Goal: Task Accomplishment & Management: Complete application form

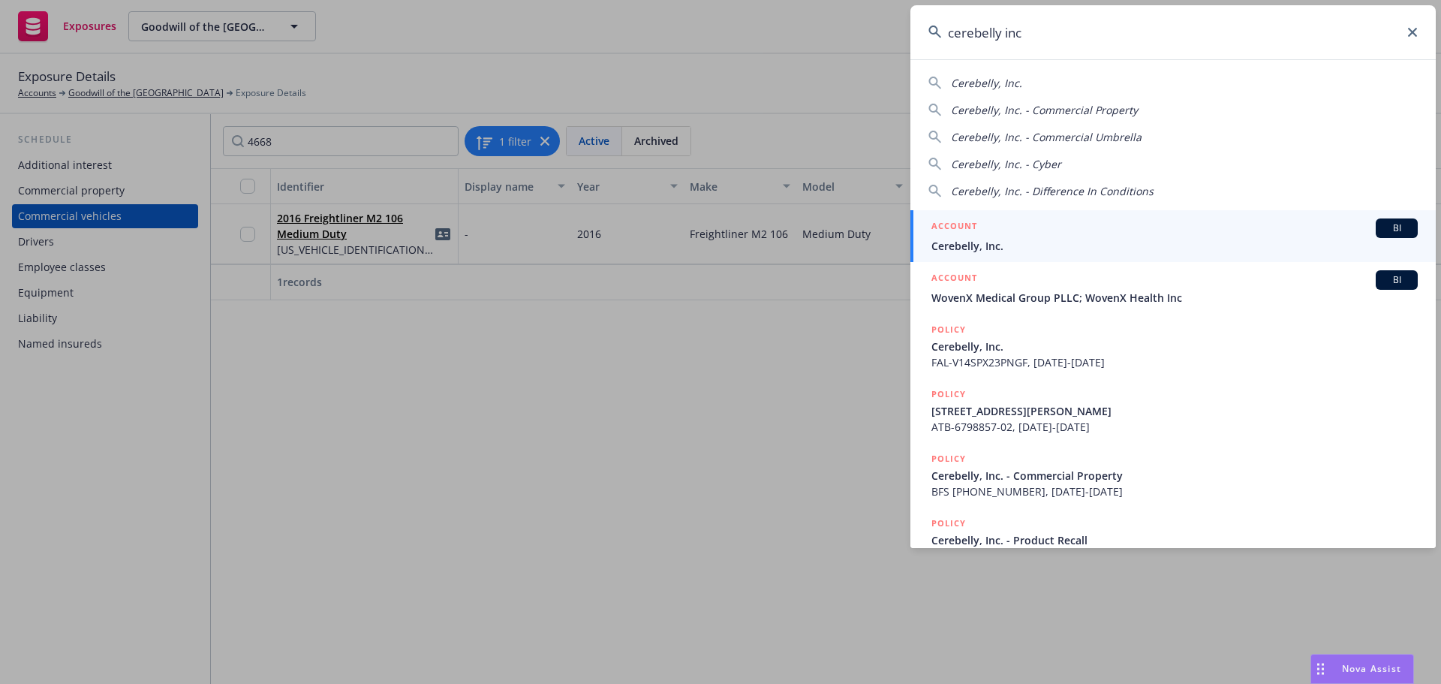
type input "cerebelly inc"
click at [1084, 241] on span "Cerebelly, Inc." at bounding box center [1174, 246] width 486 height 16
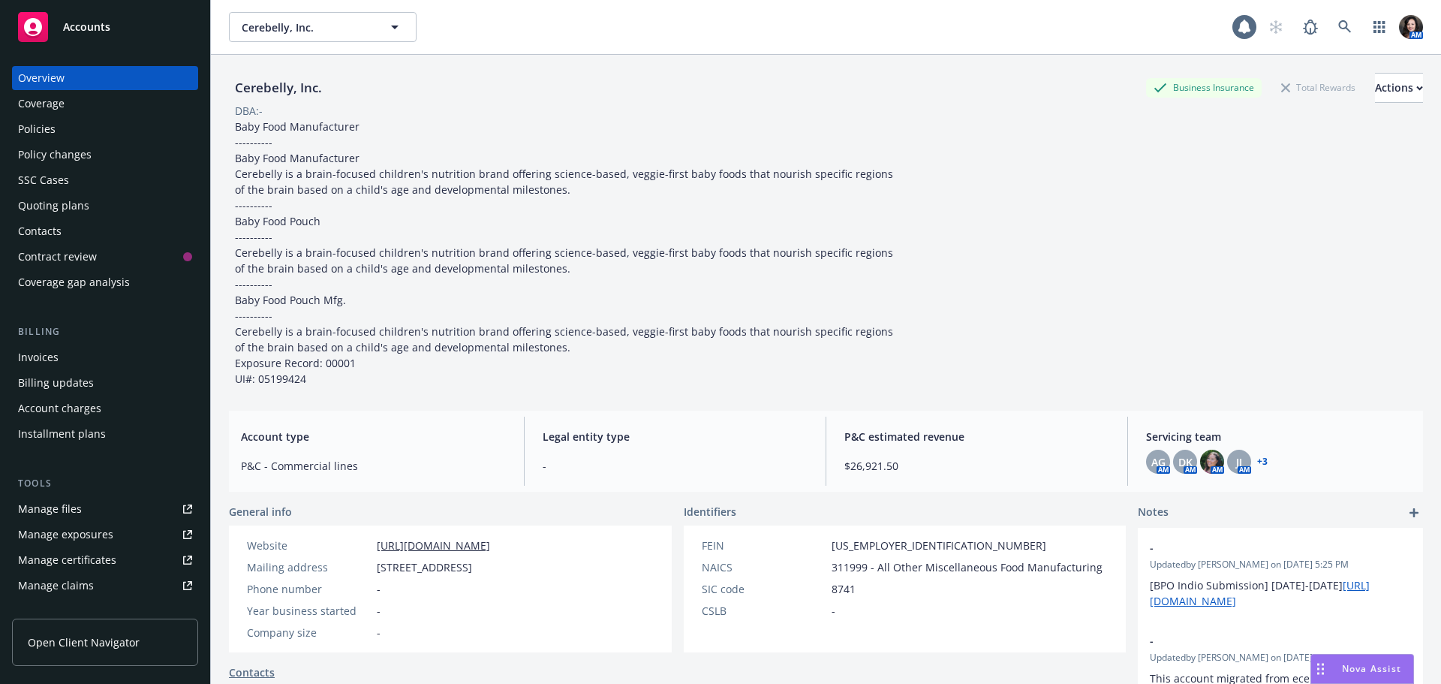
click at [24, 163] on div "Policy changes" at bounding box center [55, 155] width 74 height 24
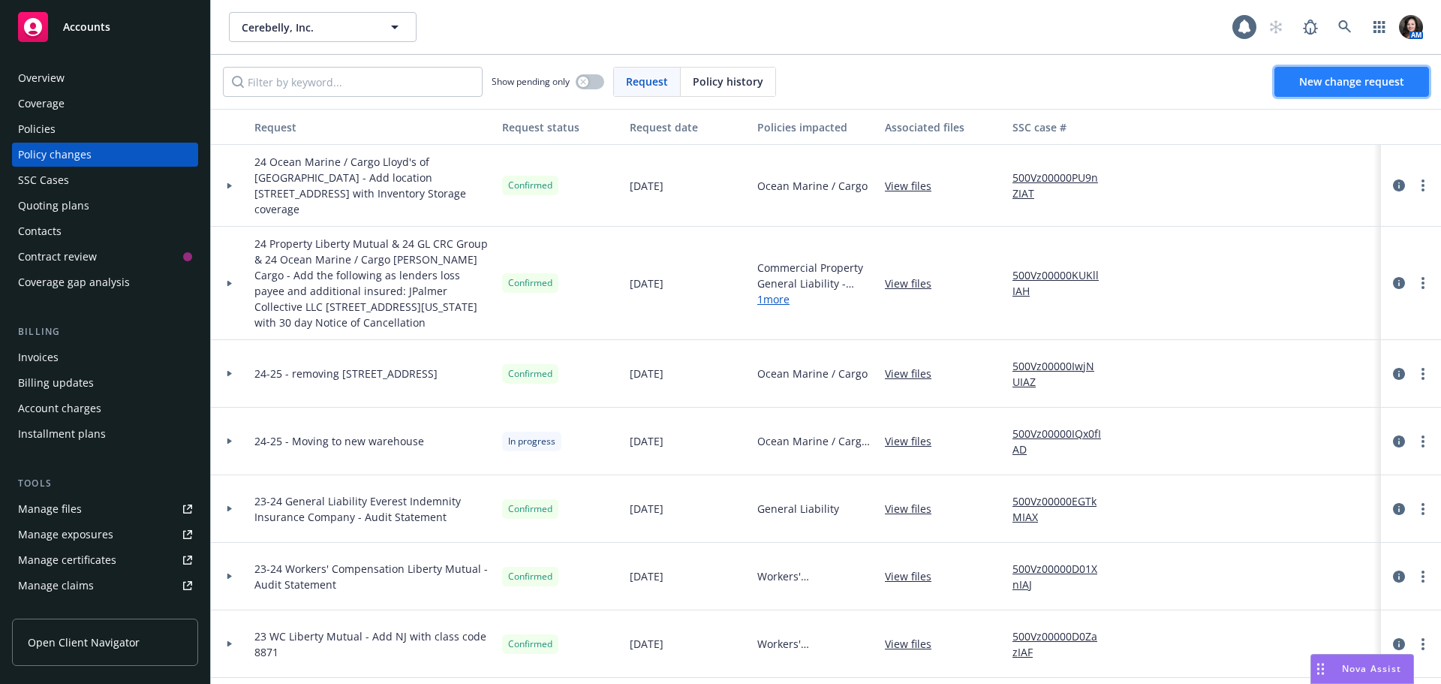
click at [1396, 92] on link "New change request" at bounding box center [1351, 82] width 155 height 30
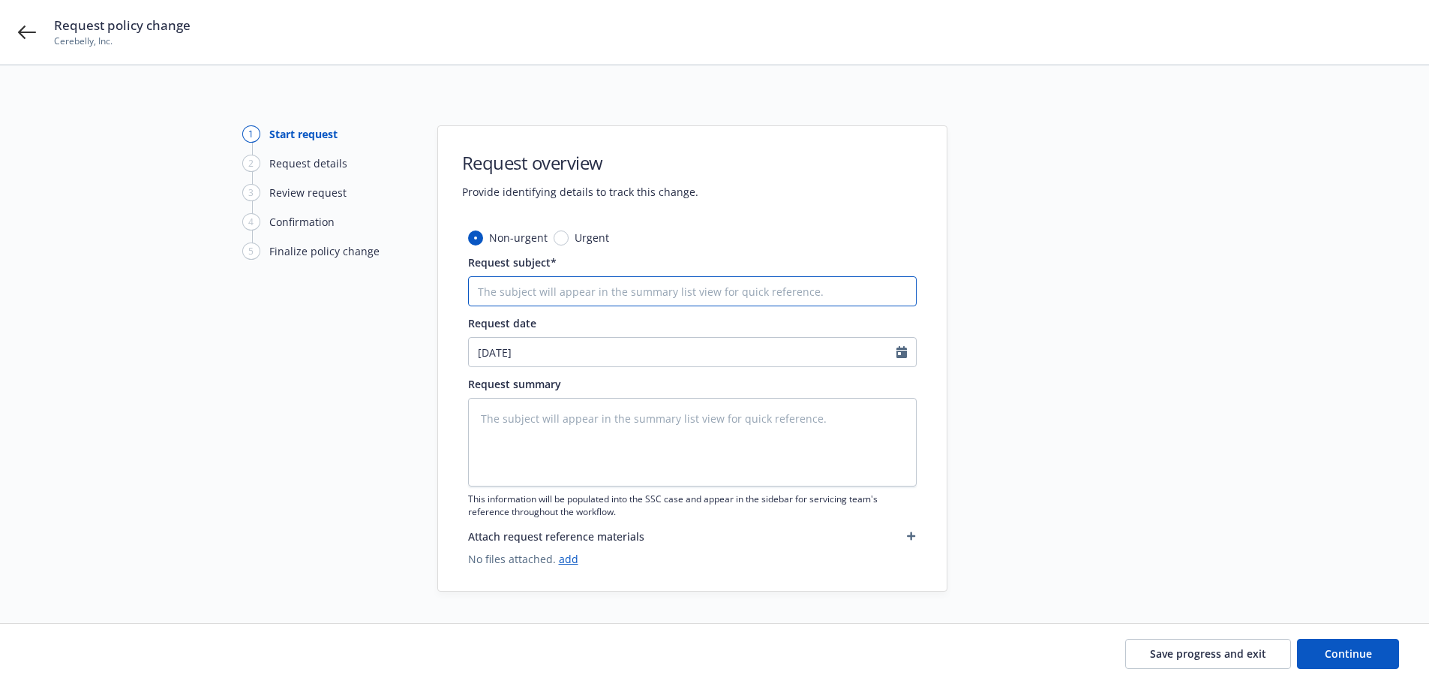
click at [576, 279] on input "Request subject*" at bounding box center [692, 291] width 449 height 30
type textarea "x"
type input "2"
type textarea "x"
type input "24-"
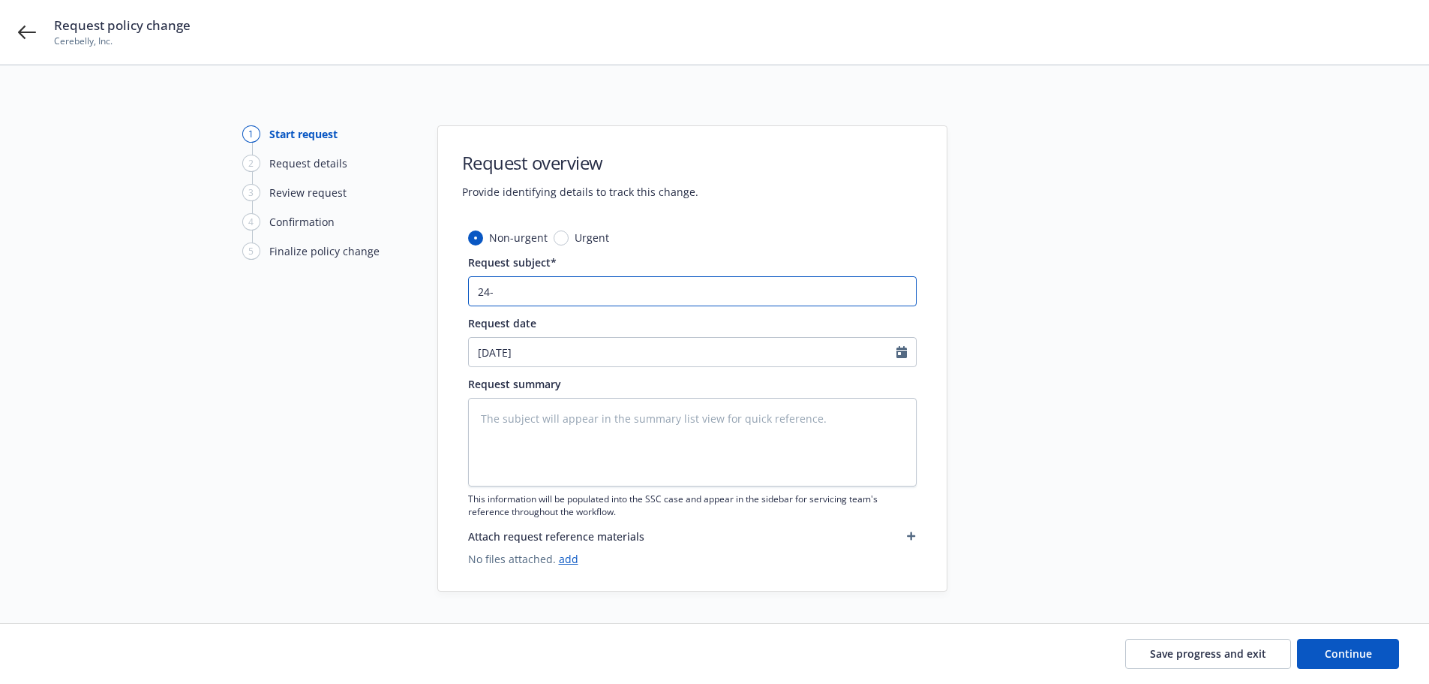
type textarea "x"
type input "24-*"
type textarea "x"
type input "24-"
type textarea "x"
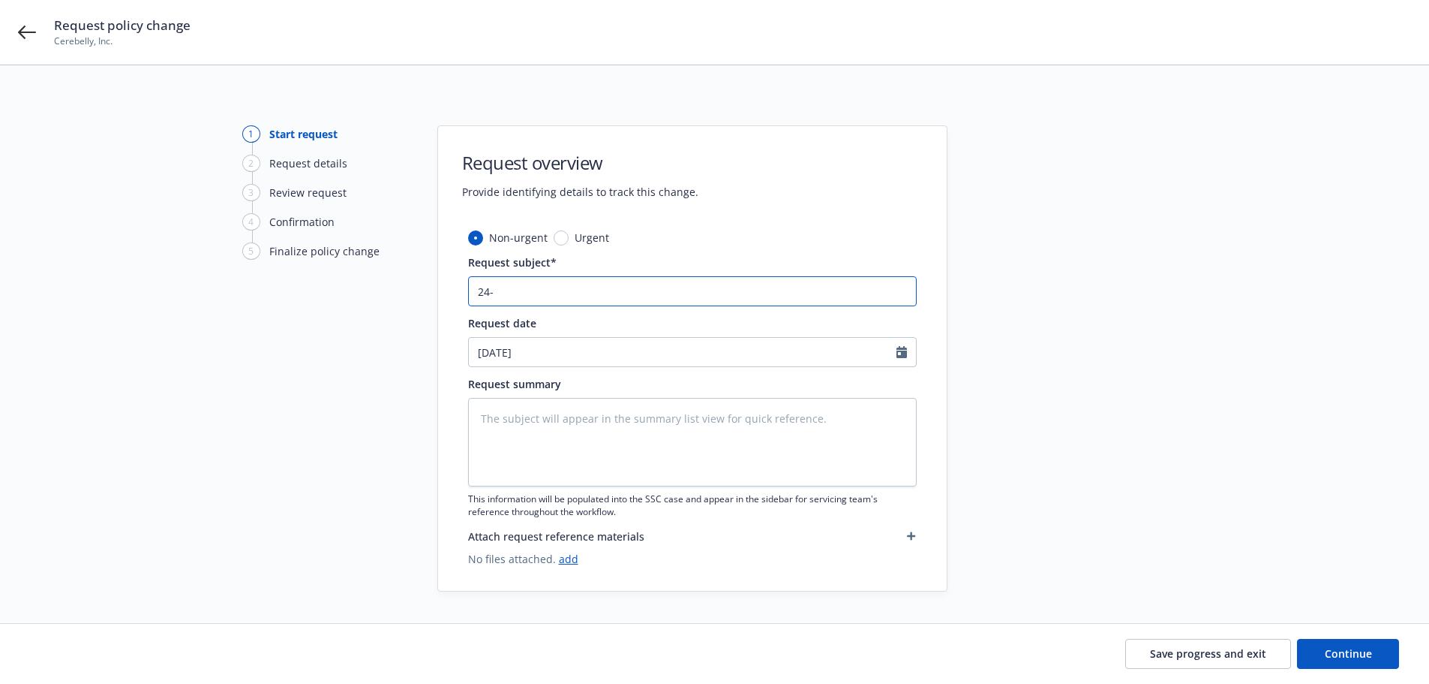
type input "24-2"
type textarea "x"
type input "24-25"
type textarea "x"
type input "24-25"
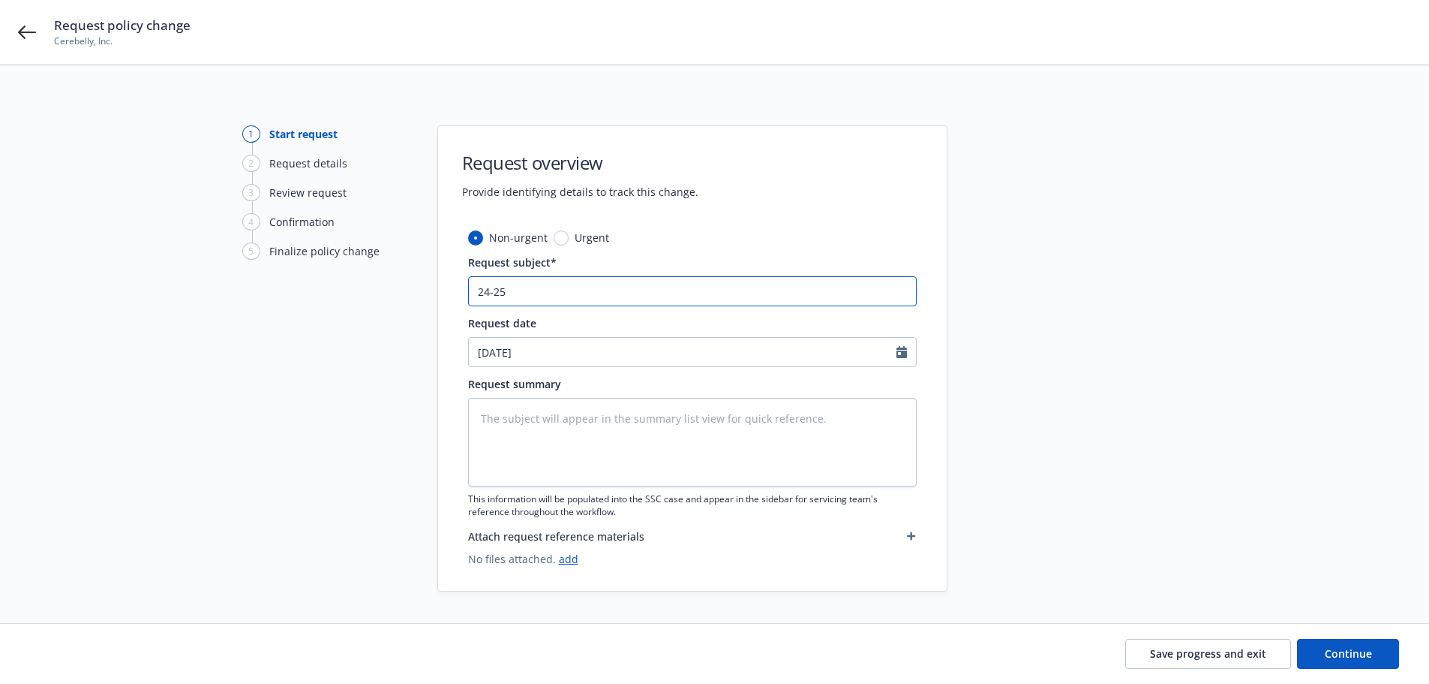
type textarea "x"
type input "24-25 P"
type textarea "x"
type input "24-25 Pr"
type textarea "x"
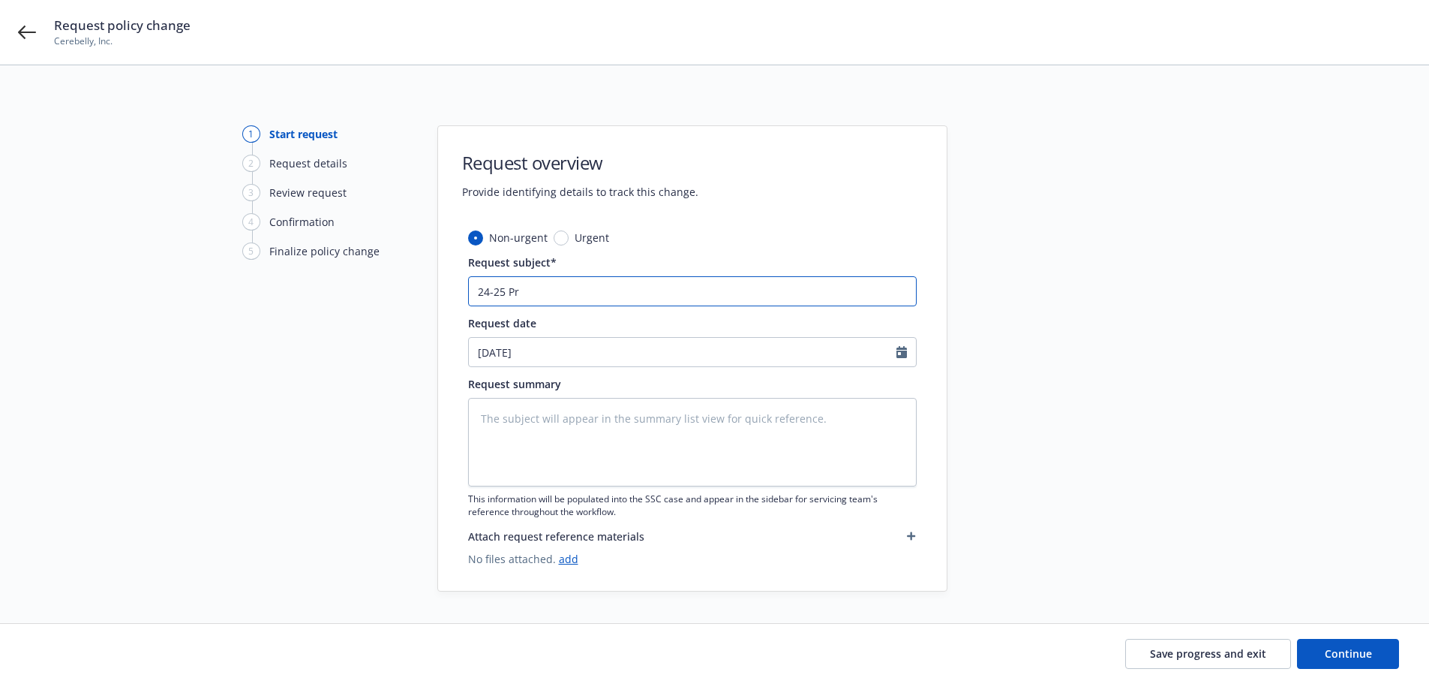
type input "24-25 Pri"
type textarea "x"
type input "24-25 Prid"
type textarea "x"
type input "24-25 Pridu"
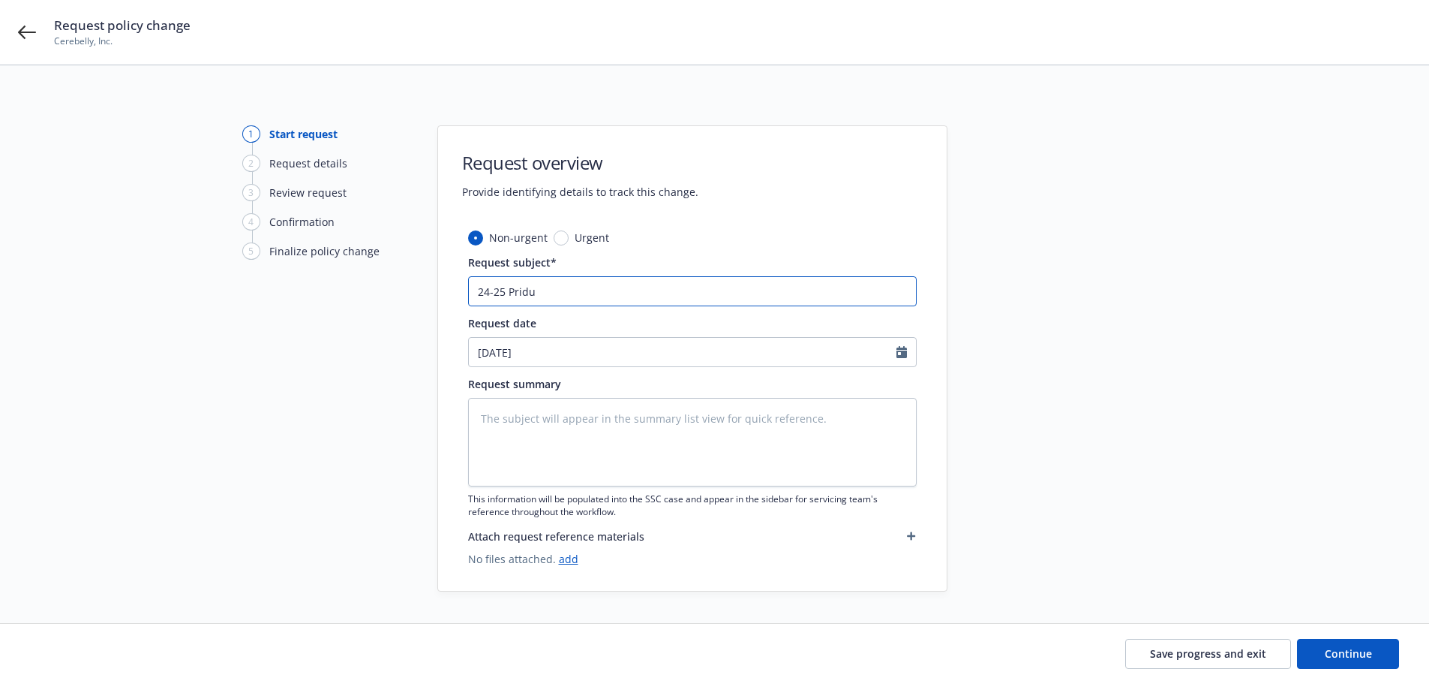
type textarea "x"
type input "24-25 Prid"
type textarea "x"
type input "24-25 Pri"
type textarea "x"
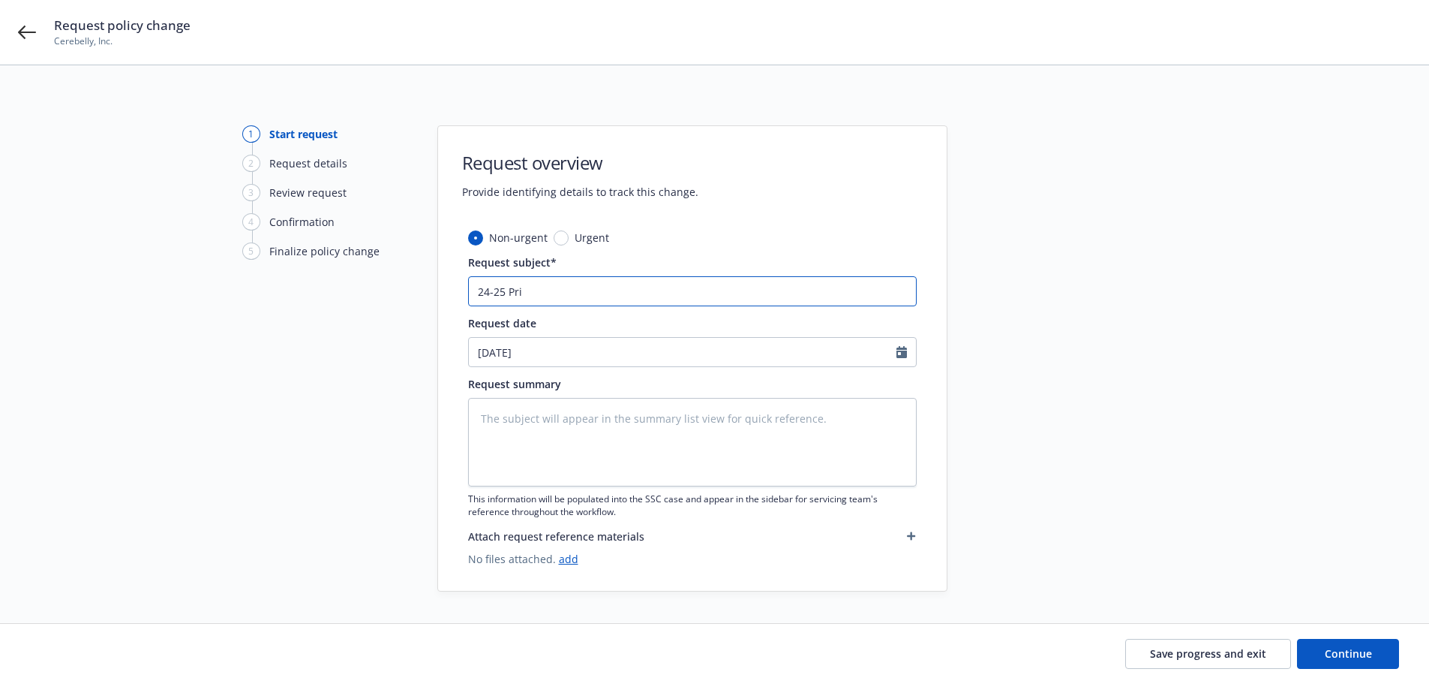
type input "24-25 Pr"
type textarea "x"
type input "24-25 Pro"
type textarea "x"
type input "24-25 Prod"
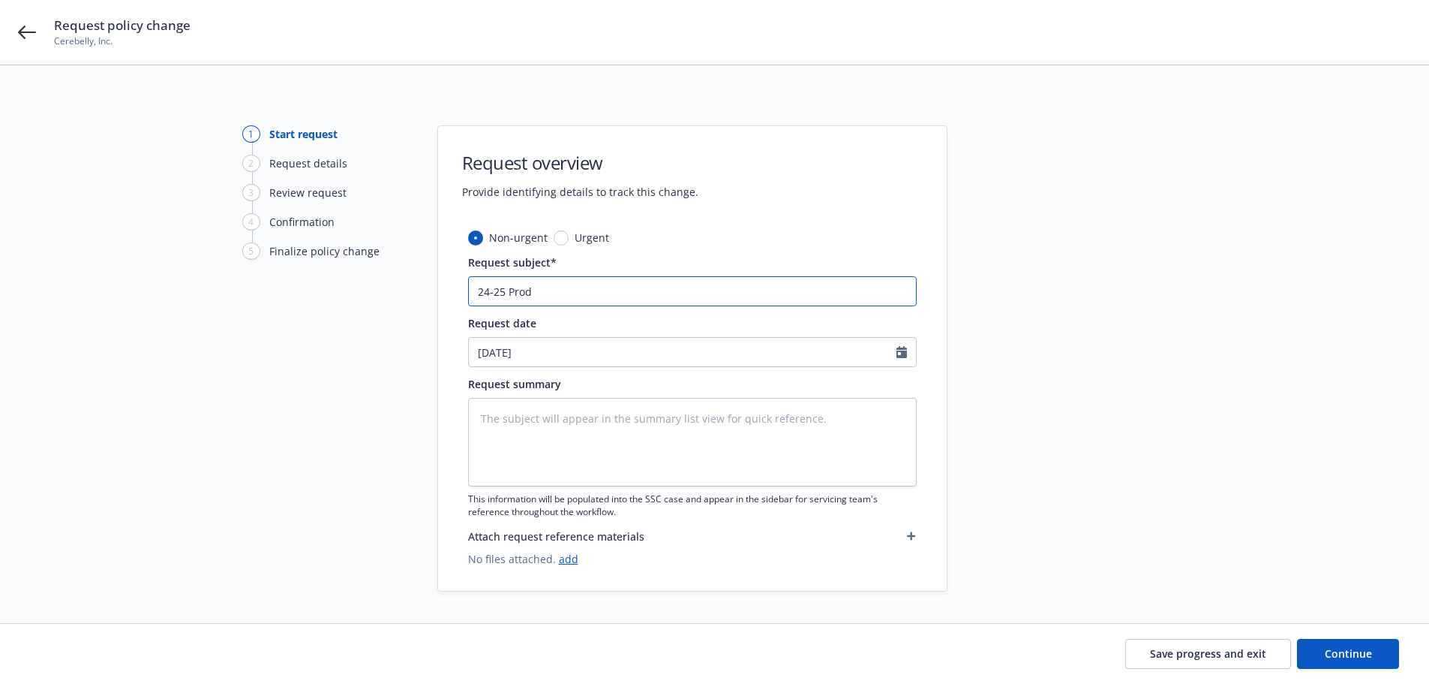
type textarea "x"
type input "24-25 Produ"
type textarea "x"
type input "24-25 Produc"
type textarea "x"
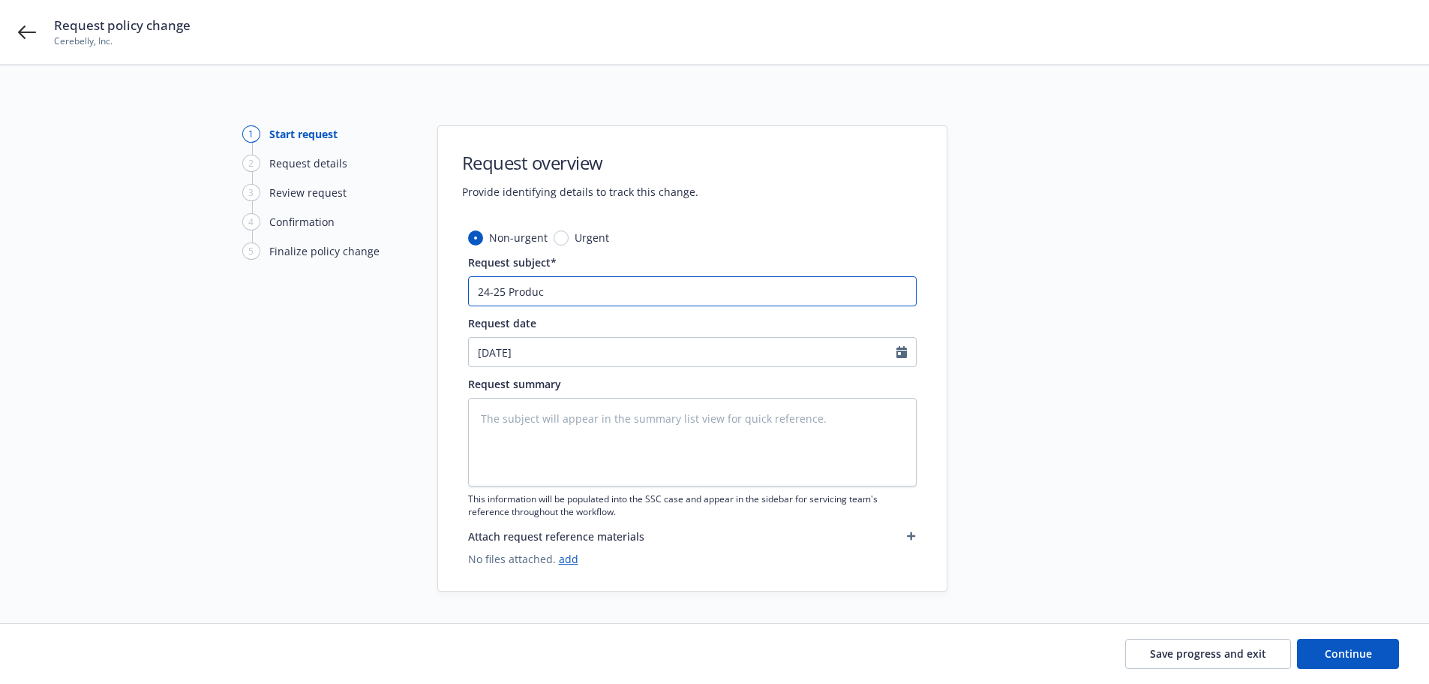
type input "24-25 Product"
type textarea "x"
type input "24-25 Product"
type textarea "x"
type input "24-25 Product Re"
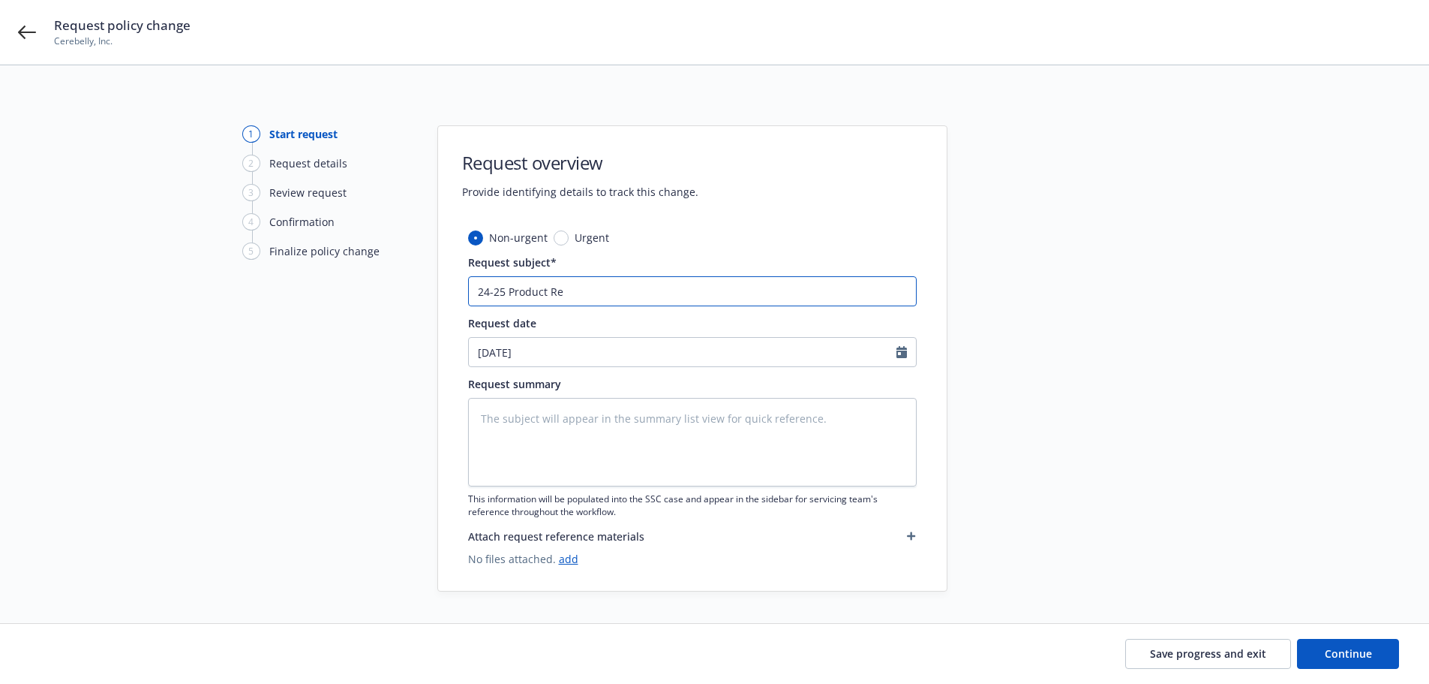
type textarea "x"
type input "24-25 Product Rec"
type textarea "x"
type input "24-25 Product Reca"
type textarea "x"
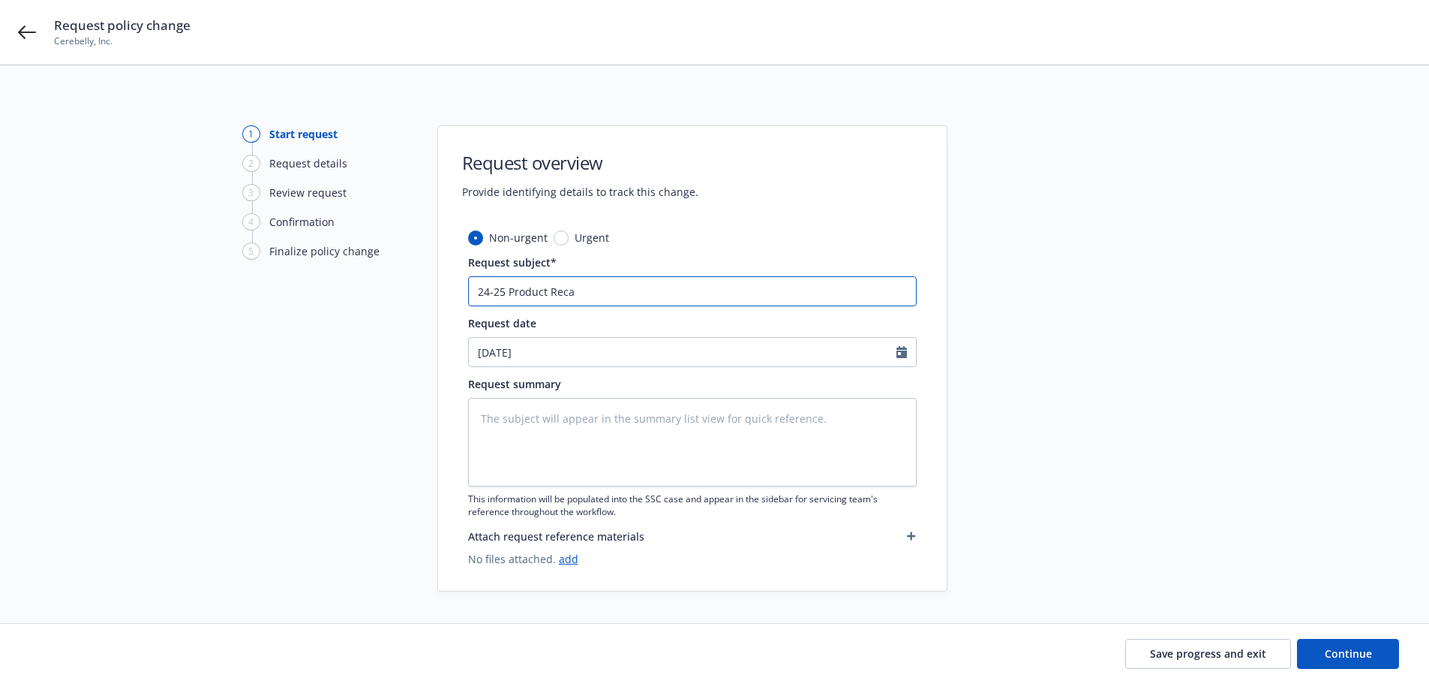
type input "24-25 Product Recal"
type textarea "x"
type input "24-25 Product Recall"
type textarea "x"
type input "24-25 Product Recall"
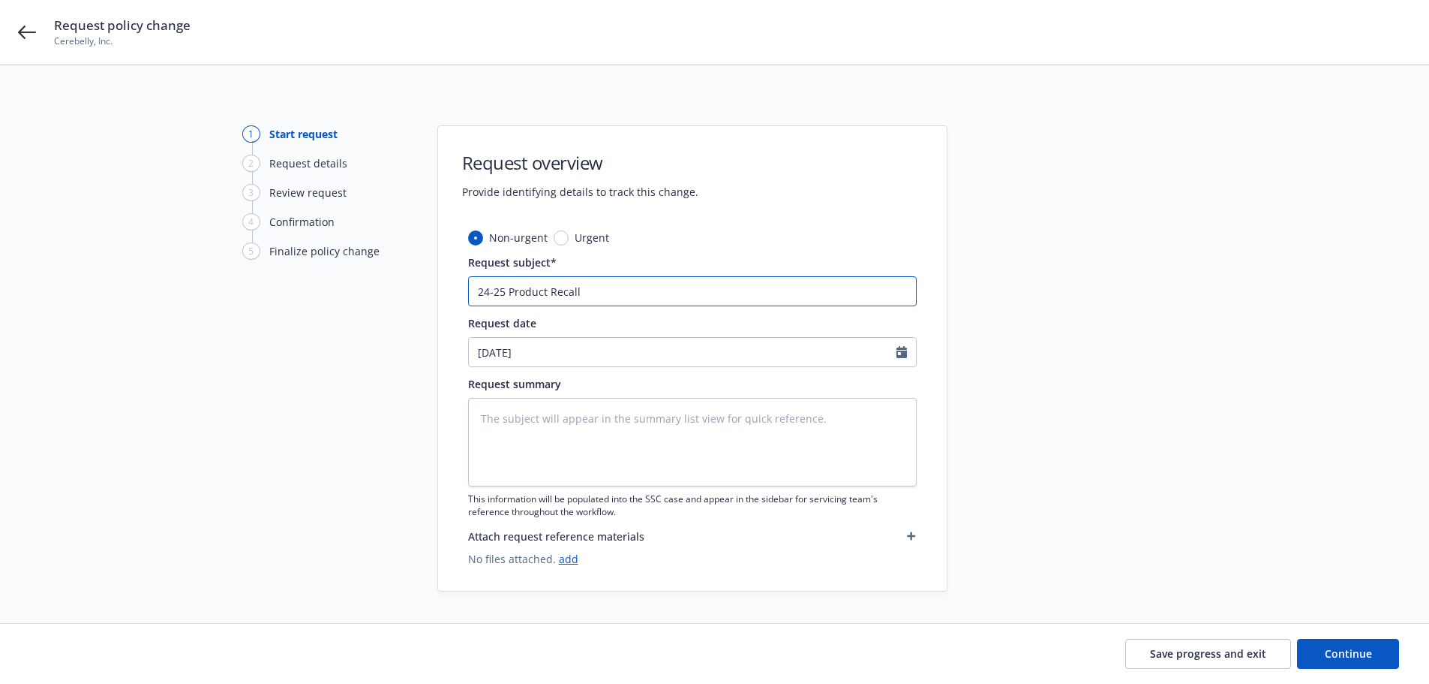
type textarea "x"
type input "24-25 Product Recall -"
type textarea "x"
type input "24-25 Product Recall -"
type textarea "x"
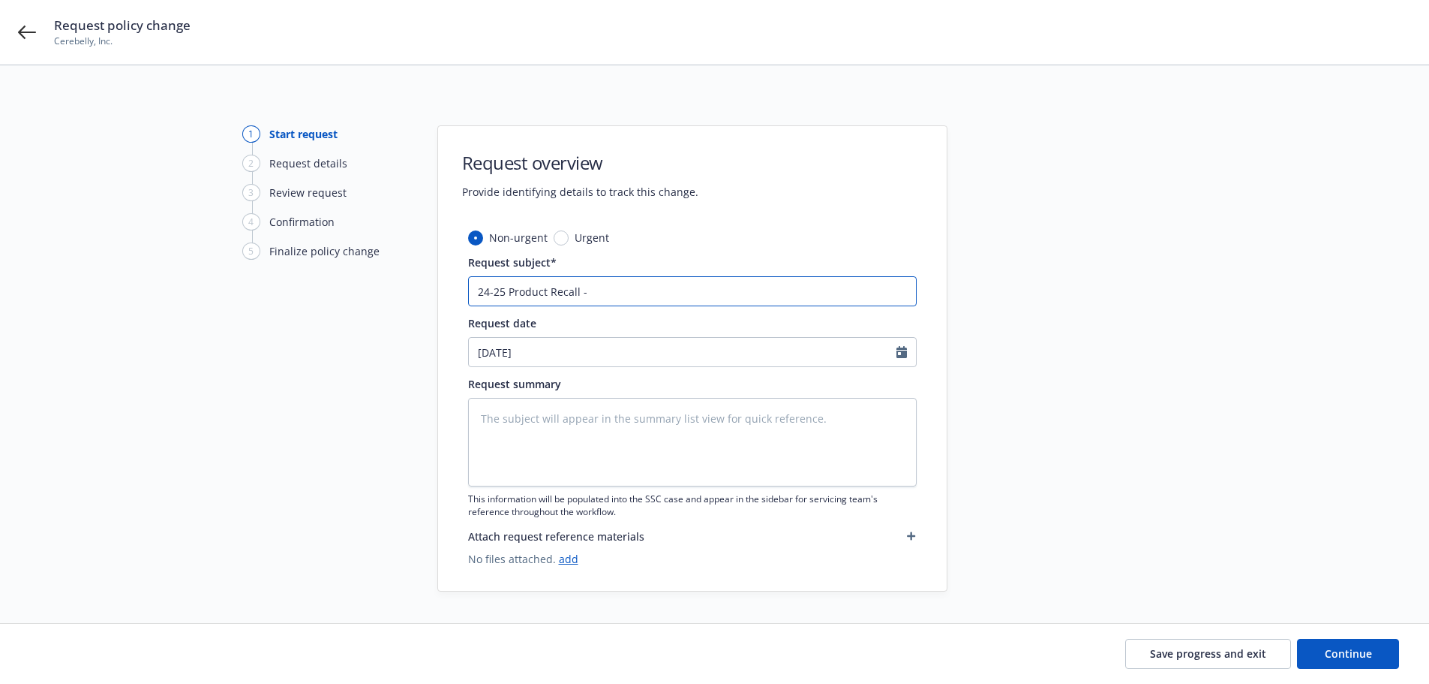
type input "24-25 Product Recall - e"
type textarea "x"
type input "24-25 Product Recall - ex"
type textarea "x"
type input "24-25 Product Recall - ext"
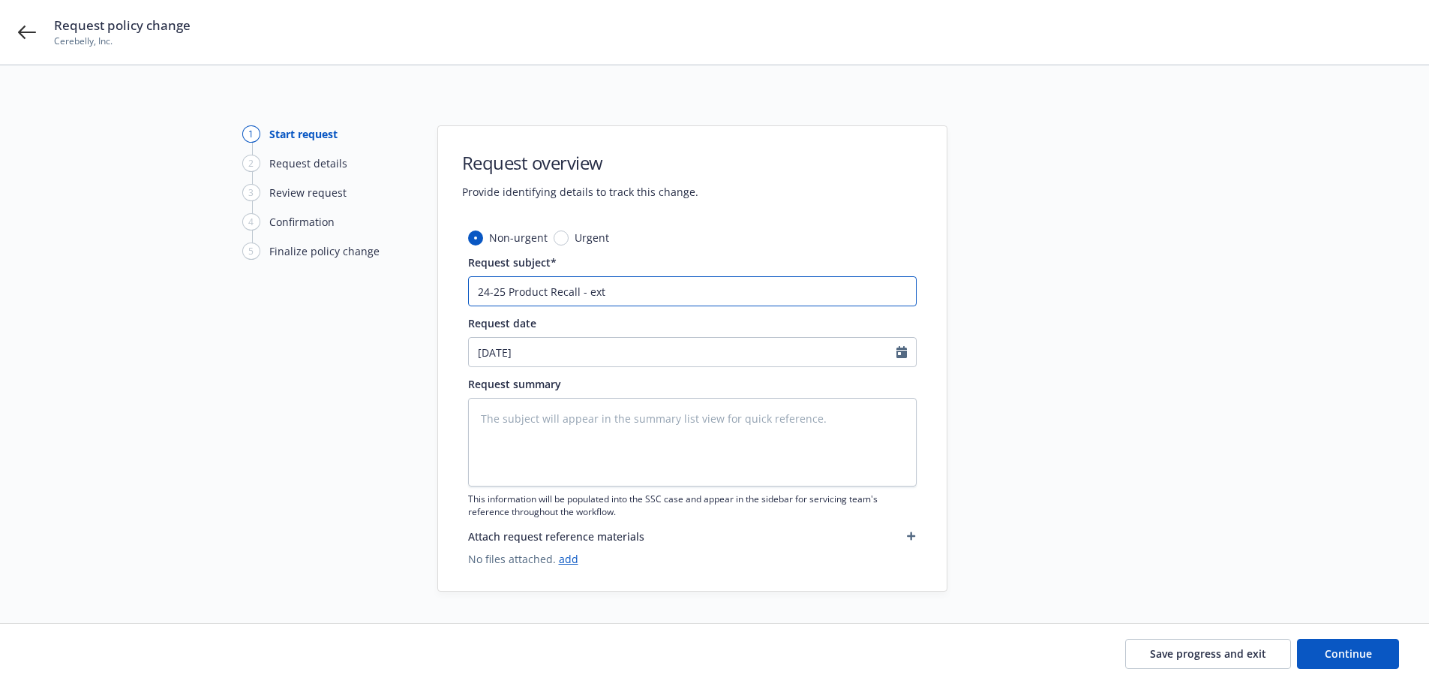
type textarea "x"
type input "24-25 Product Recall - exte"
type textarea "x"
type input "24-25 Product Recall - exten"
type textarea "x"
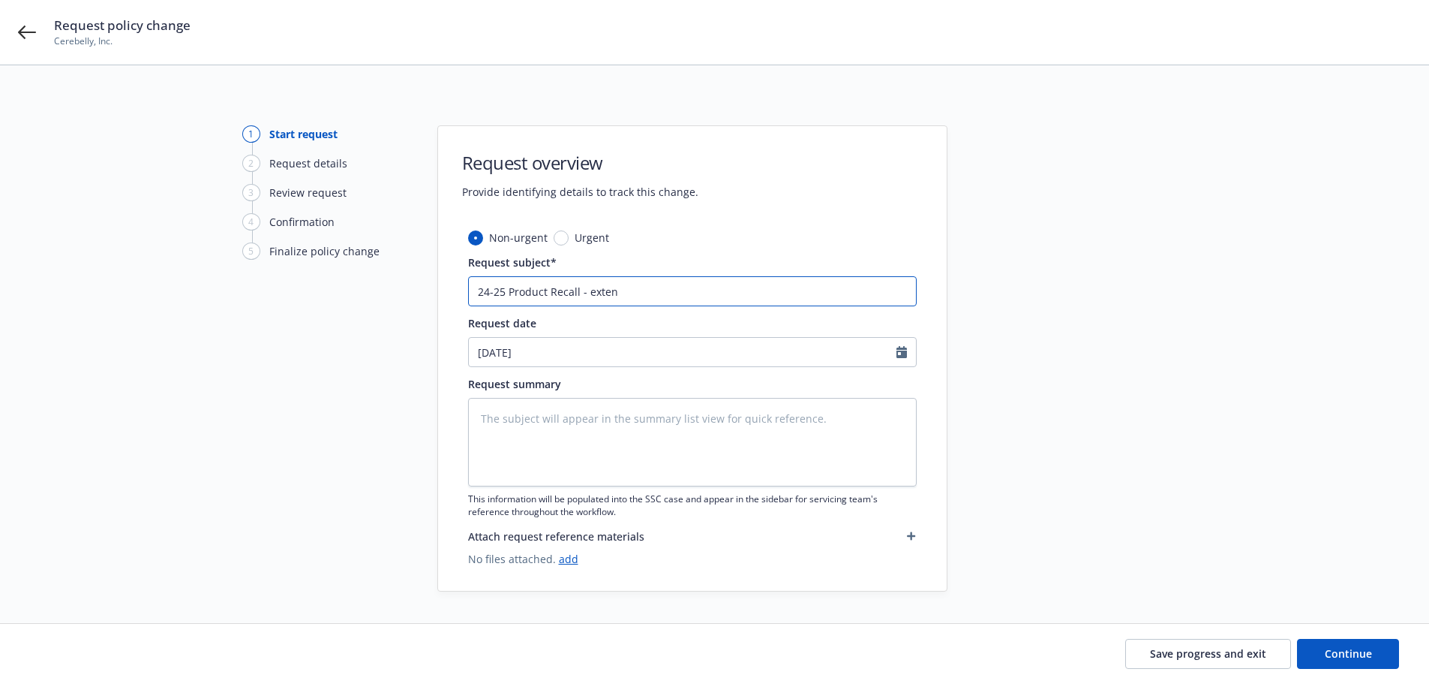
type input "24-25 Product Recall - exte"
type textarea "x"
type input "24-25 Product Recall - ext"
type textarea "x"
type input "24-25 Product Recall - ex"
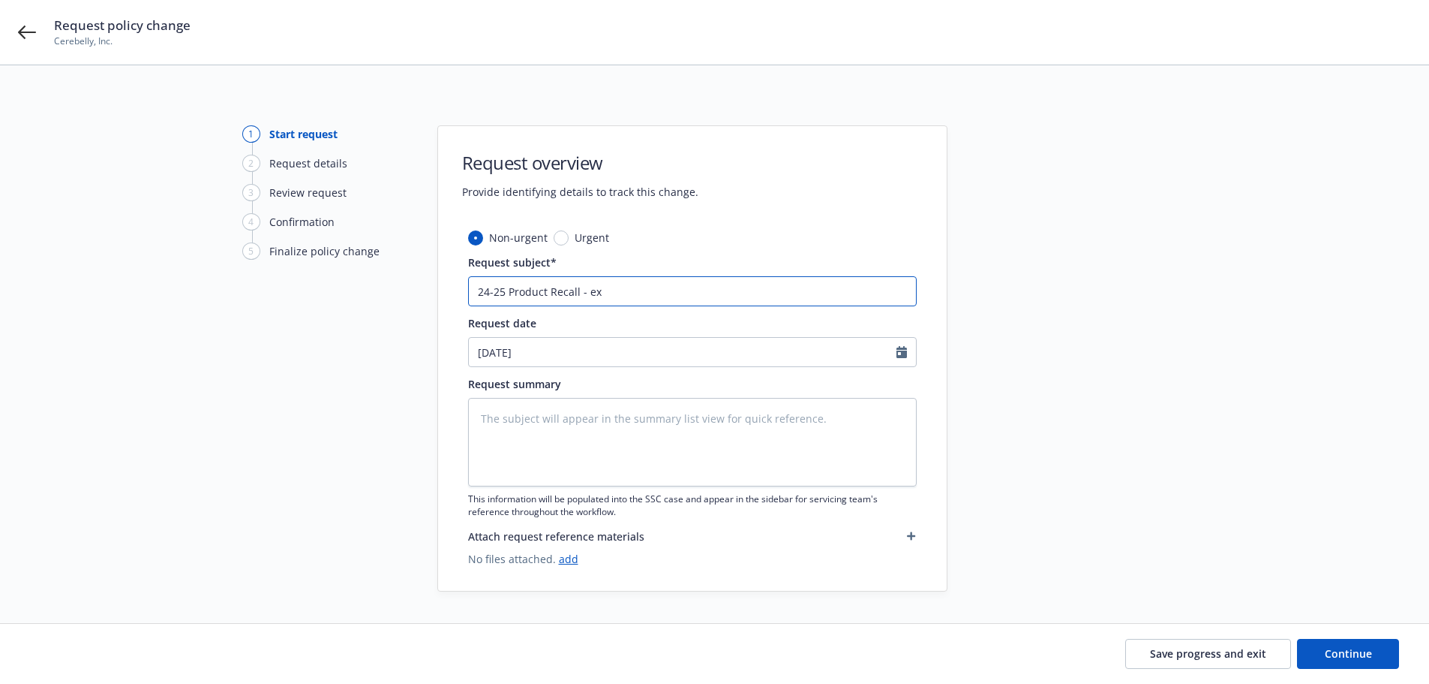
type textarea "x"
type input "24-25 Product Recall - e"
type textarea "x"
type input "24-25 Product Recall -"
type textarea "x"
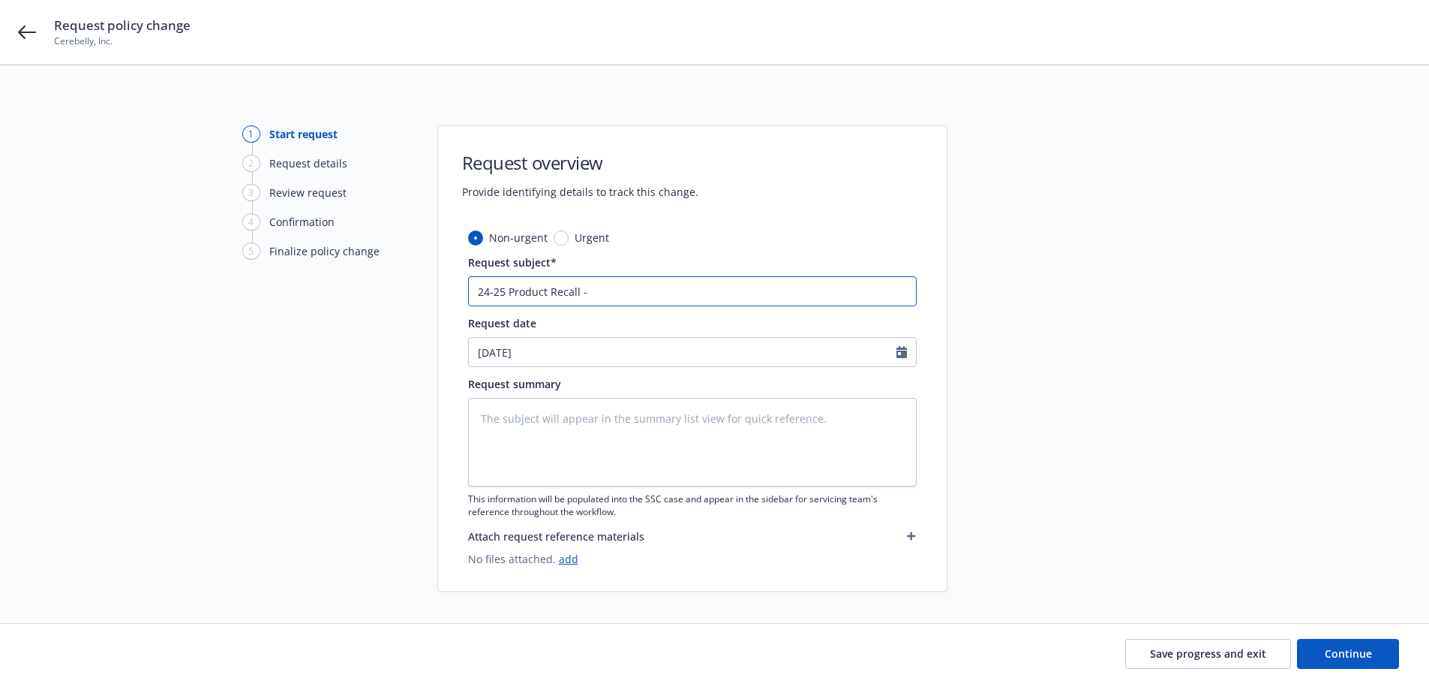
type input "24-25 Product Recall - 6"
type textarea "x"
type input "24-25 Product Recall - 60"
type textarea "x"
type input "24-25 Product Recall - 60"
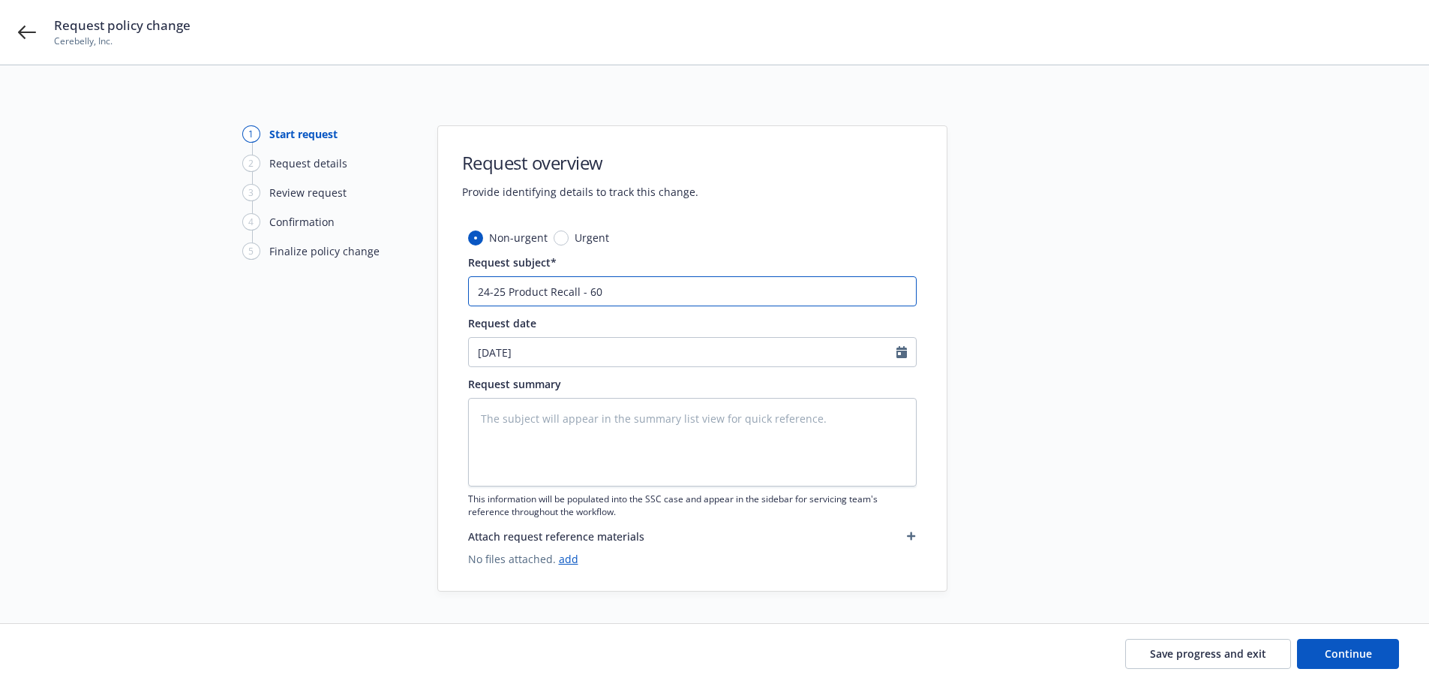
type textarea "x"
type input "24-25 Product Recall - 60 d"
type textarea "x"
type input "24-25 Product Recall - 60 da"
type textarea "x"
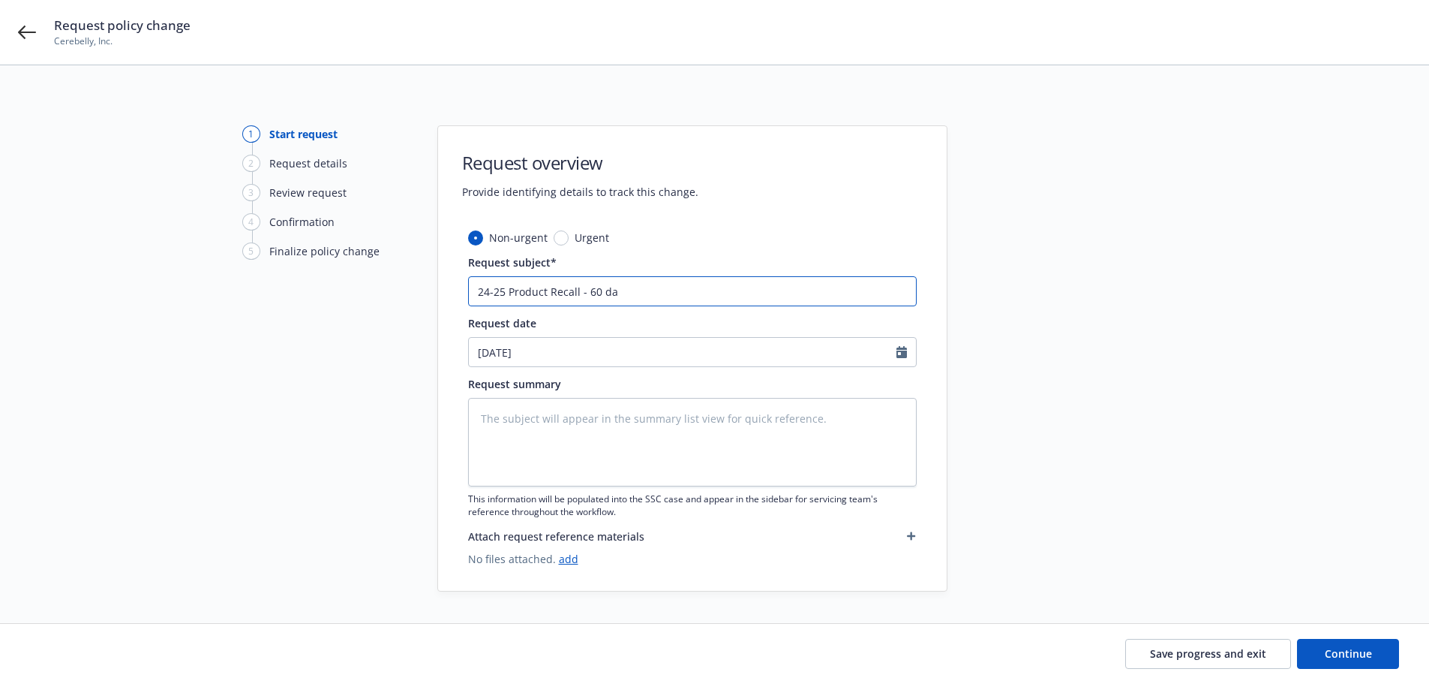
type input "24-25 Product Recall - 60 day"
type textarea "x"
type input "24-25 Product Recall - 60 day"
type textarea "x"
type input "24-25 Product Recall - 60 day e"
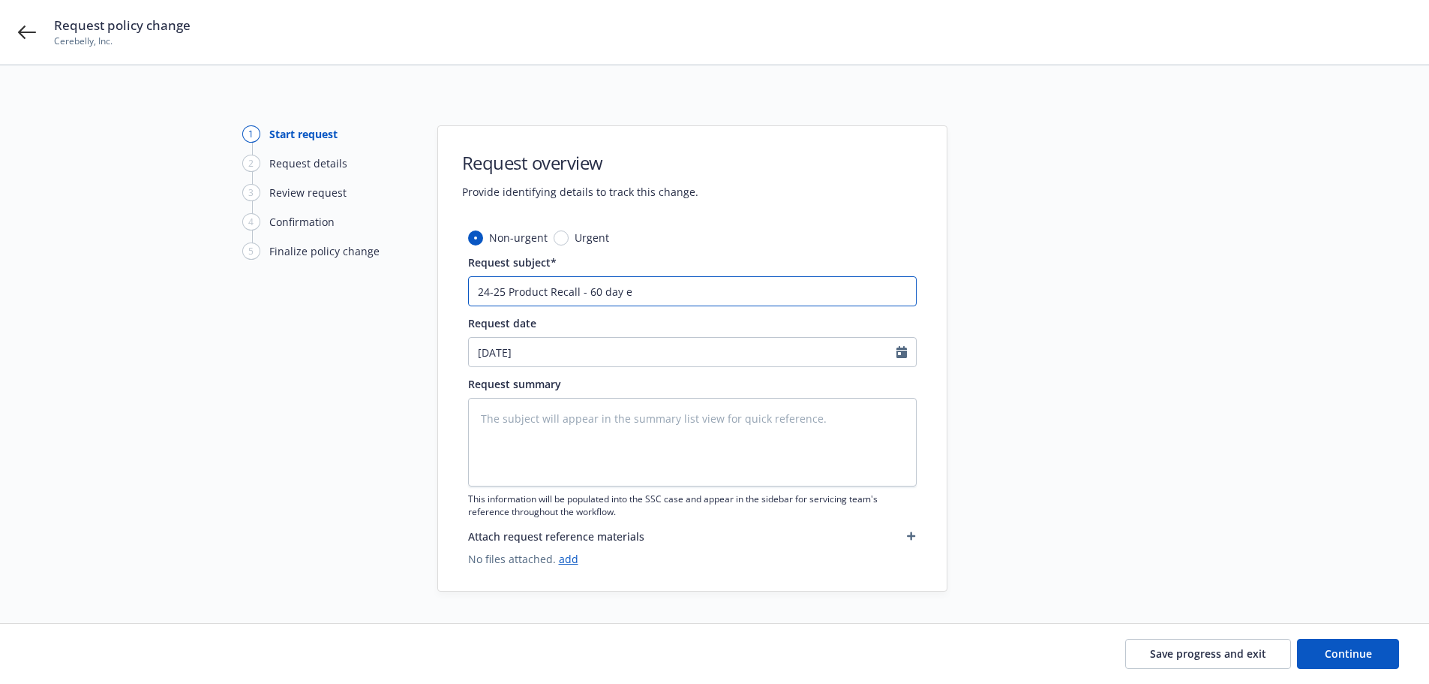
type textarea "x"
type input "24-25 Product Recall - 60 day ex"
type textarea "x"
type input "24-25 Product Recall - 60 day ext"
type textarea "x"
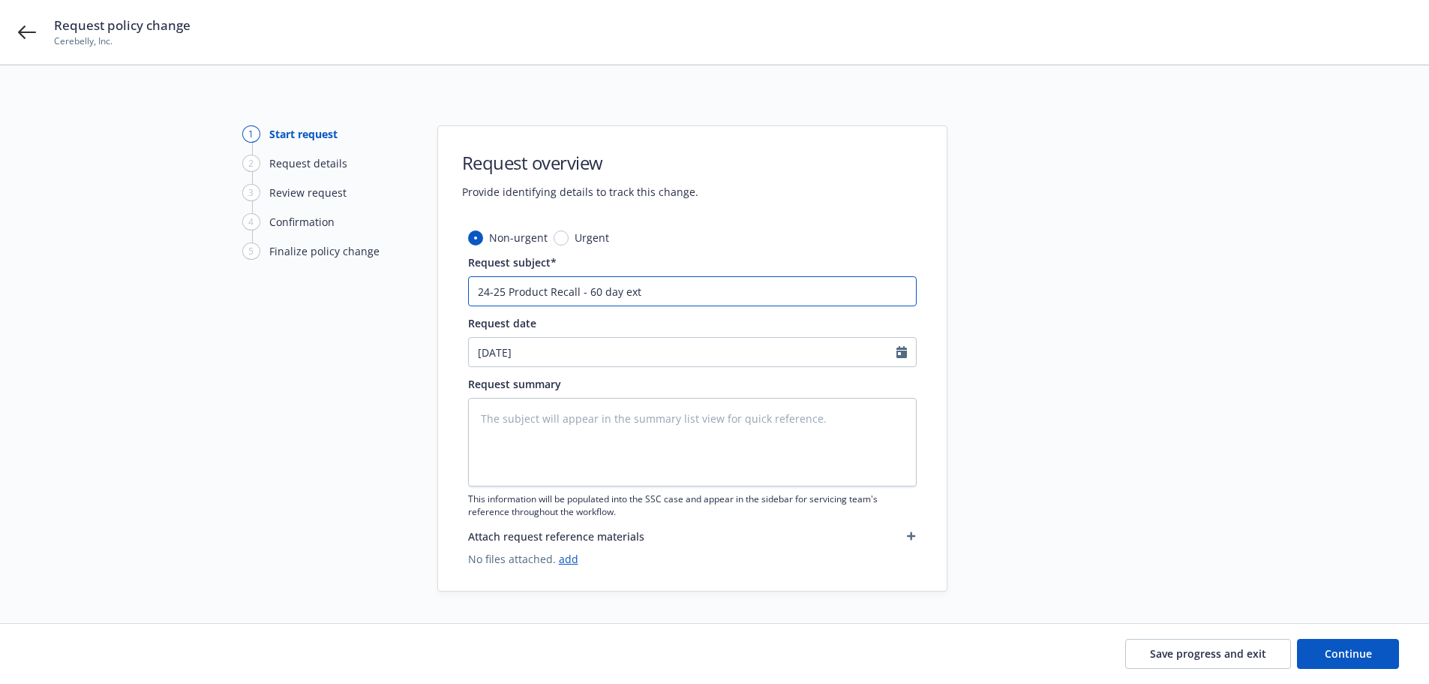
type input "24-25 Product Recall - 60 day exte"
type textarea "x"
type input "24-25 Product Recall - 60 day exten"
type textarea "x"
type input "24-25 Product Recall - 60 day extens"
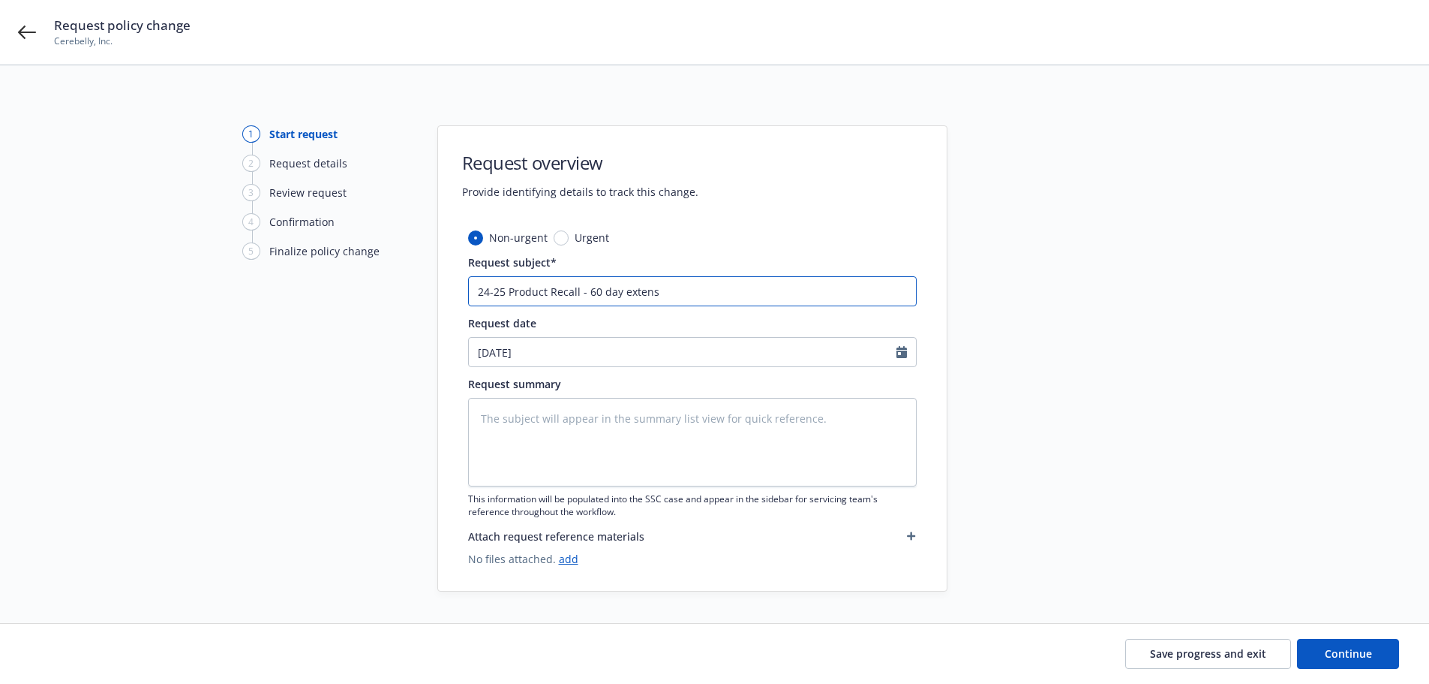
type textarea "x"
type input "24-25 Product Recall - 60 day extensi"
type textarea "x"
type input "24-25 Product Recall - 60 day extension"
type textarea "x"
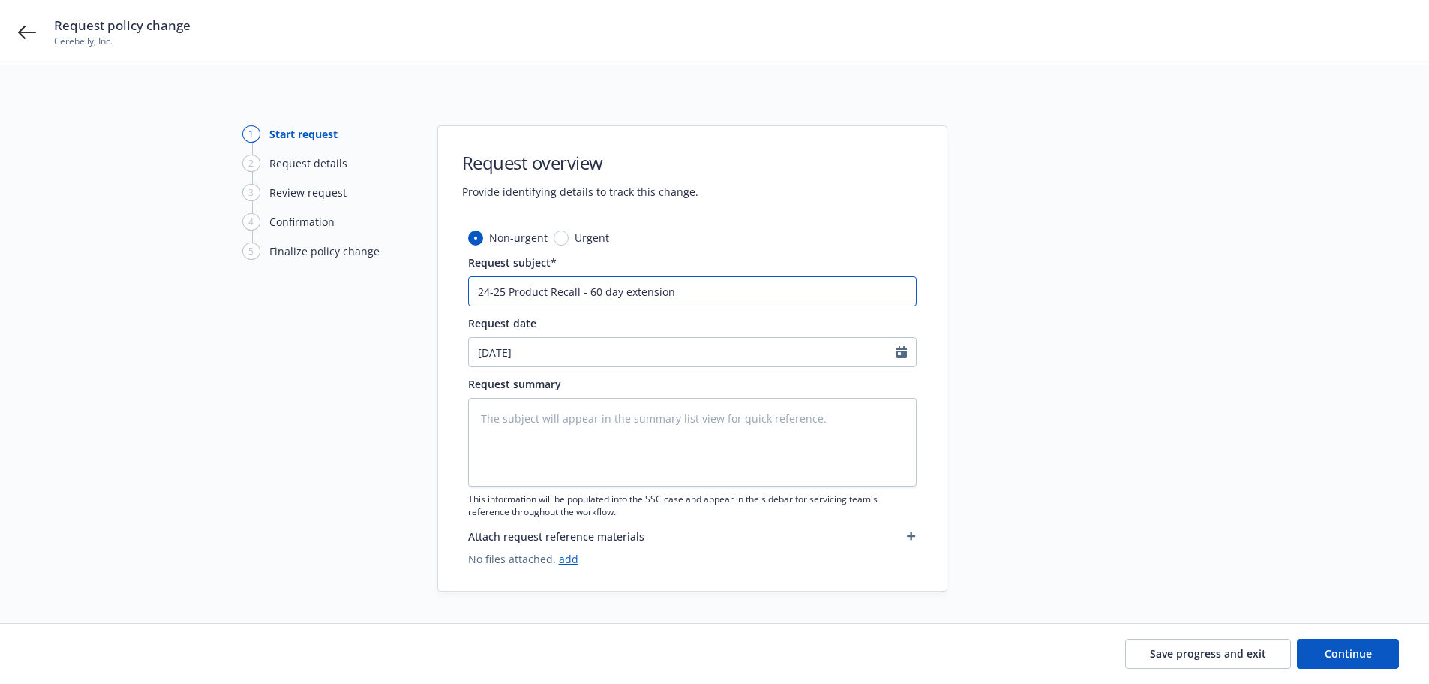
type input "24-25 Product Recall - 60 day extension"
click at [571, 407] on textarea at bounding box center [692, 442] width 449 height 89
drag, startPoint x: 514, startPoint y: 302, endPoint x: 269, endPoint y: 316, distance: 245.8
click at [269, 316] on div "1 Start request 2 Request details 3 Review request 4 Confirmation 5 Finalize po…" at bounding box center [714, 358] width 1393 height 466
click at [540, 466] on textarea at bounding box center [692, 442] width 449 height 89
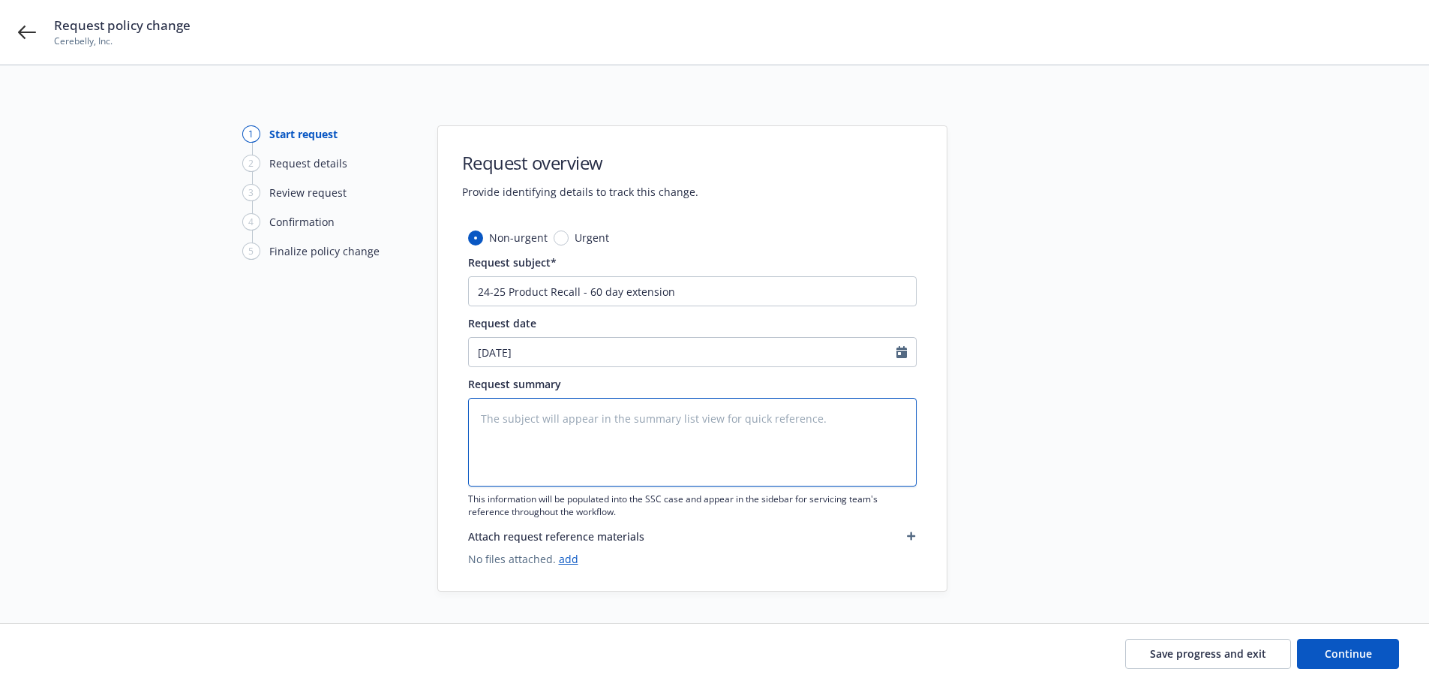
paste textarea "24-25 Product Recall - 60 day extension"
type textarea "x"
type textarea "24-25 Product Recall - 60 day extension"
type textarea "x"
type textarea "24-25 Product Recall - 60 day extension"
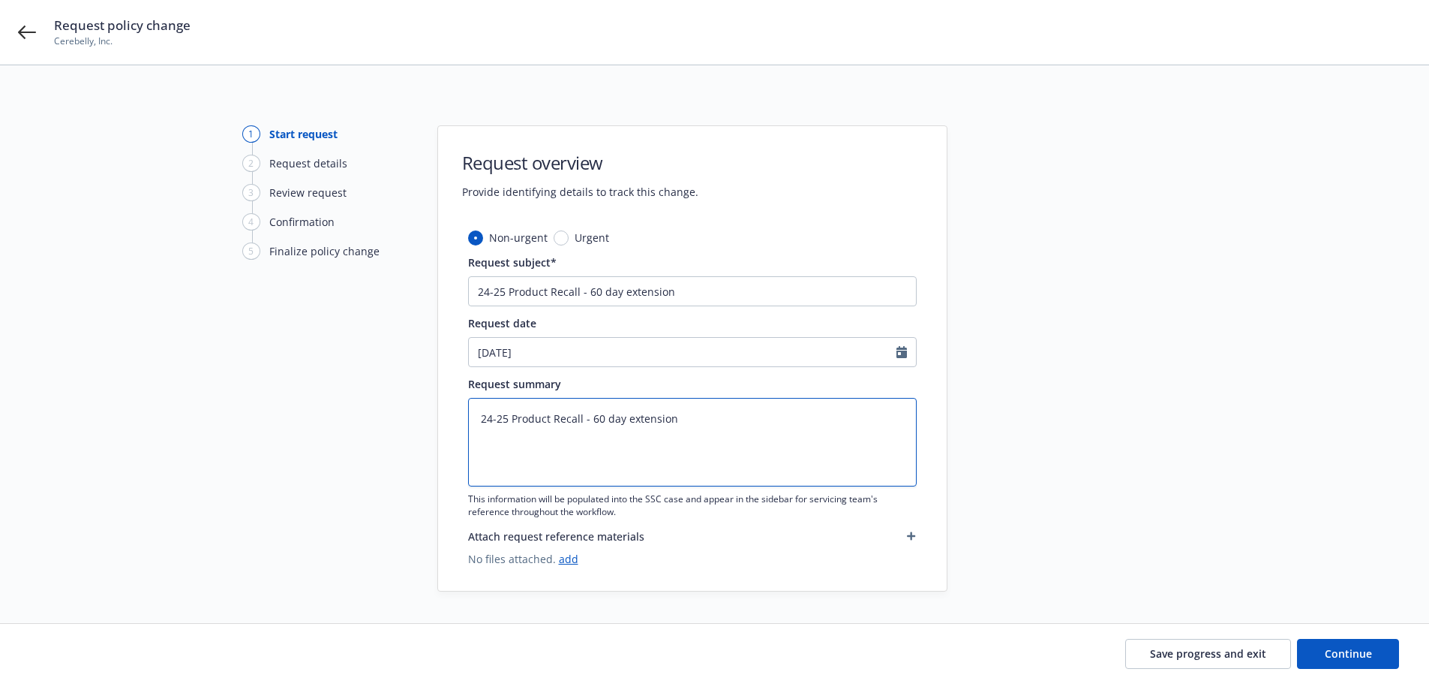
type textarea "x"
type textarea "24-25 Product Recall - 60 day extension to"
type textarea "x"
type textarea "24-25 Product Recall - 60 day extension to"
type textarea "x"
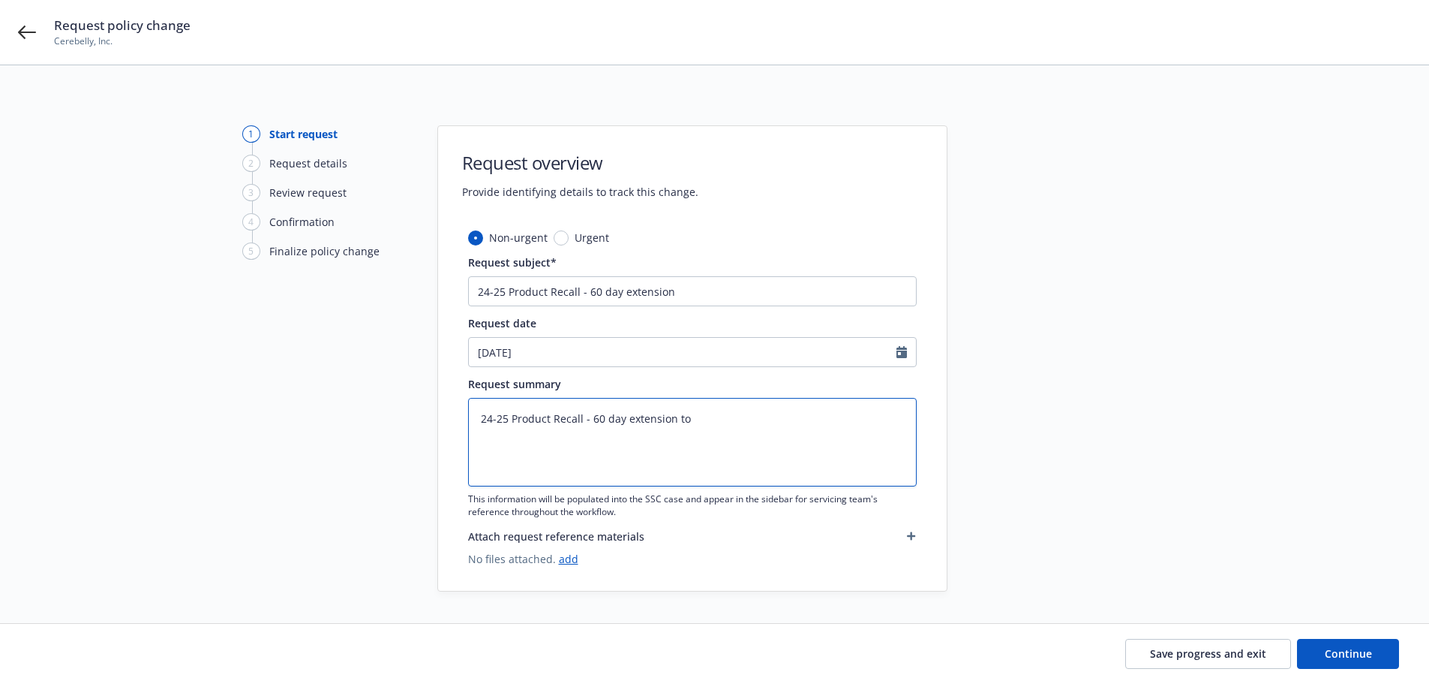
type textarea "24-25 Product Recall - 60 day extension to c"
type textarea "x"
type textarea "24-25 Product Recall - 60 day extension to"
type textarea "x"
type textarea "24-25 Product Recall - 60 day extension to"
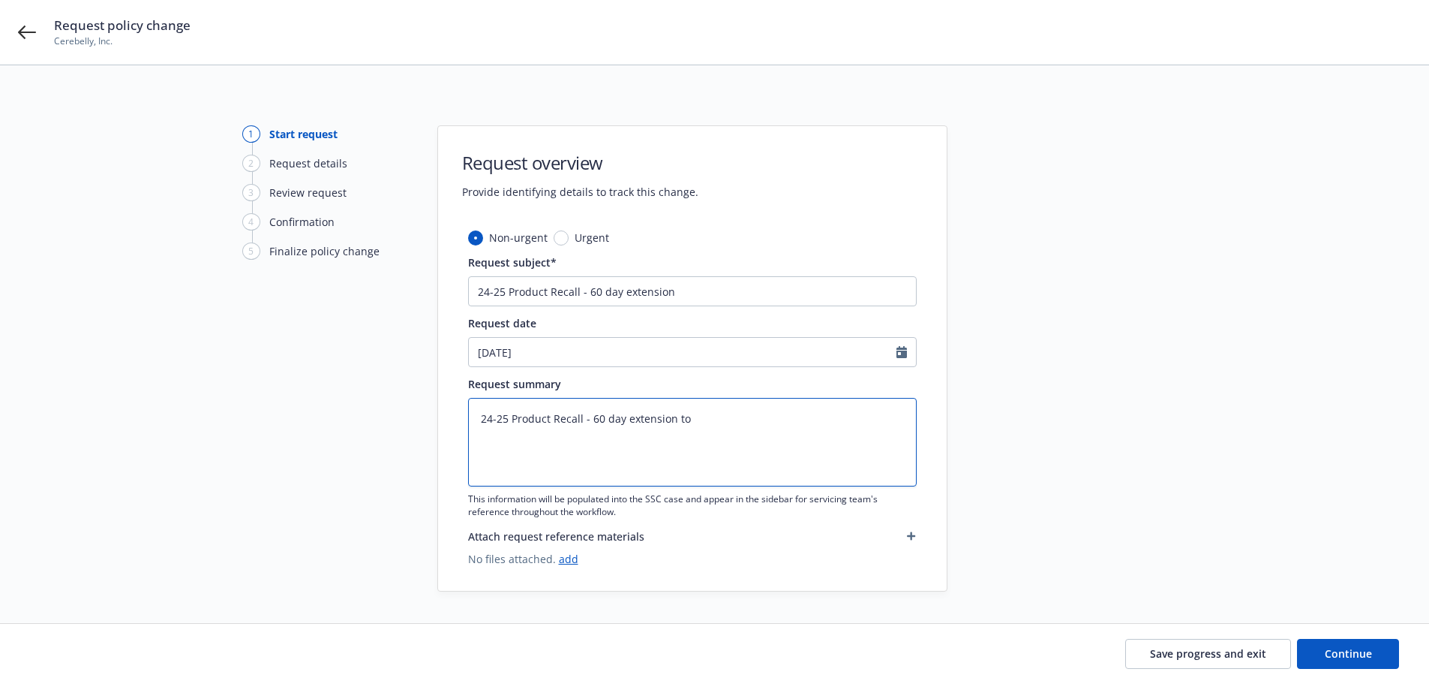
type textarea "x"
type textarea "24-25 Product Recall - 60 day extension t"
type textarea "x"
type textarea "24-25 Product Recall - 60 day extension"
click at [1390, 659] on button "Continue" at bounding box center [1348, 654] width 102 height 30
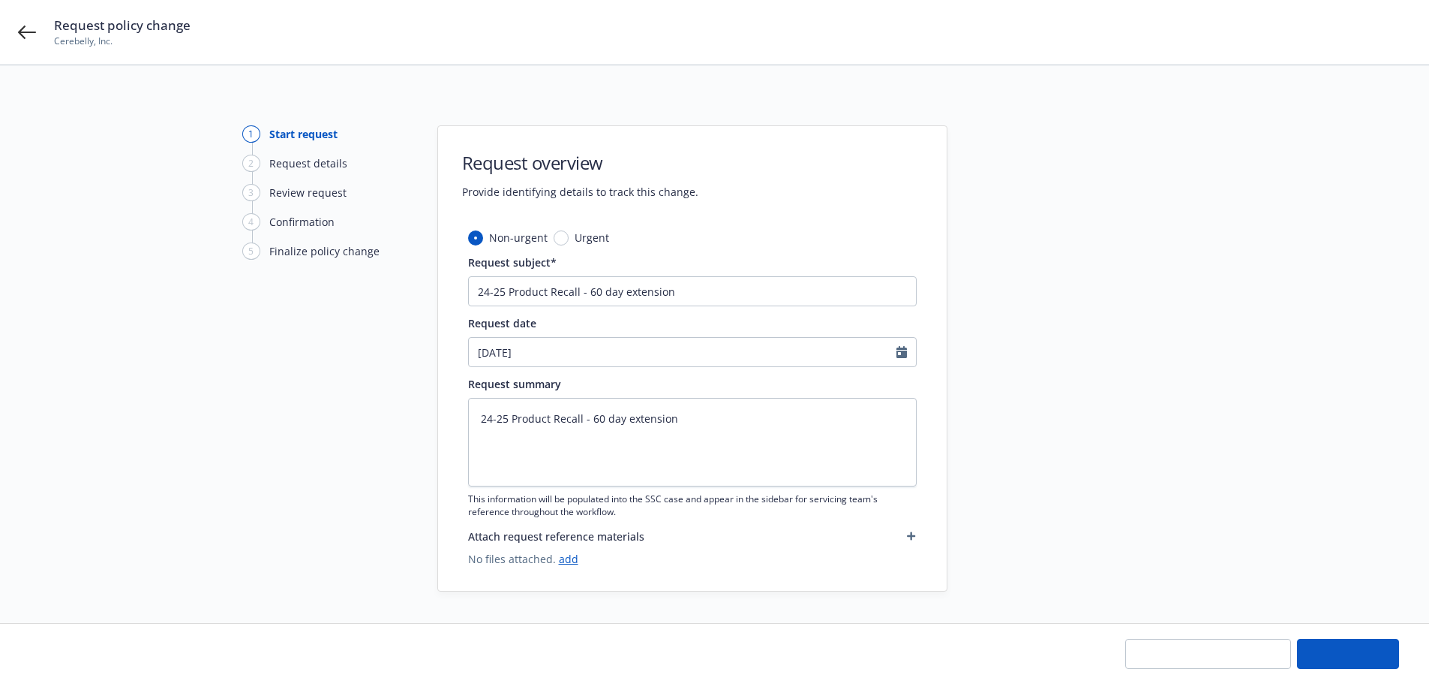
type textarea "x"
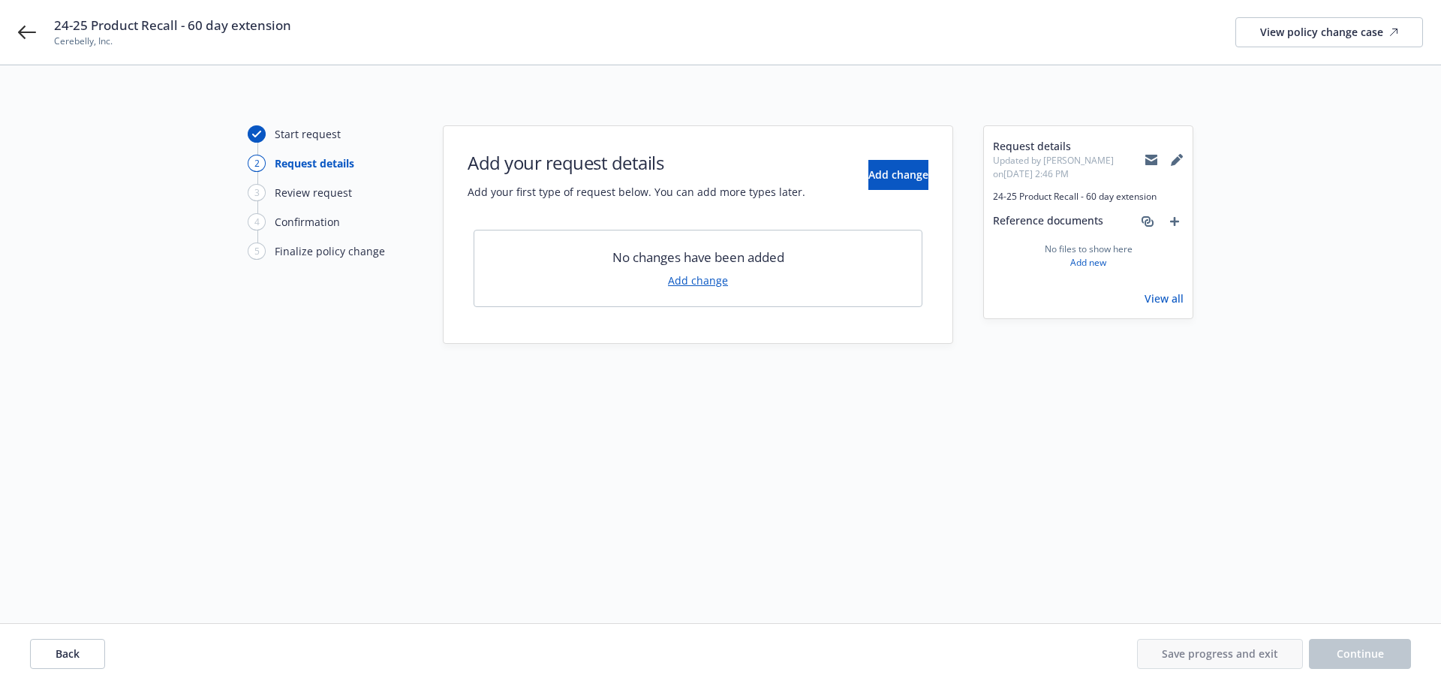
click at [702, 272] on link "Add change" at bounding box center [698, 280] width 60 height 16
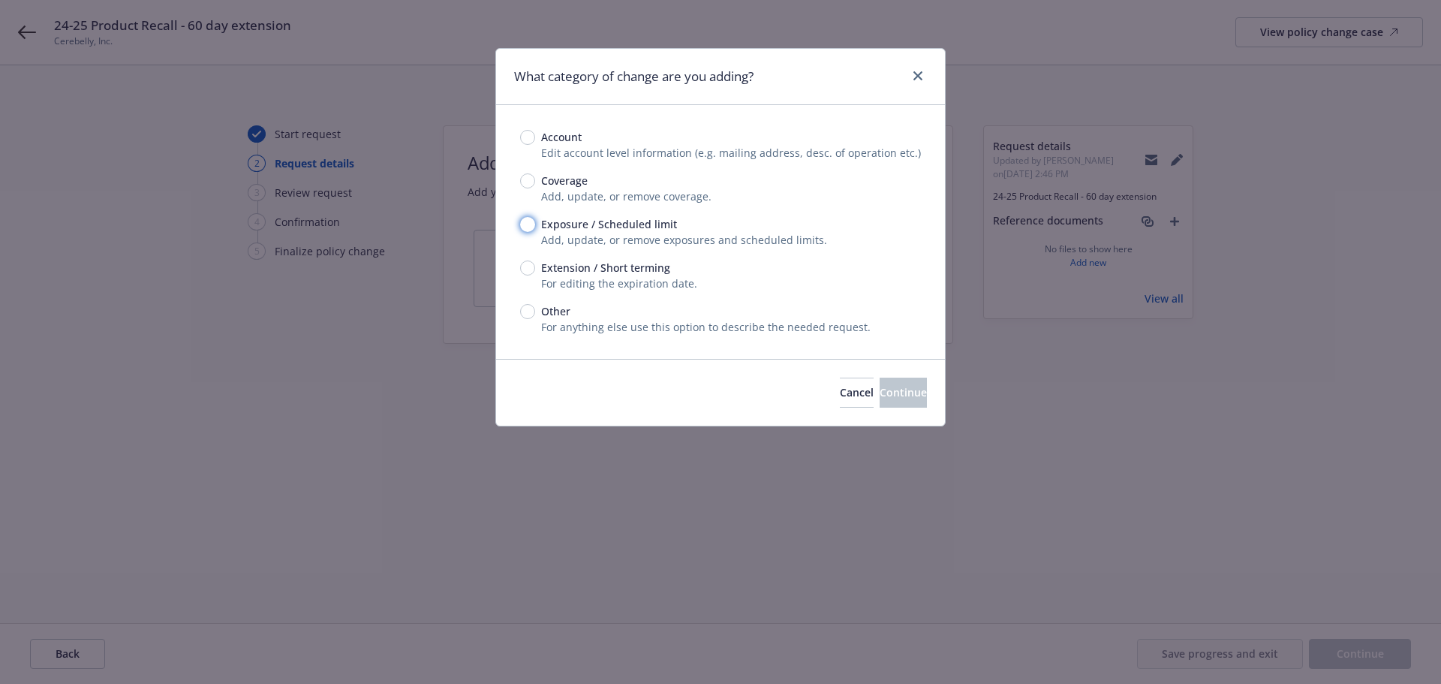
click at [533, 222] on input "Exposure / Scheduled limit" at bounding box center [527, 224] width 15 height 15
radio input "true"
click at [888, 406] on button "Continue" at bounding box center [902, 392] width 47 height 30
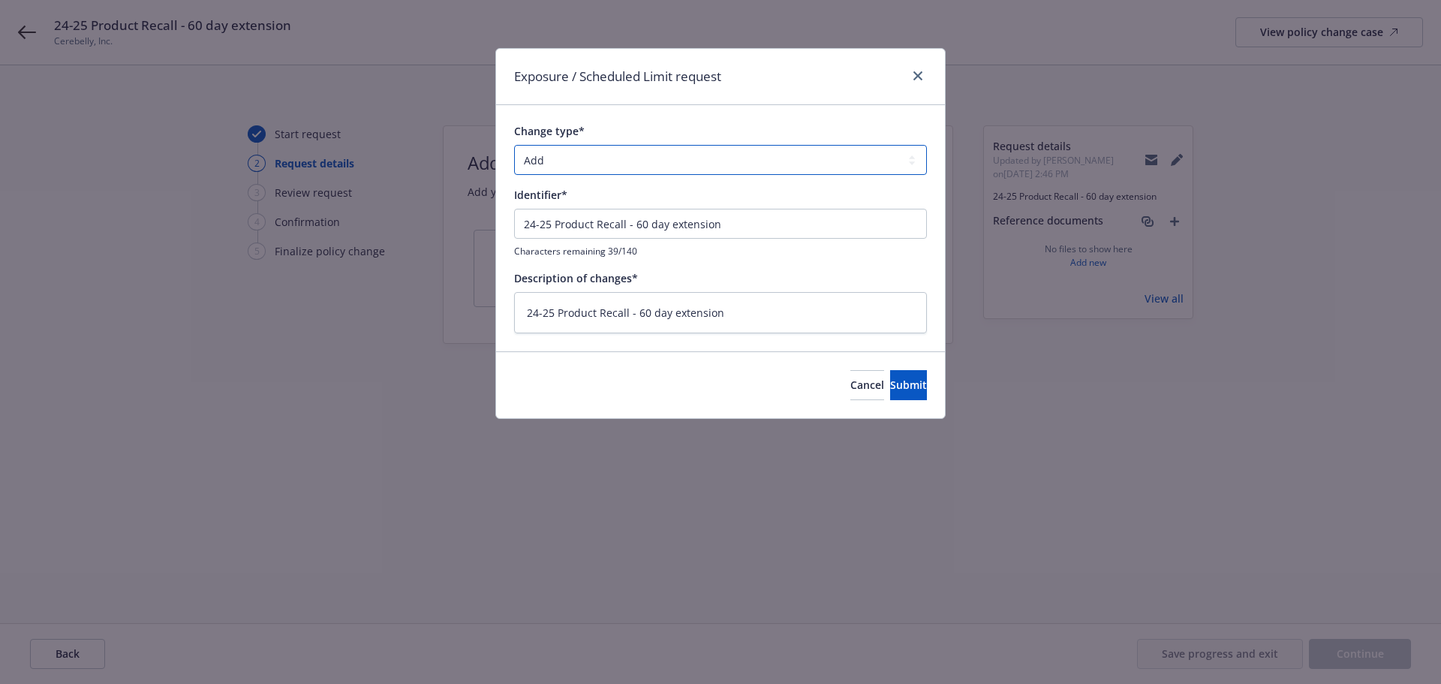
click at [583, 160] on select "Add Audit Change Remove" at bounding box center [720, 160] width 413 height 30
click at [514, 145] on select "Add Audit Change Remove" at bounding box center [720, 160] width 413 height 30
click at [890, 383] on span "Submit" at bounding box center [908, 384] width 37 height 14
type textarea "x"
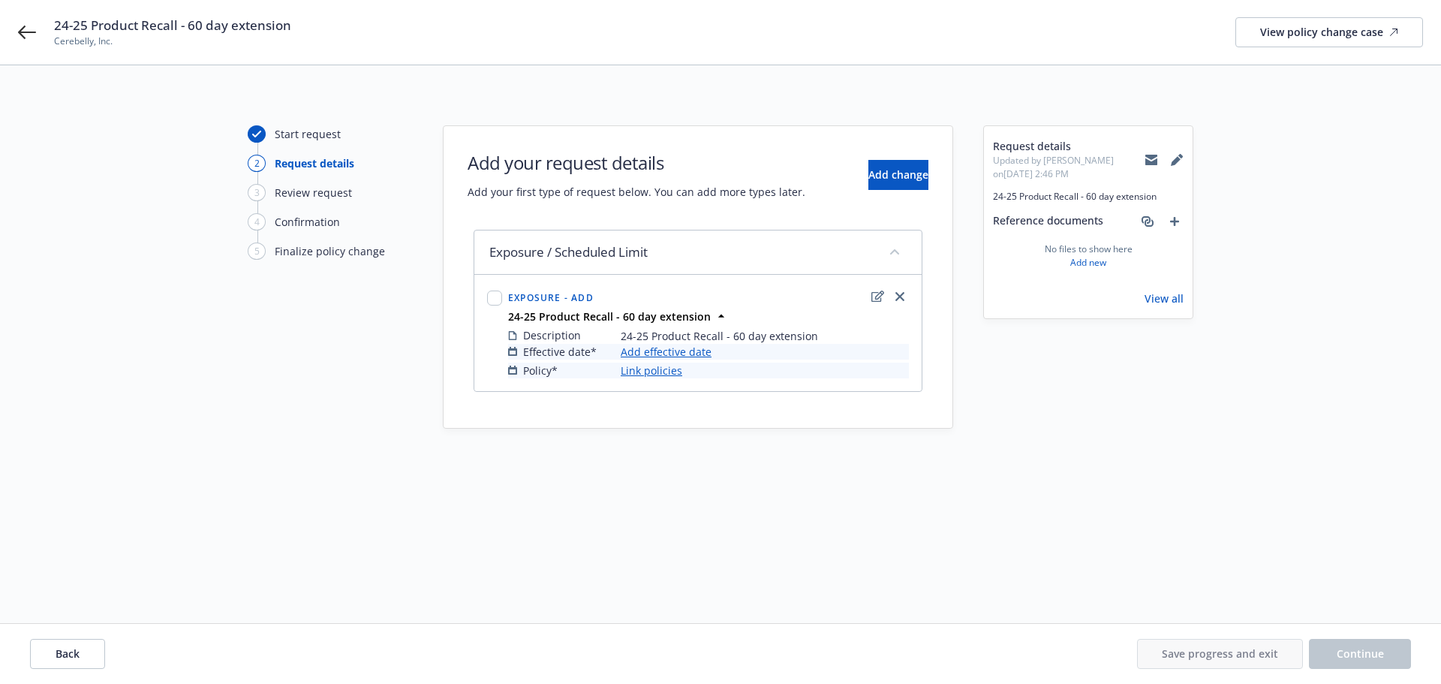
click at [692, 352] on link "Add effective date" at bounding box center [666, 352] width 91 height 16
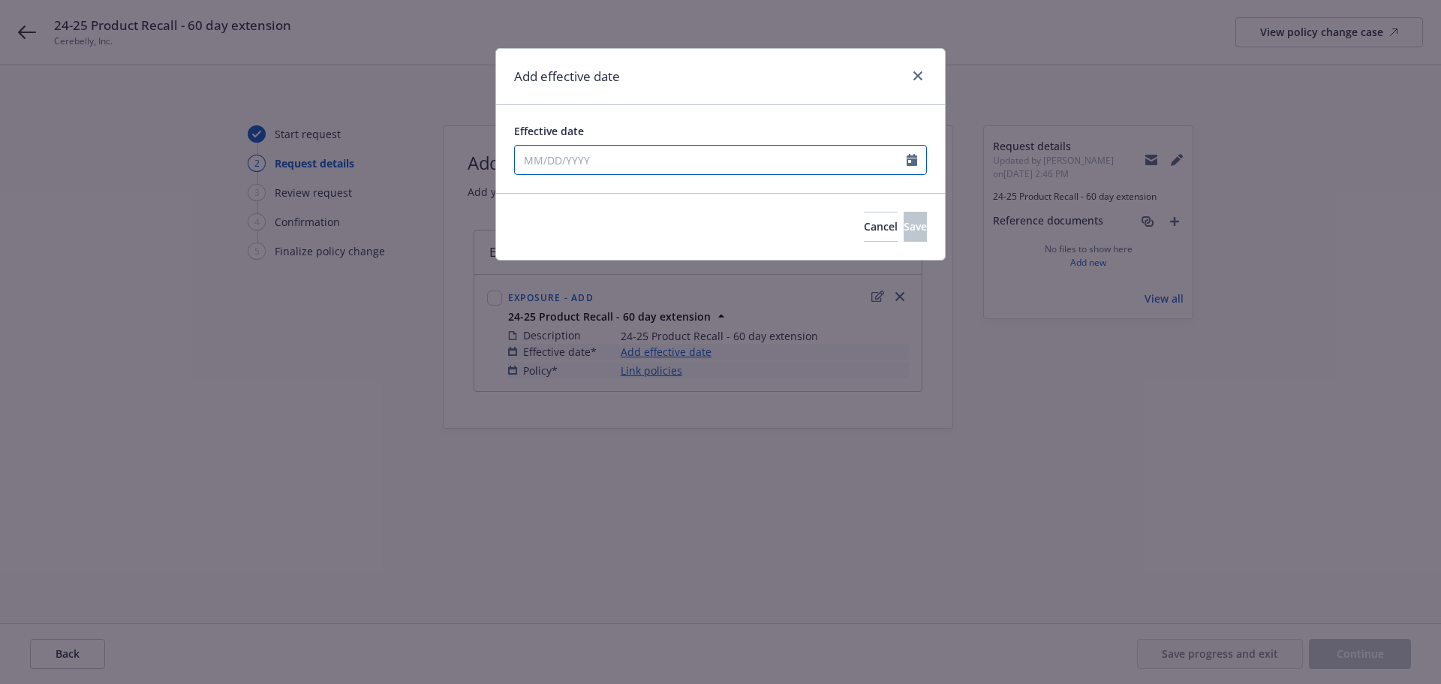
click at [592, 158] on input "Effective date" at bounding box center [711, 160] width 392 height 29
select select "8"
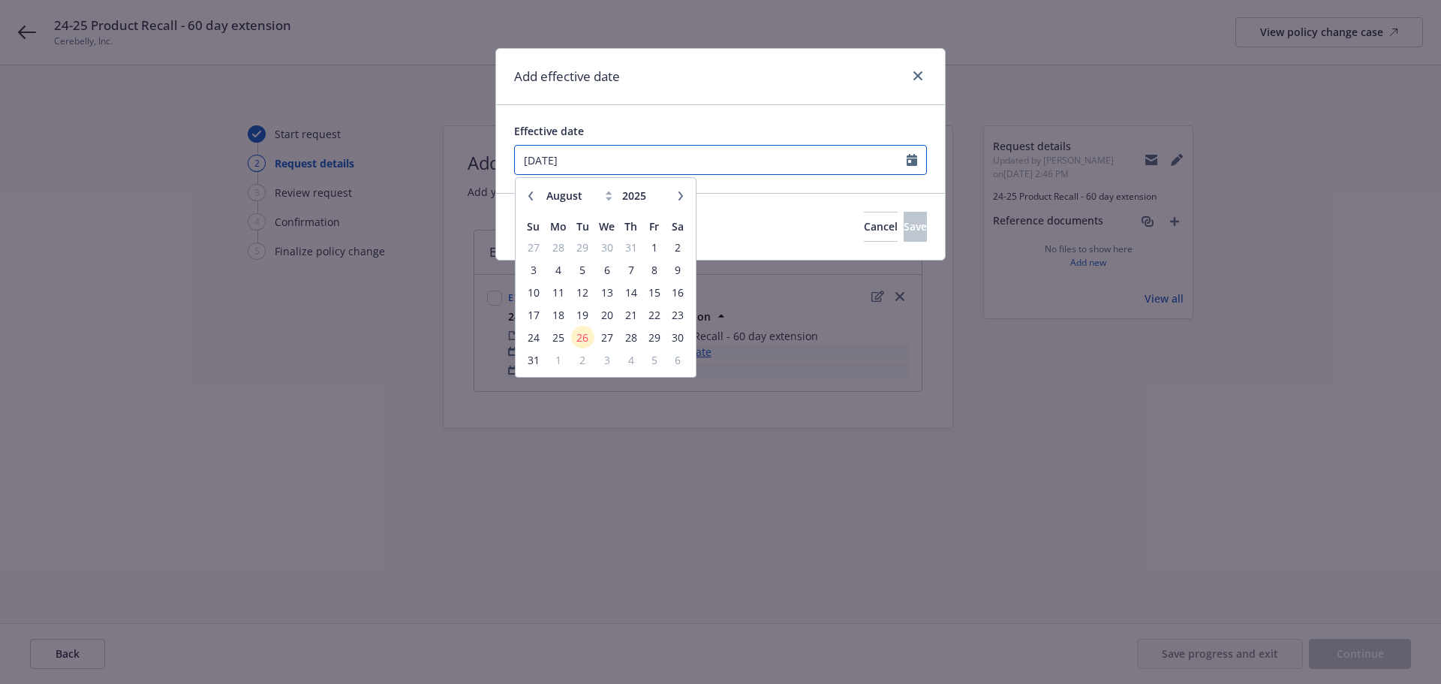
type input "[DATE]"
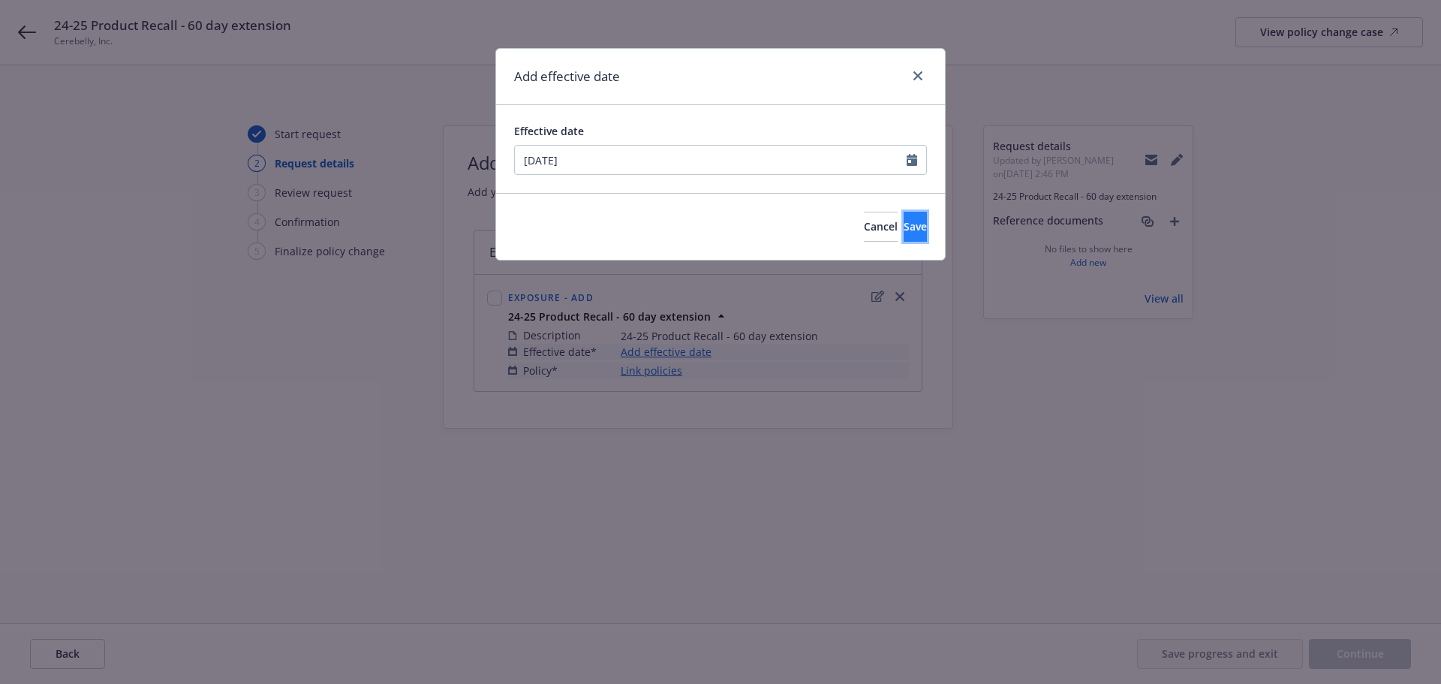
click at [903, 222] on span "Save" at bounding box center [914, 226] width 23 height 14
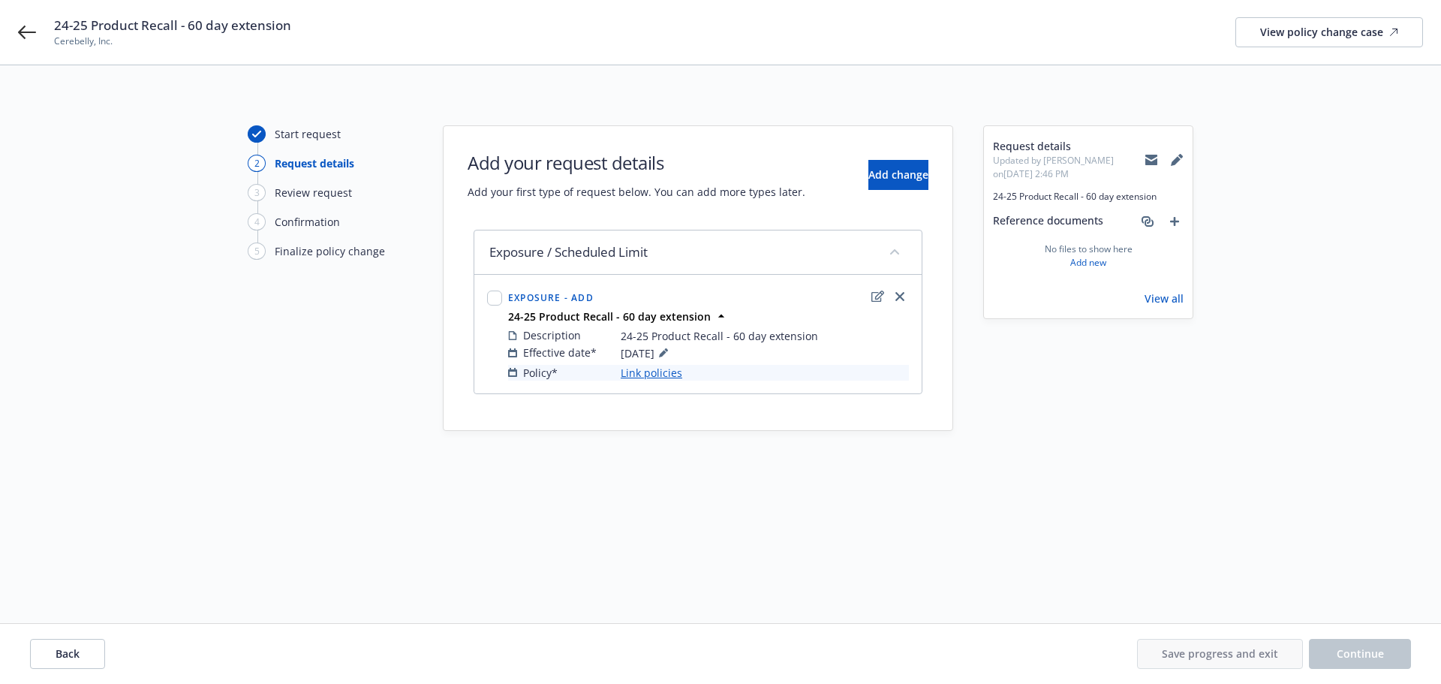
click at [621, 379] on link "Link policies" at bounding box center [652, 373] width 62 height 16
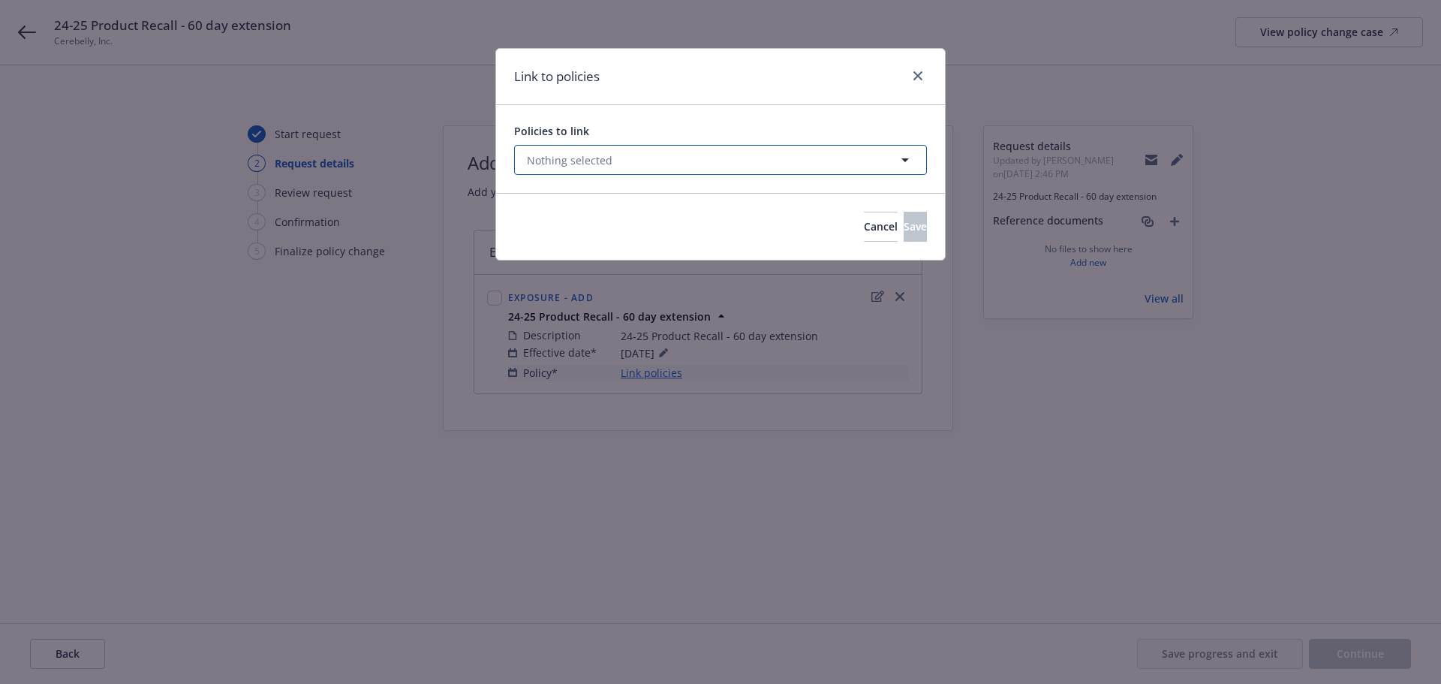
click at [564, 174] on button "Nothing selected" at bounding box center [720, 160] width 413 height 30
select select "ACTIVE"
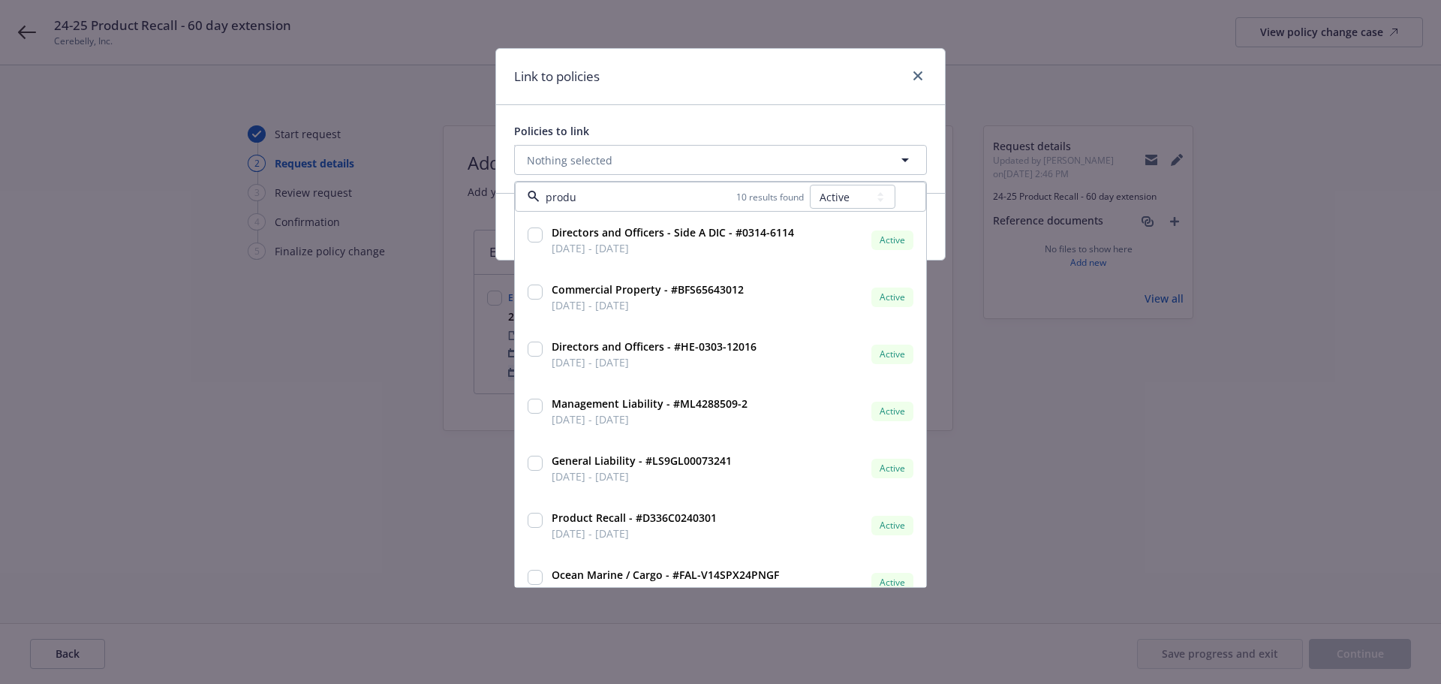
type input "produc"
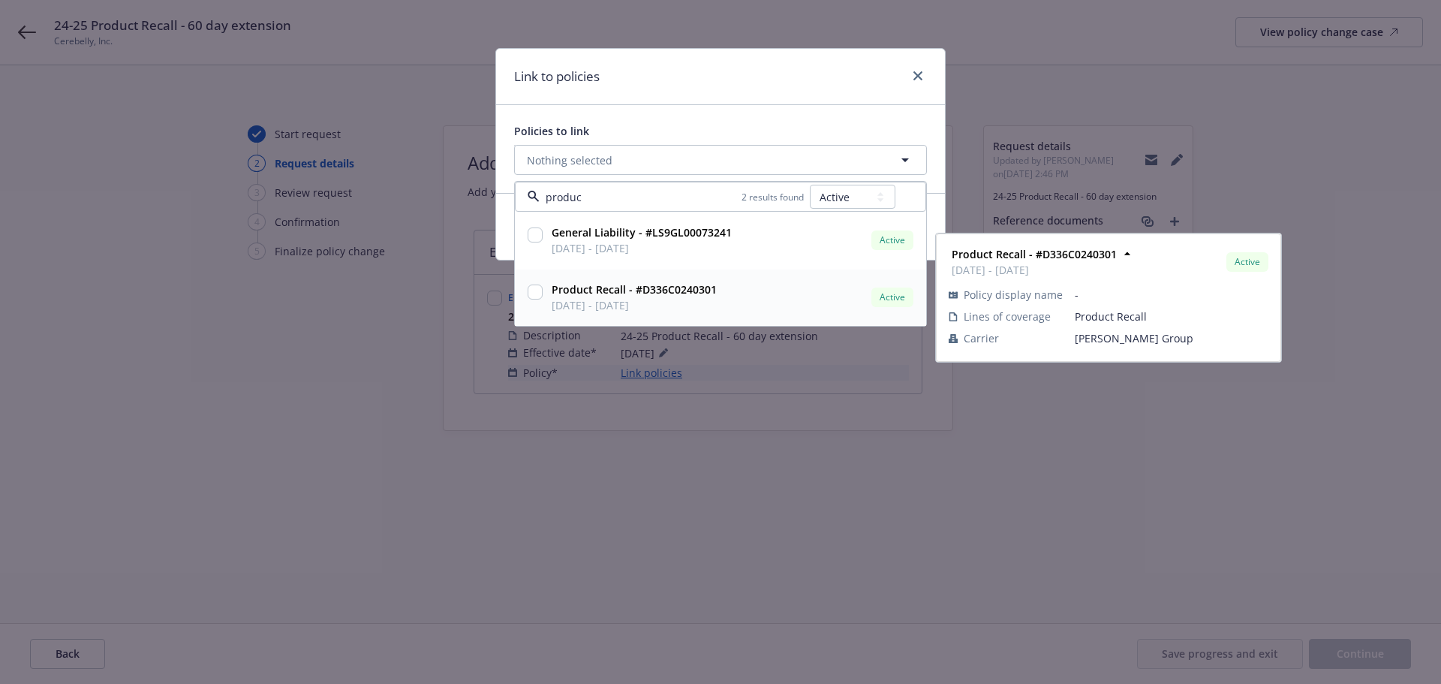
click at [548, 292] on div "Product Recall - #D336C0240301 [DATE] - [DATE]" at bounding box center [633, 297] width 174 height 38
checkbox input "true"
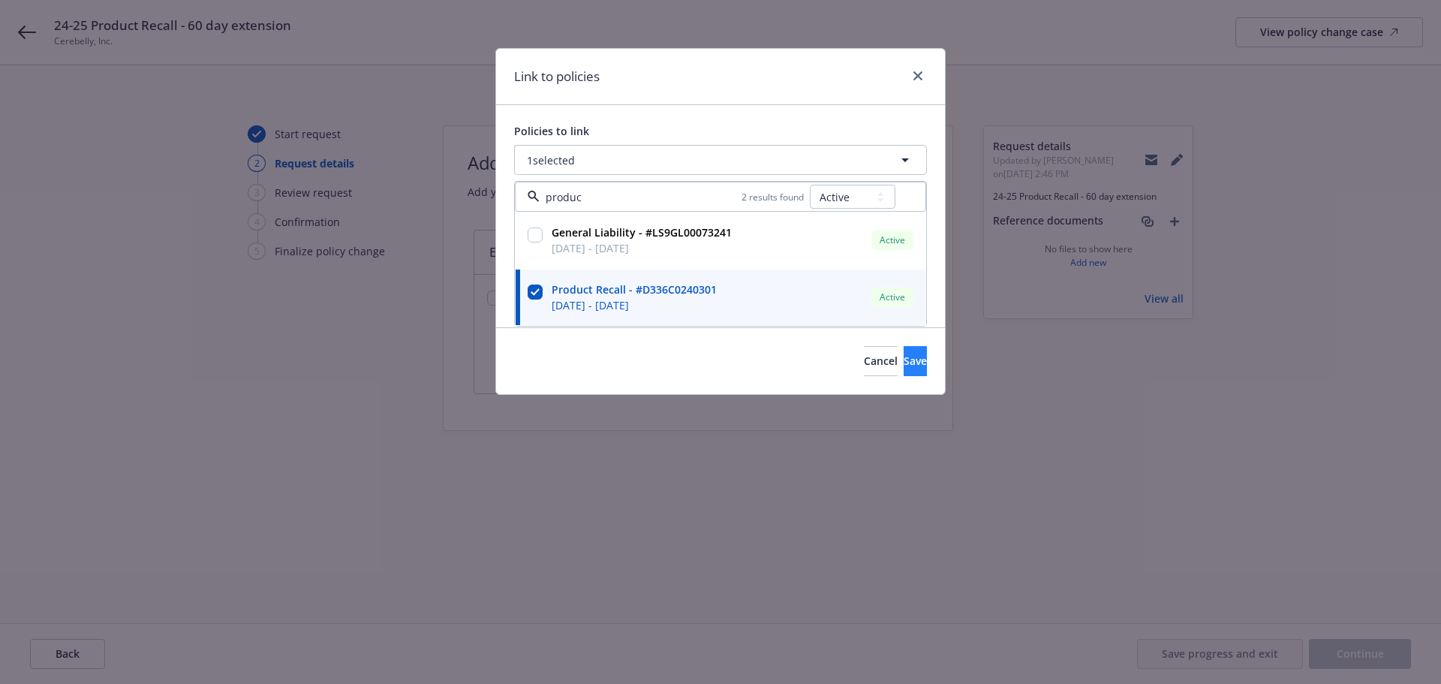
type input "produc"
click at [903, 365] on button "Save" at bounding box center [914, 361] width 23 height 30
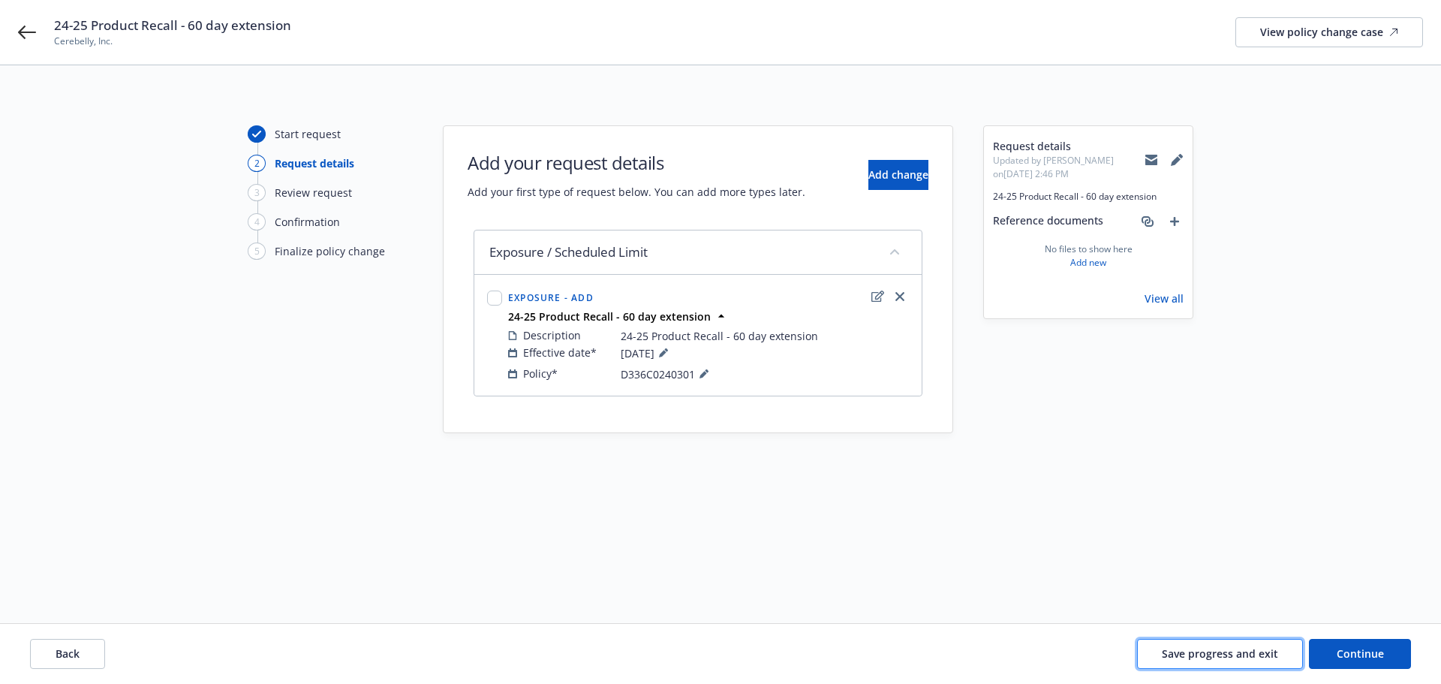
click at [1261, 664] on button "Save progress and exit" at bounding box center [1220, 654] width 166 height 30
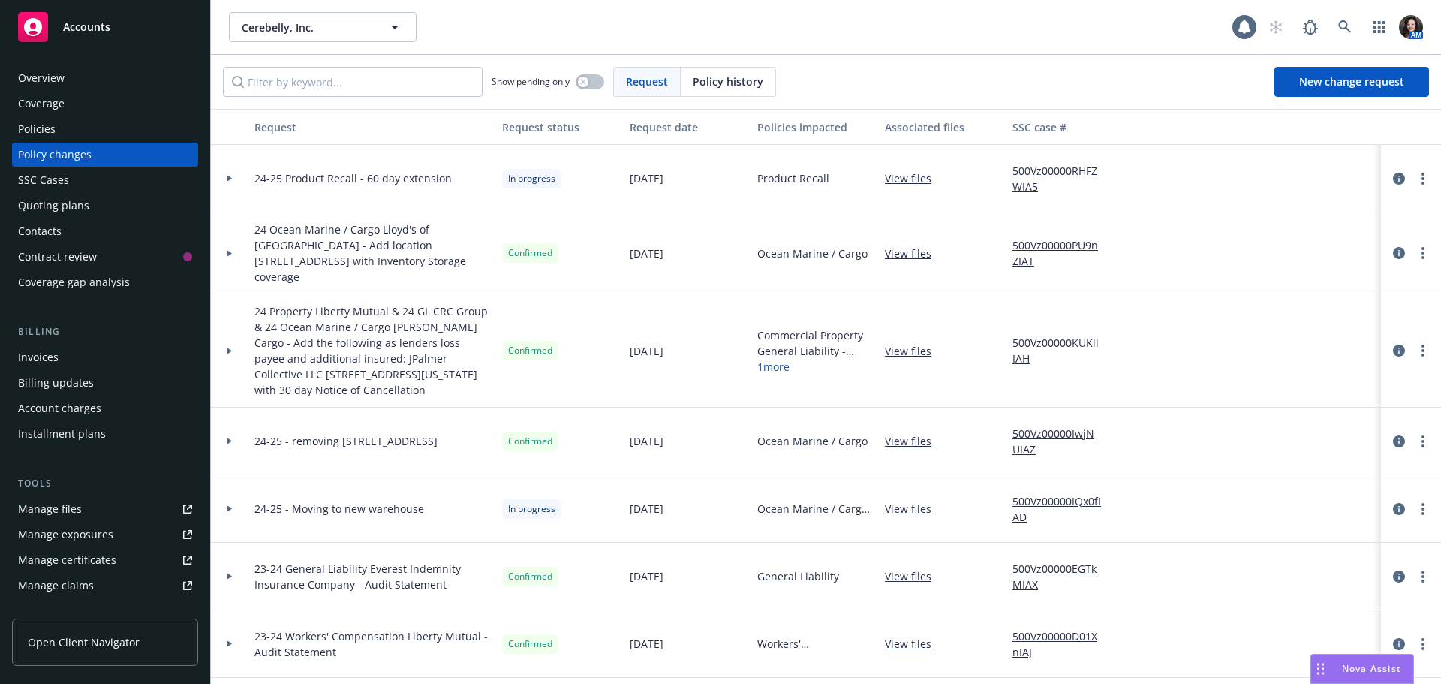
click at [908, 182] on link "View files" at bounding box center [914, 178] width 59 height 16
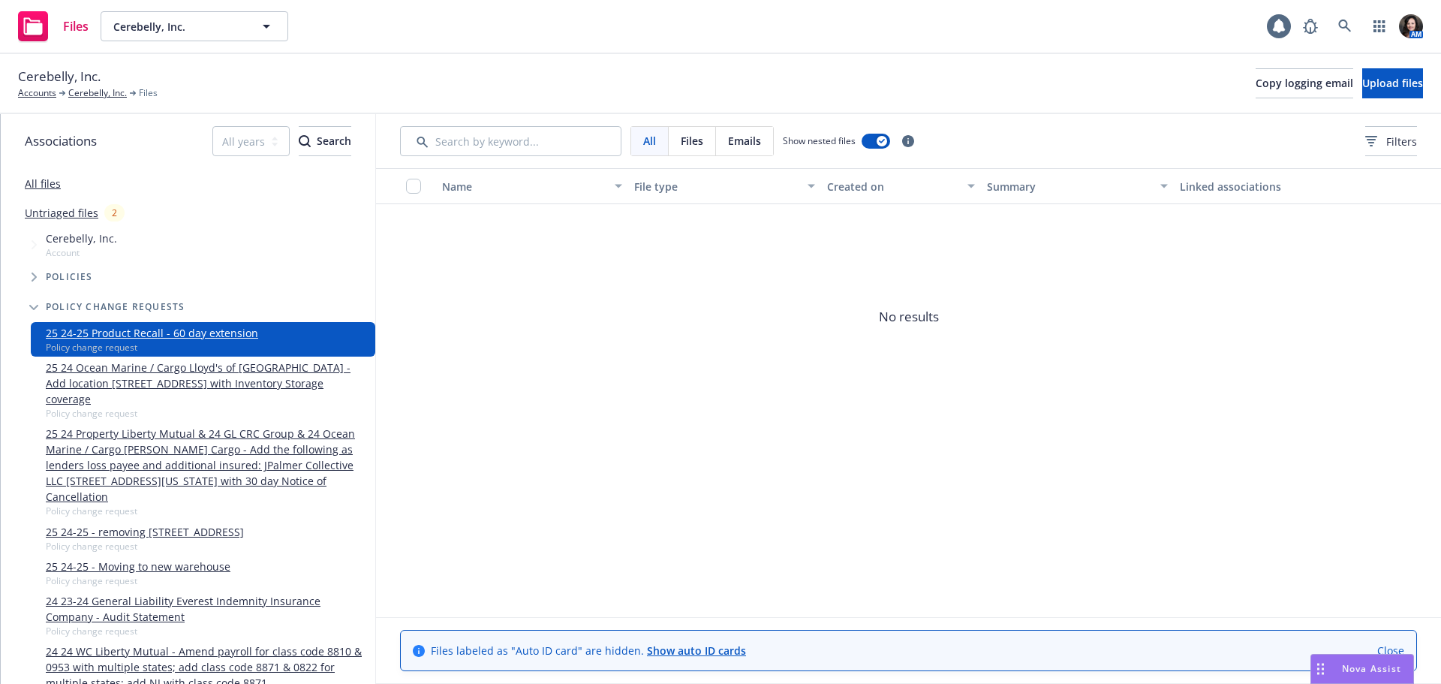
click at [1372, 65] on div "Cerebelly, Inc. Accounts Cerebelly, Inc. Files Copy logging email Upload files" at bounding box center [720, 84] width 1441 height 60
click at [1363, 84] on span "Upload files" at bounding box center [1392, 83] width 61 height 14
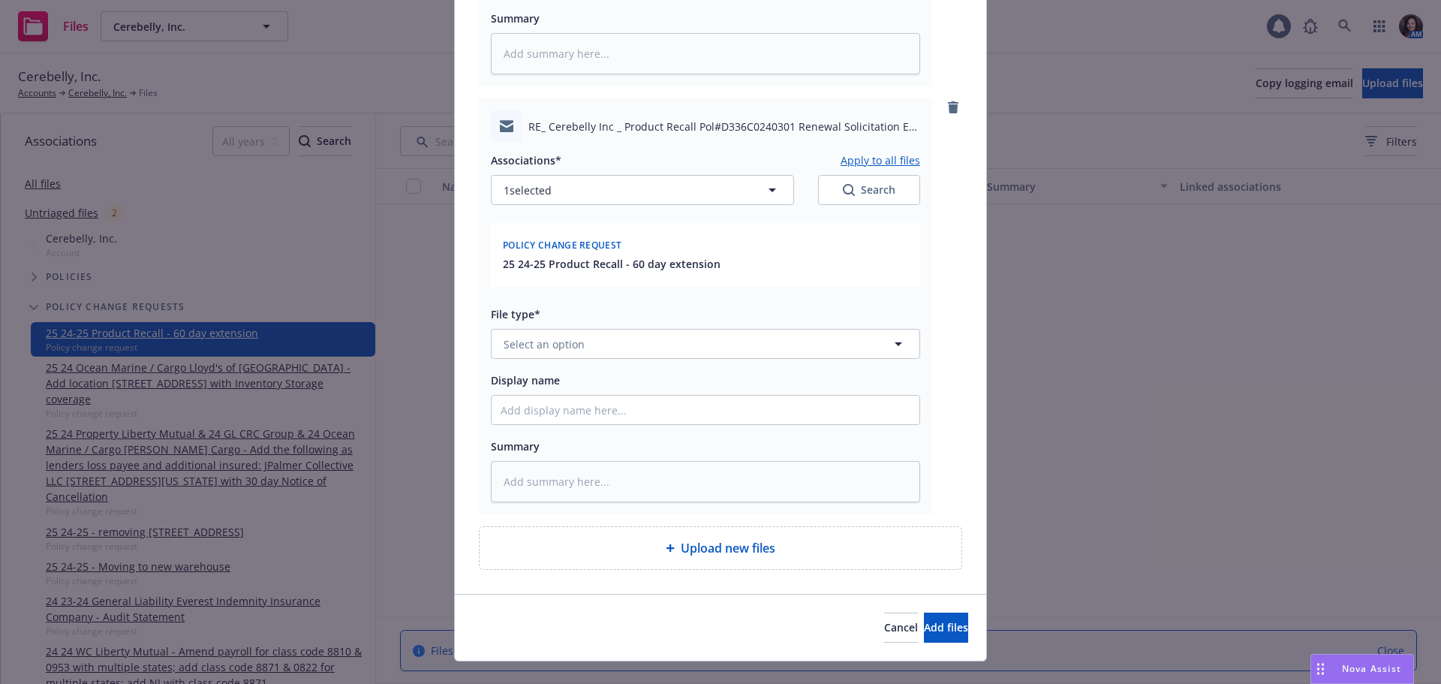
scroll to position [958, 0]
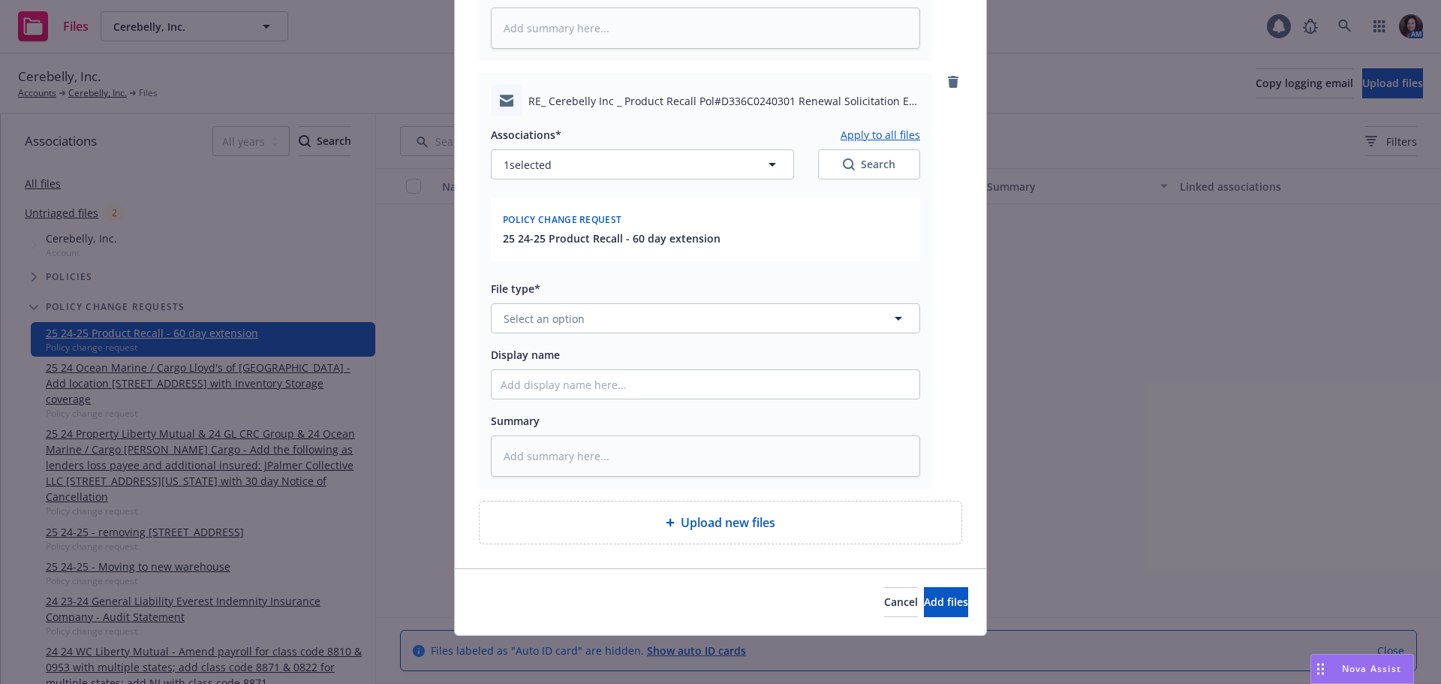
type textarea "x"
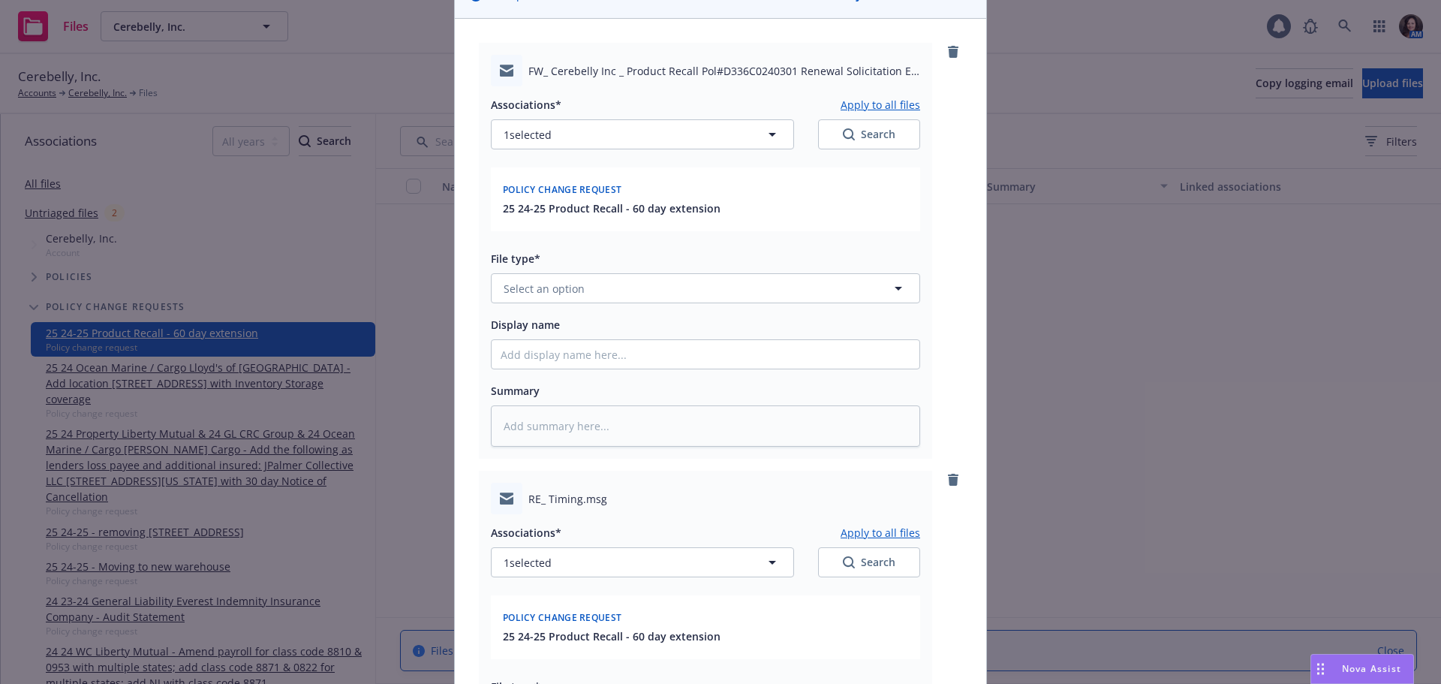
scroll to position [0, 0]
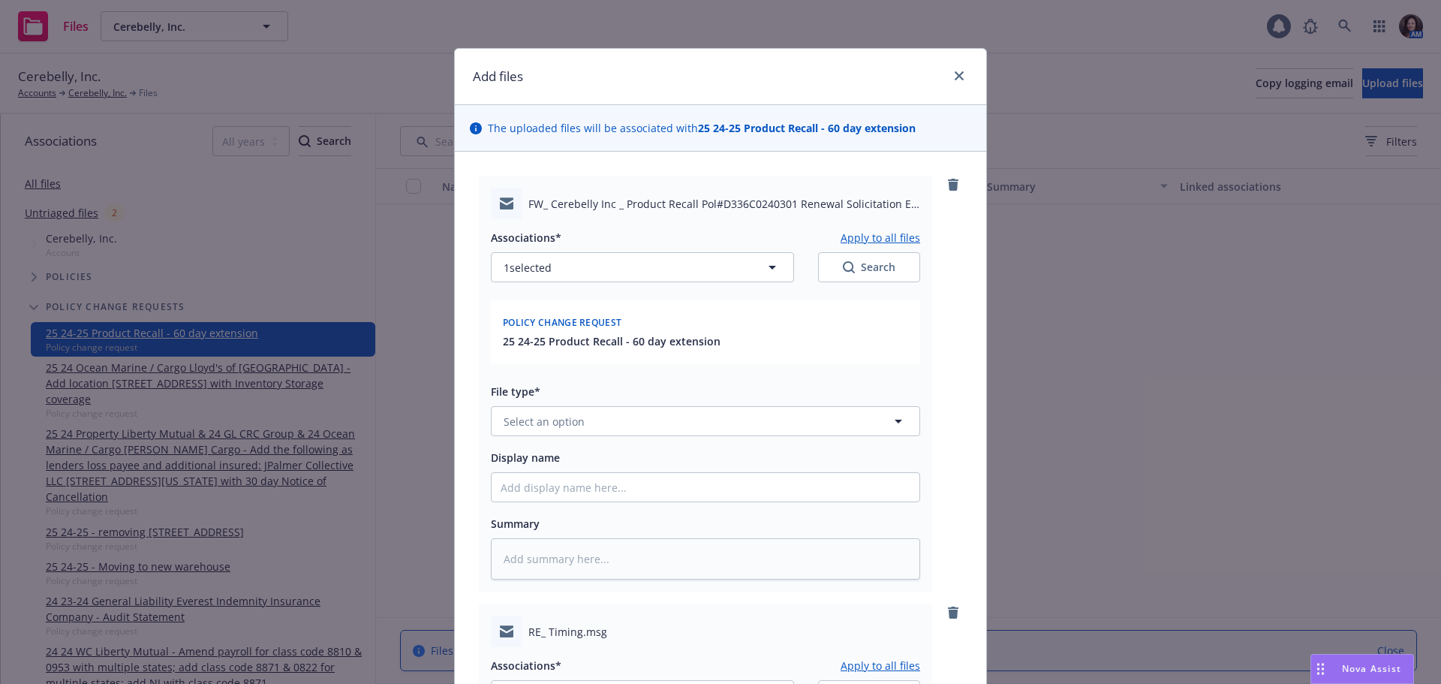
click at [515, 446] on div "Associations* Apply to all files 1 selected Search Policy change request 25 24-…" at bounding box center [705, 399] width 429 height 360
click at [520, 430] on button "Select an option" at bounding box center [705, 421] width 429 height 30
type input "e"
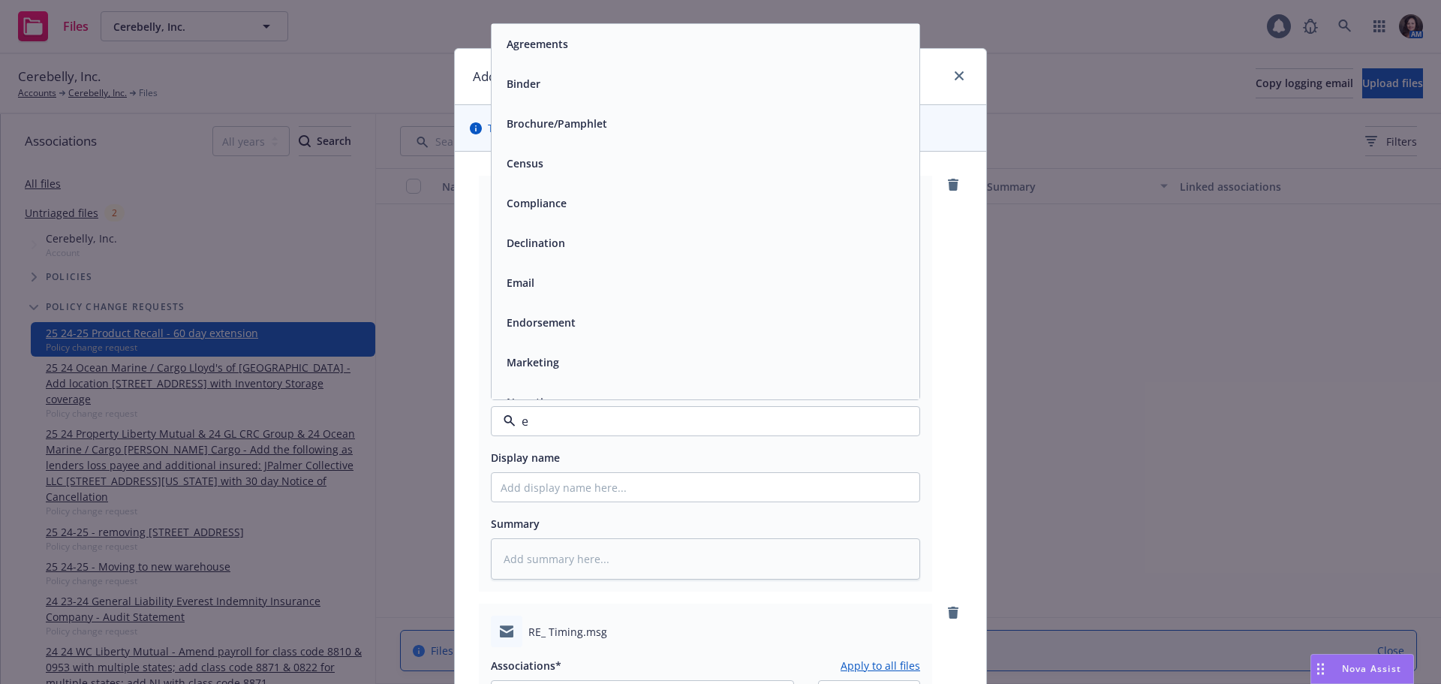
click at [521, 283] on span "Email" at bounding box center [520, 283] width 28 height 16
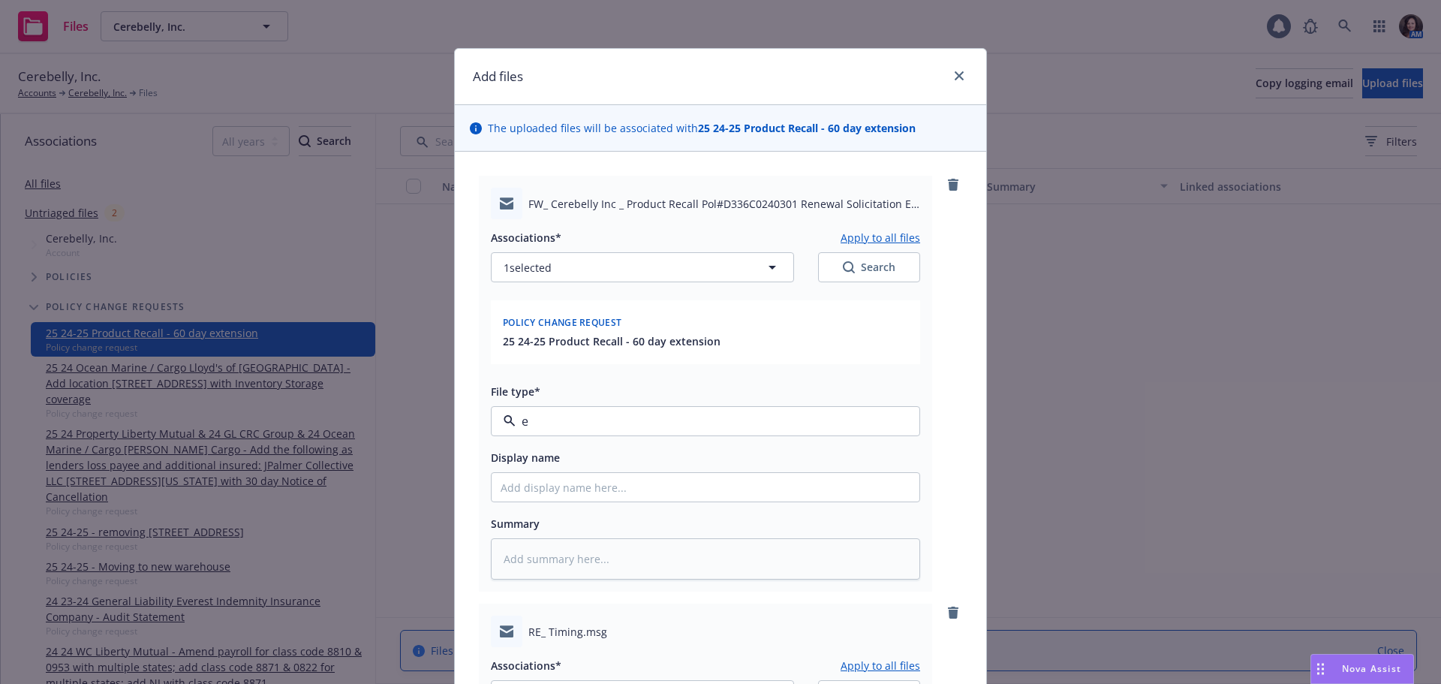
type textarea "x"
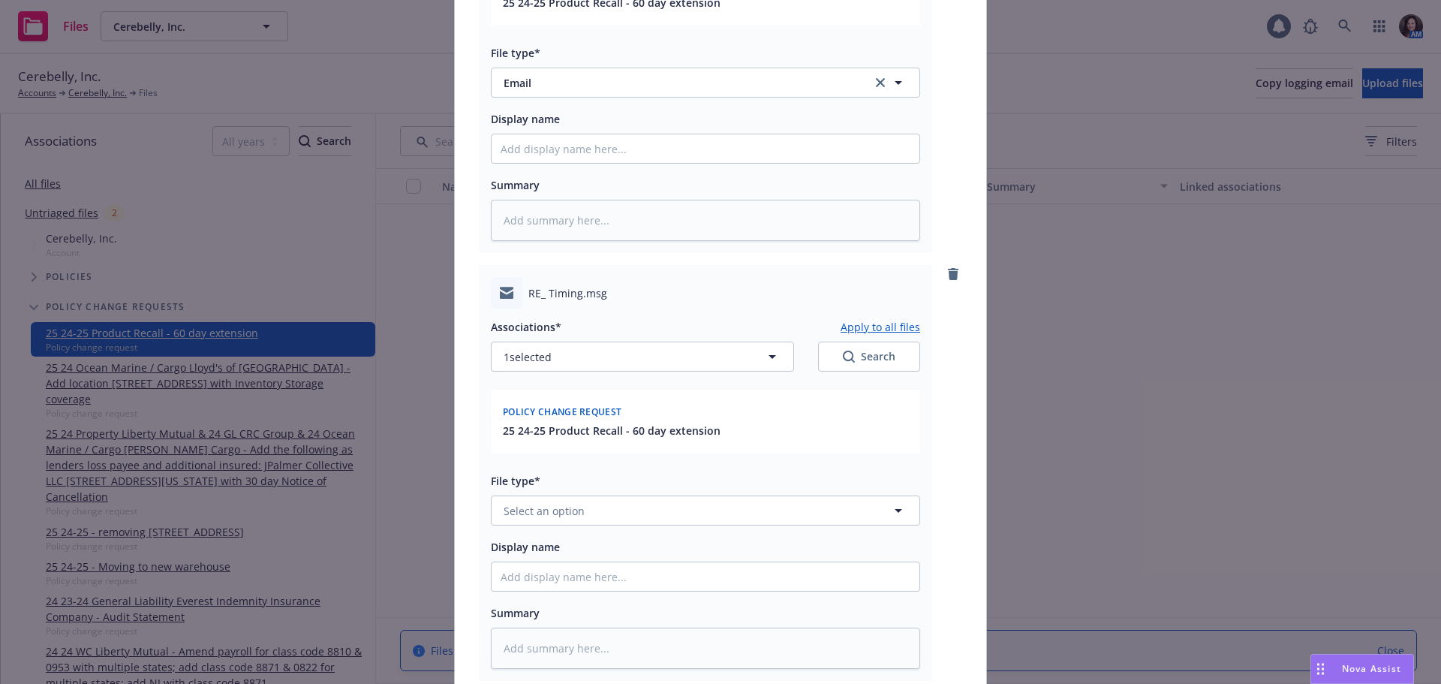
scroll to position [375, 0]
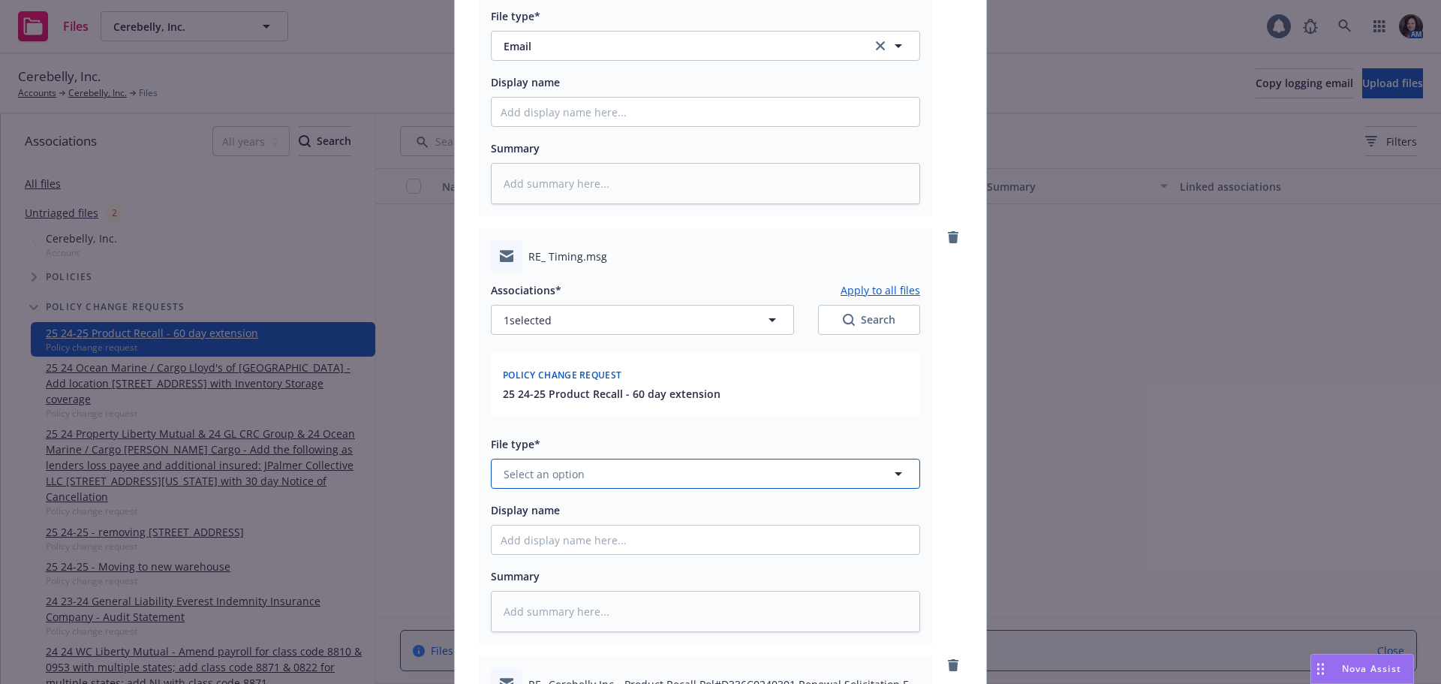
click at [536, 483] on button "Select an option" at bounding box center [705, 473] width 429 height 30
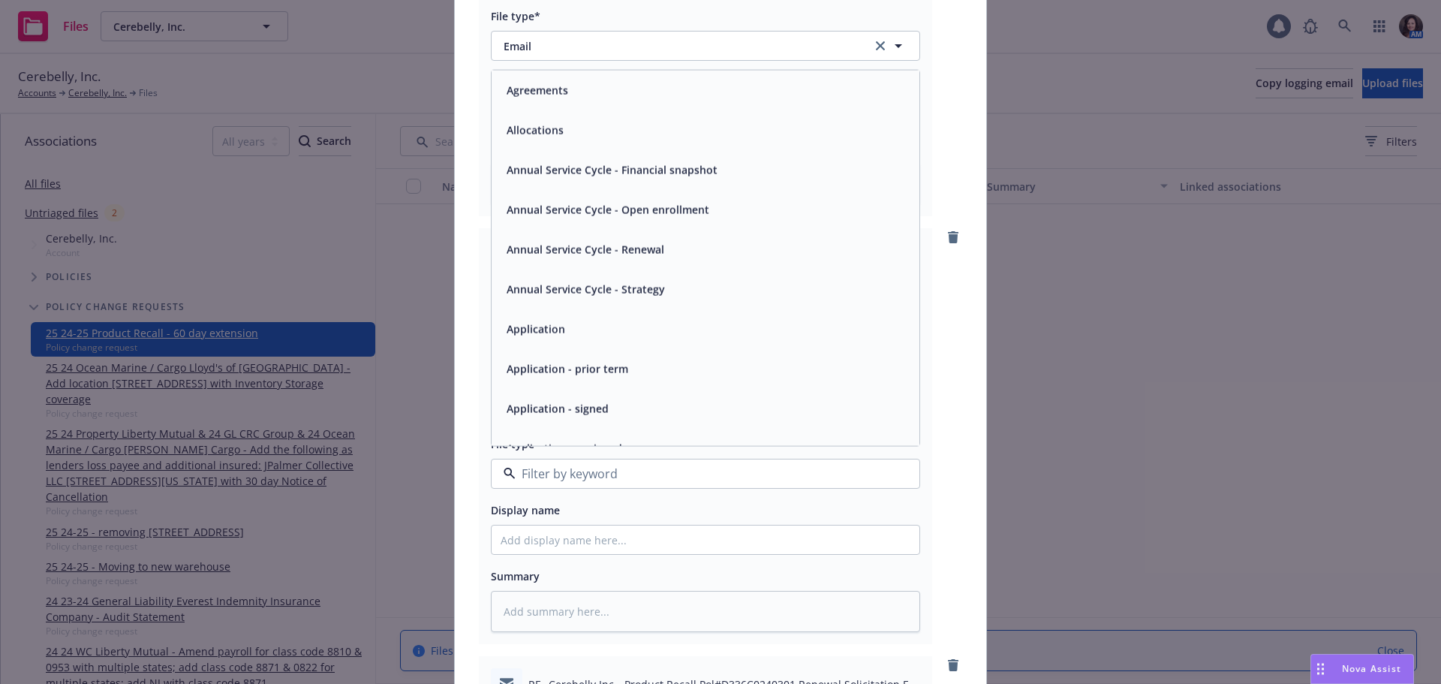
type input "e"
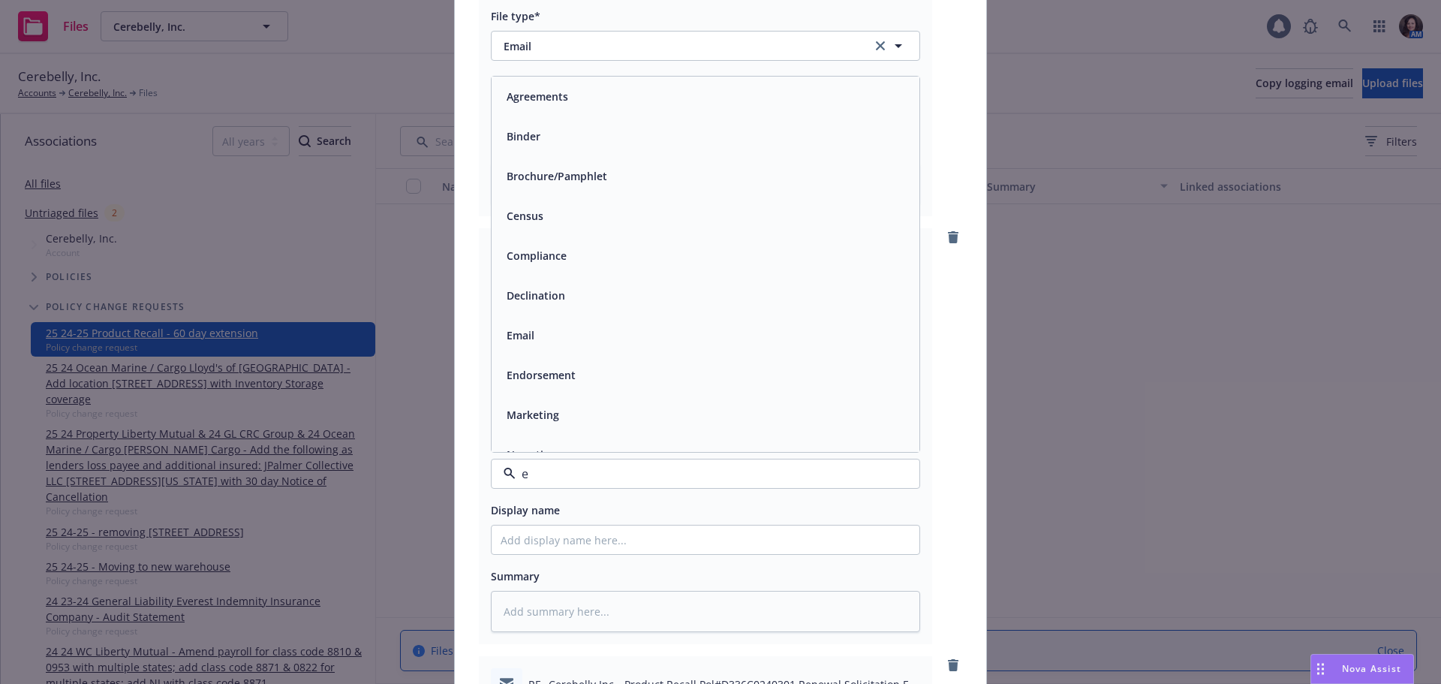
click at [543, 326] on div "Email" at bounding box center [705, 335] width 410 height 22
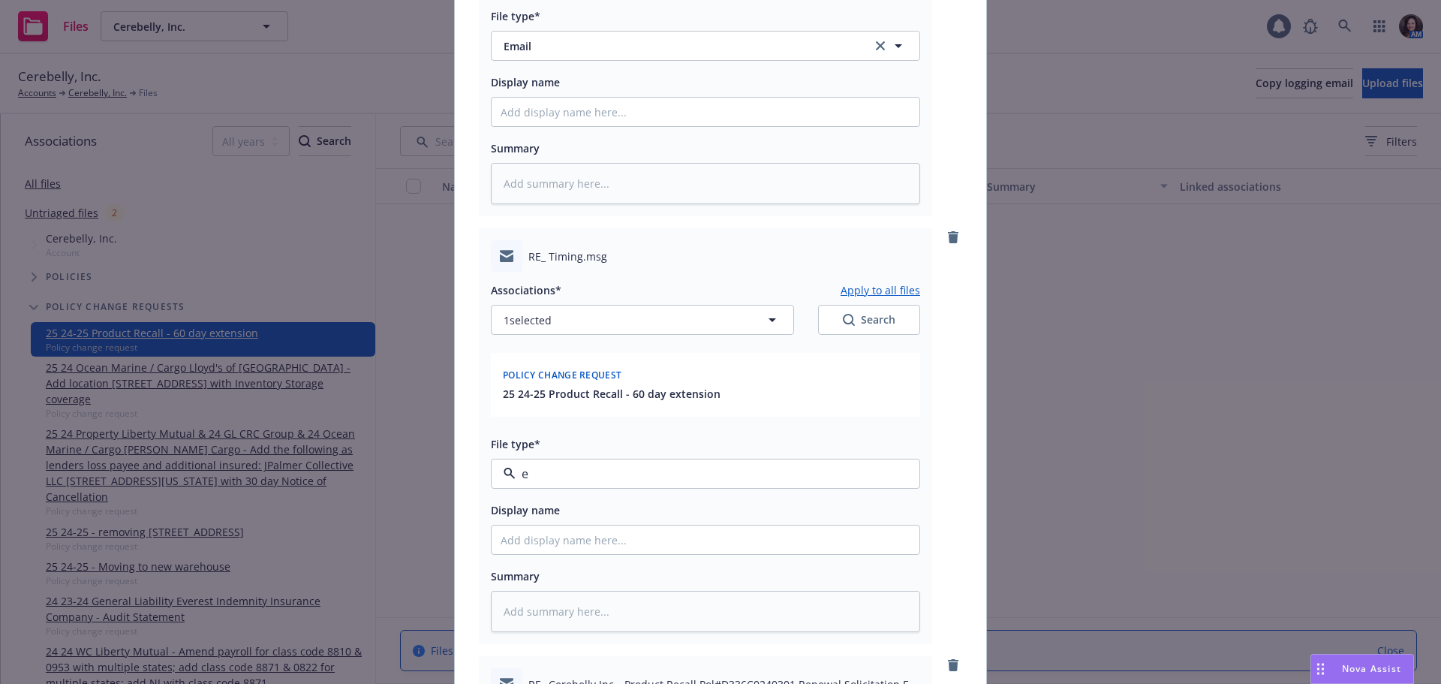
type textarea "x"
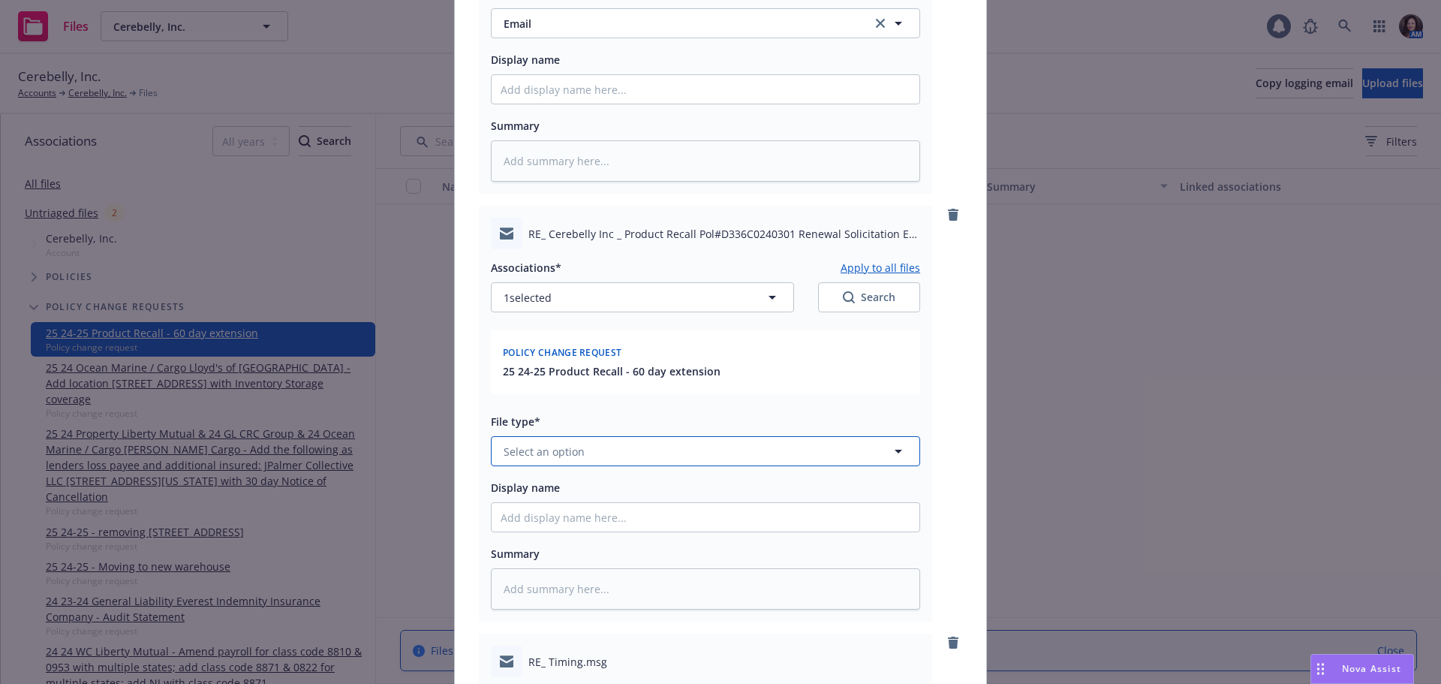
click at [523, 458] on span "Select an option" at bounding box center [543, 451] width 81 height 16
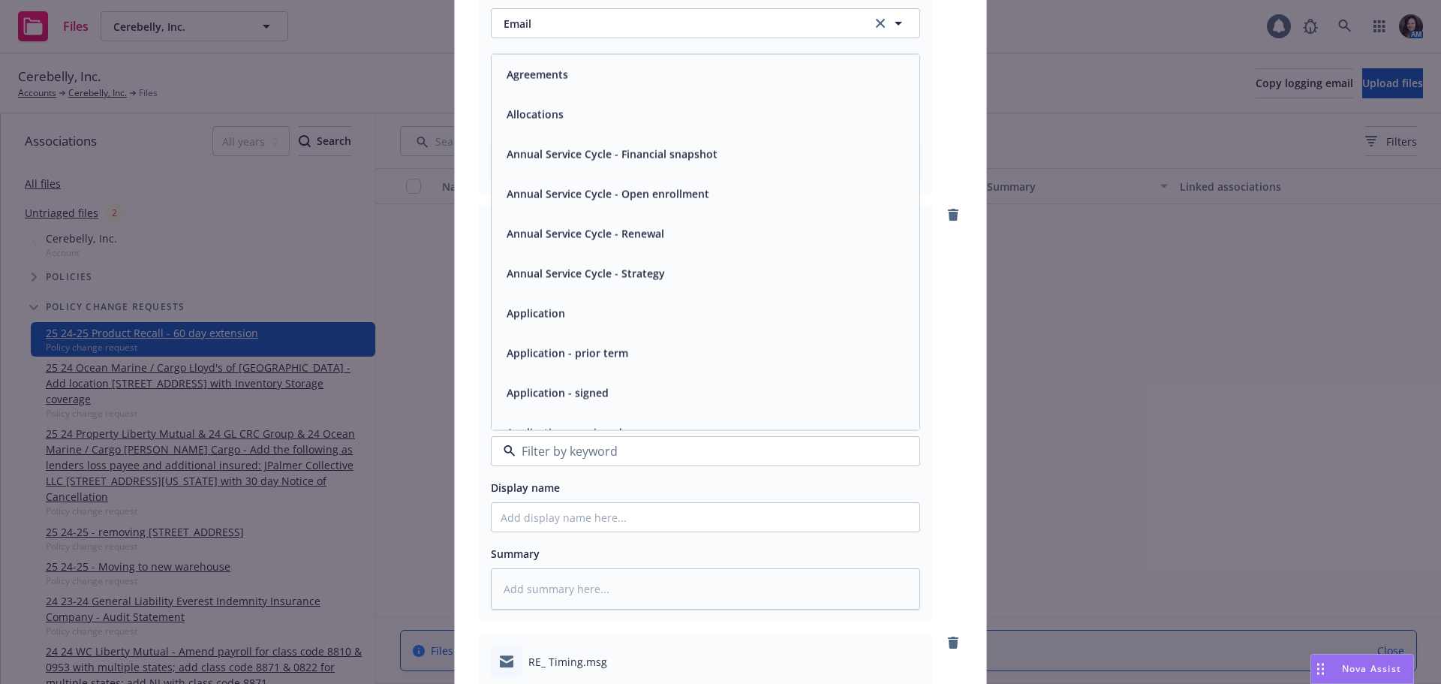
type input "e"
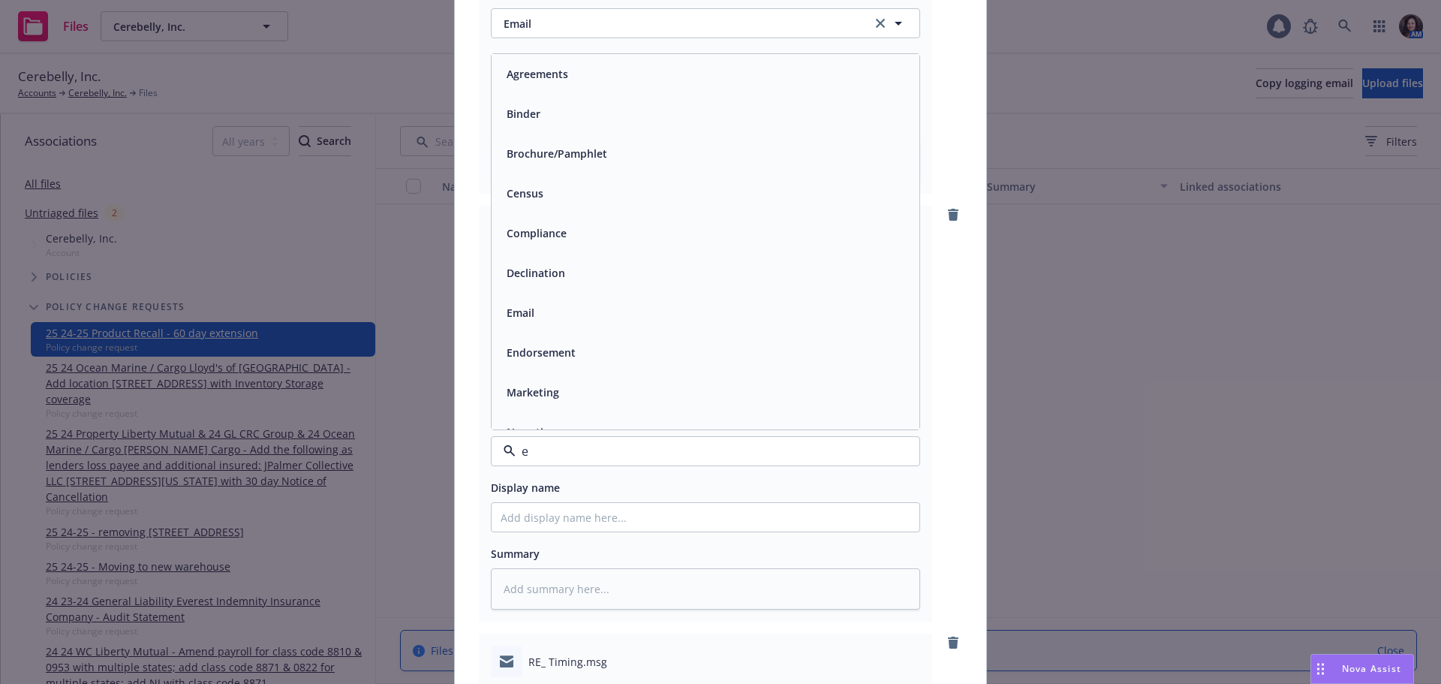
click at [528, 307] on span "Email" at bounding box center [520, 313] width 28 height 16
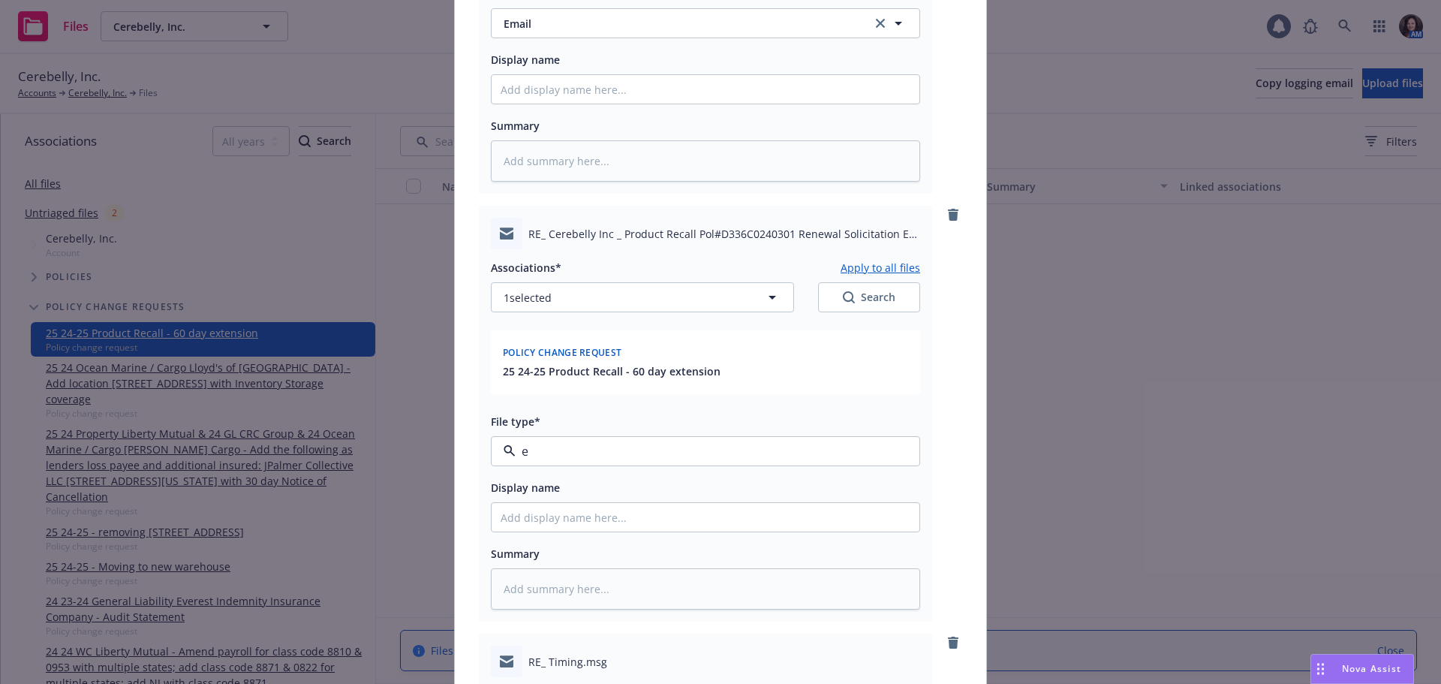
type textarea "x"
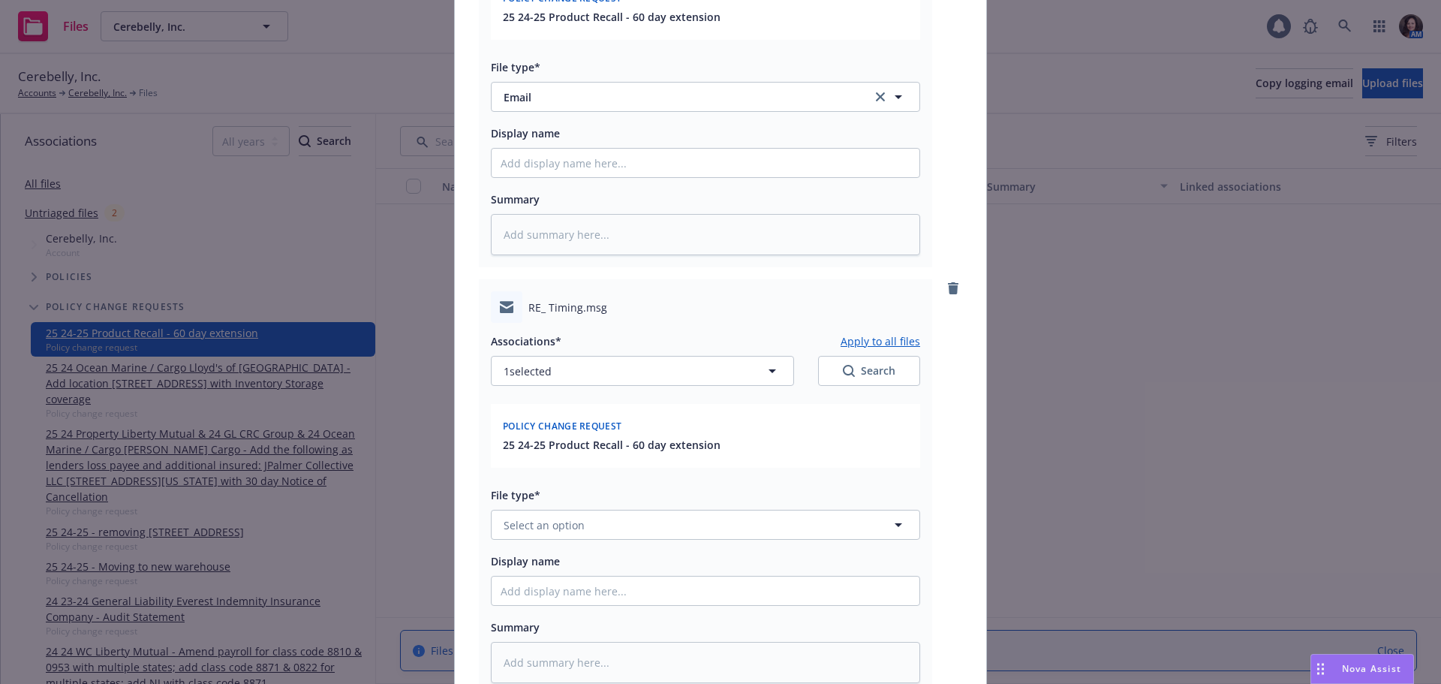
scroll to position [1201, 0]
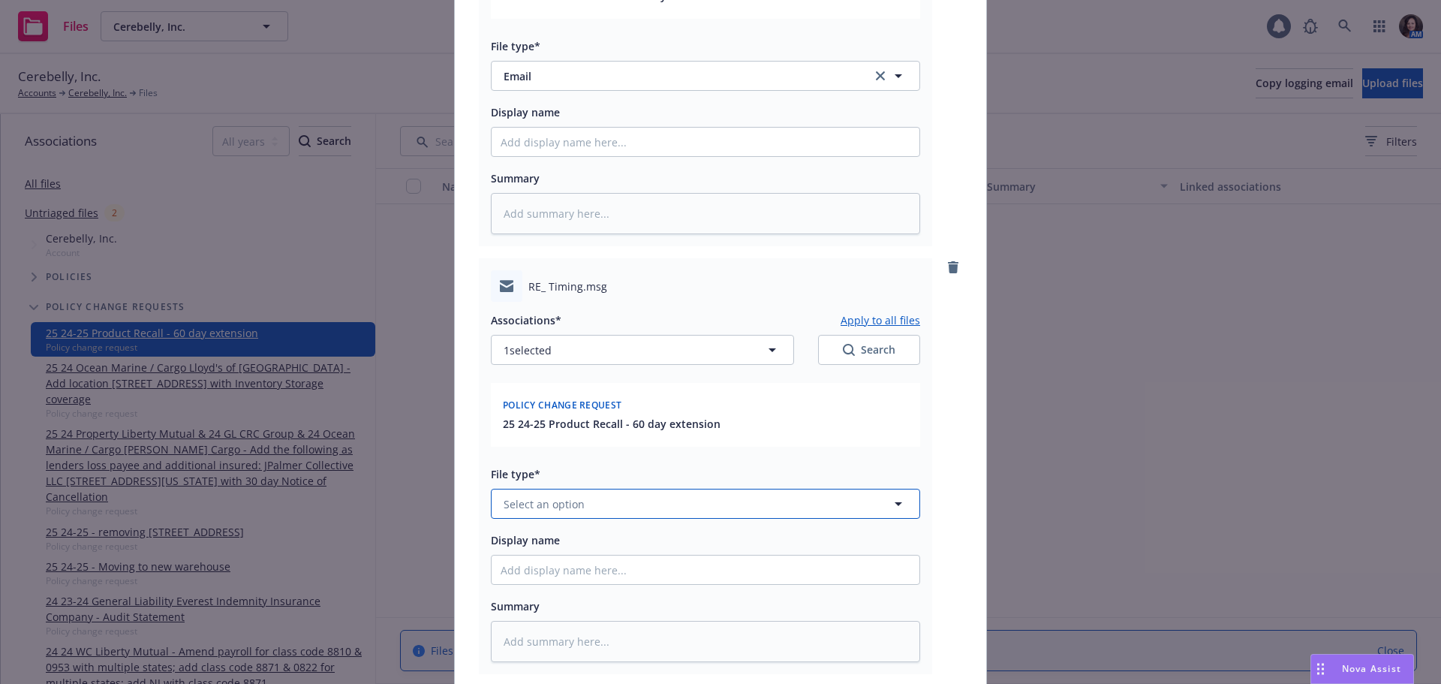
click at [518, 506] on span "Select an option" at bounding box center [543, 504] width 81 height 16
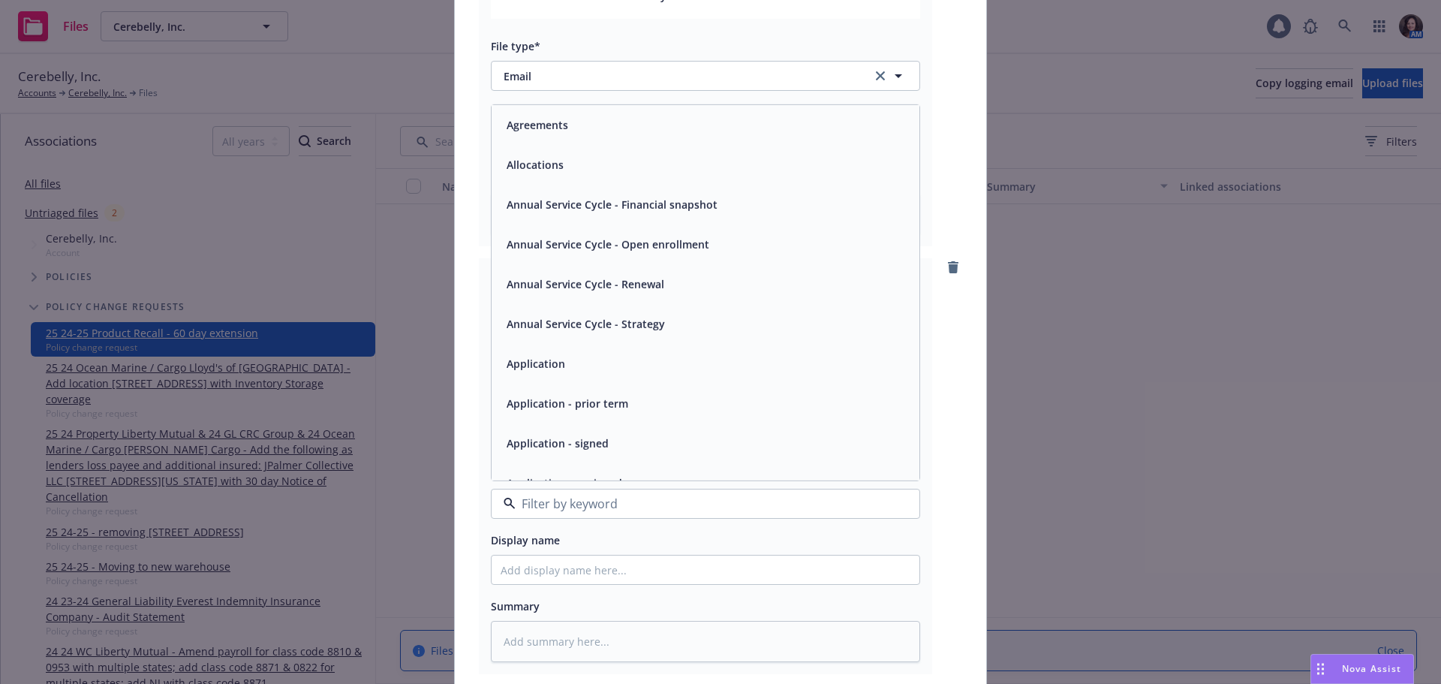
type input "e"
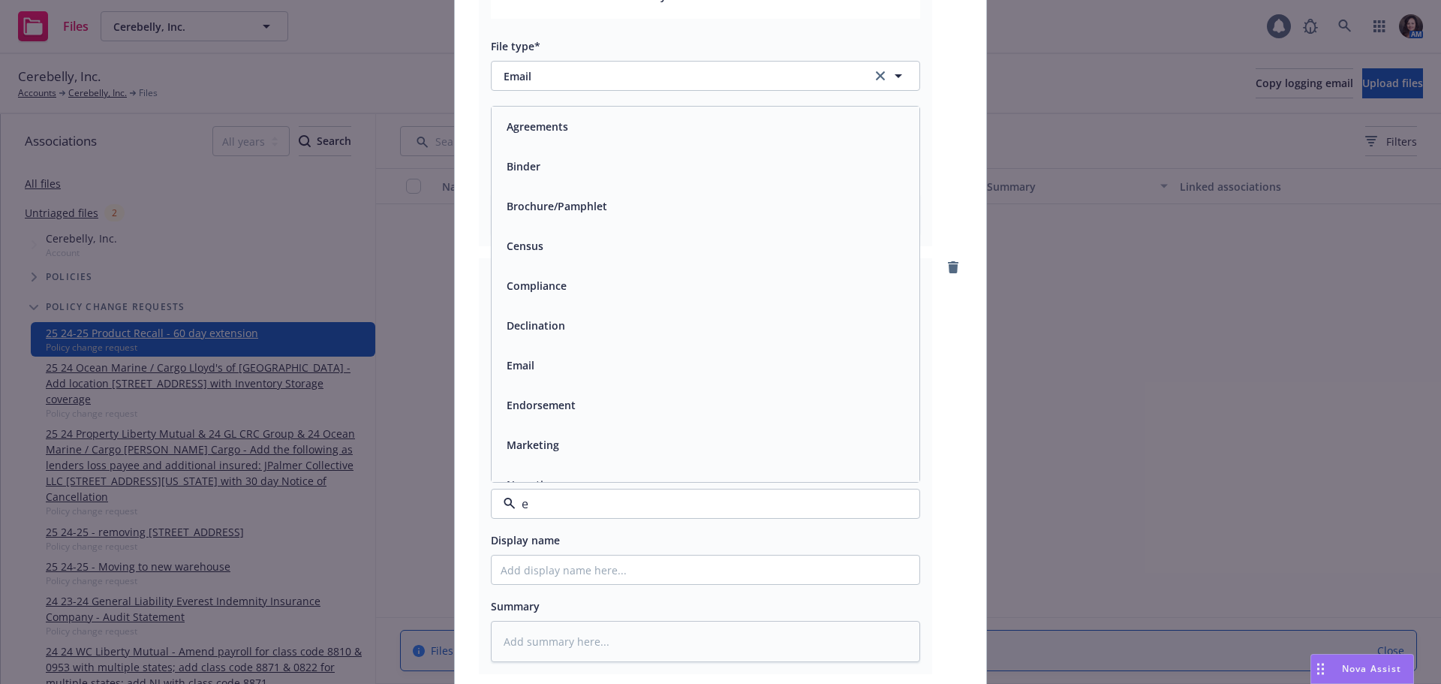
click at [515, 378] on div "Email" at bounding box center [705, 365] width 428 height 40
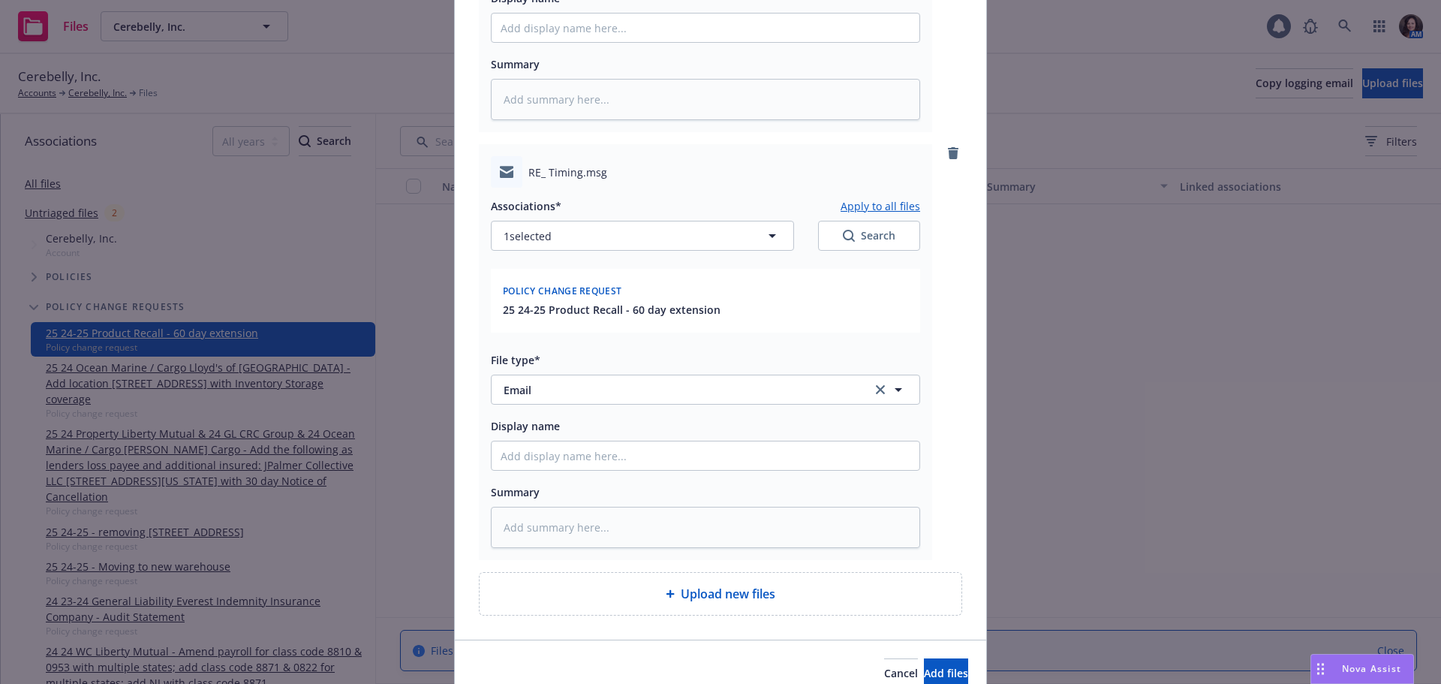
scroll to position [1386, 0]
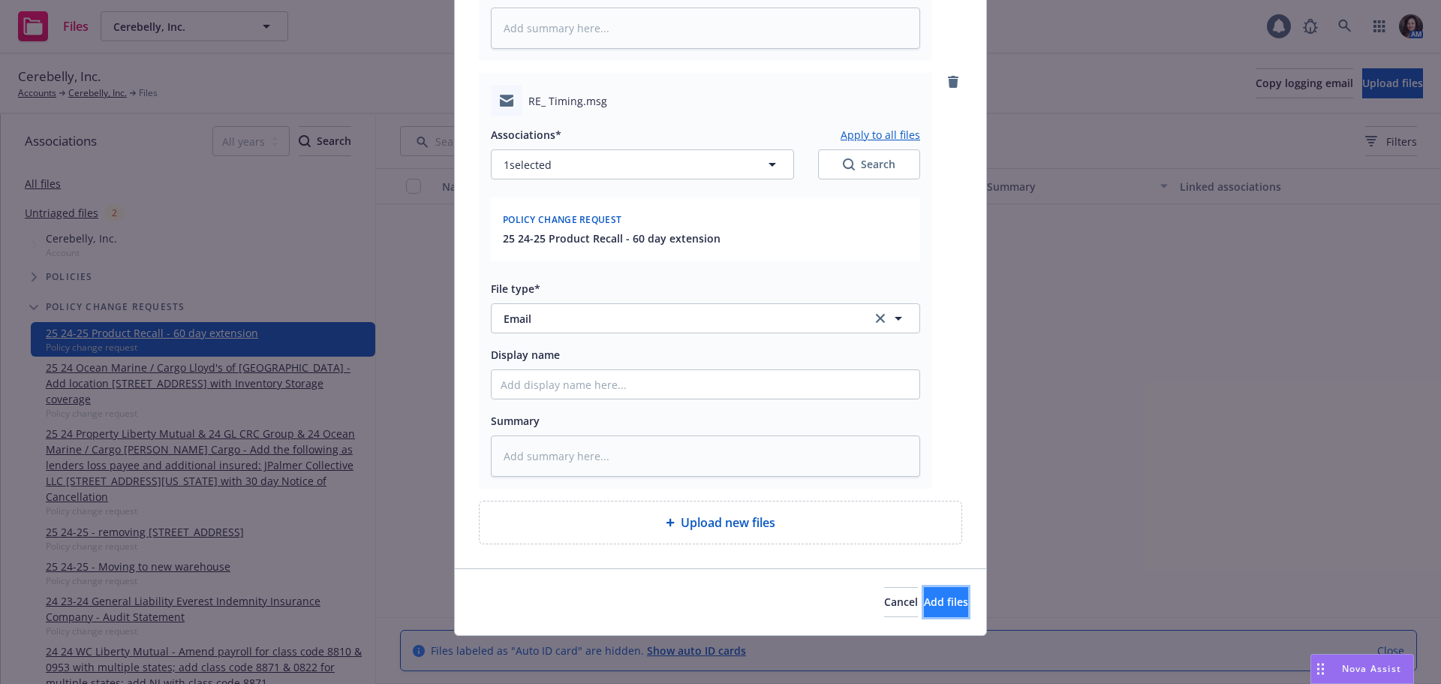
click at [924, 598] on span "Add files" at bounding box center [946, 601] width 44 height 14
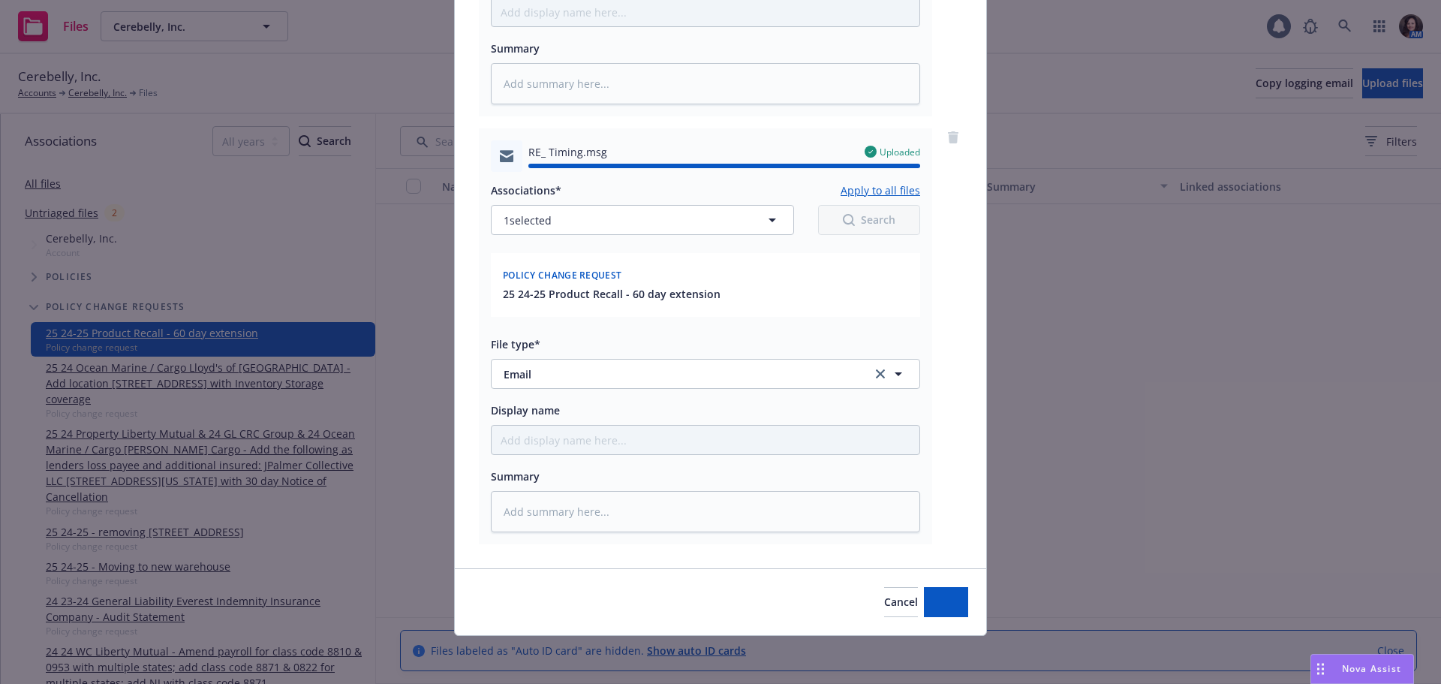
type textarea "x"
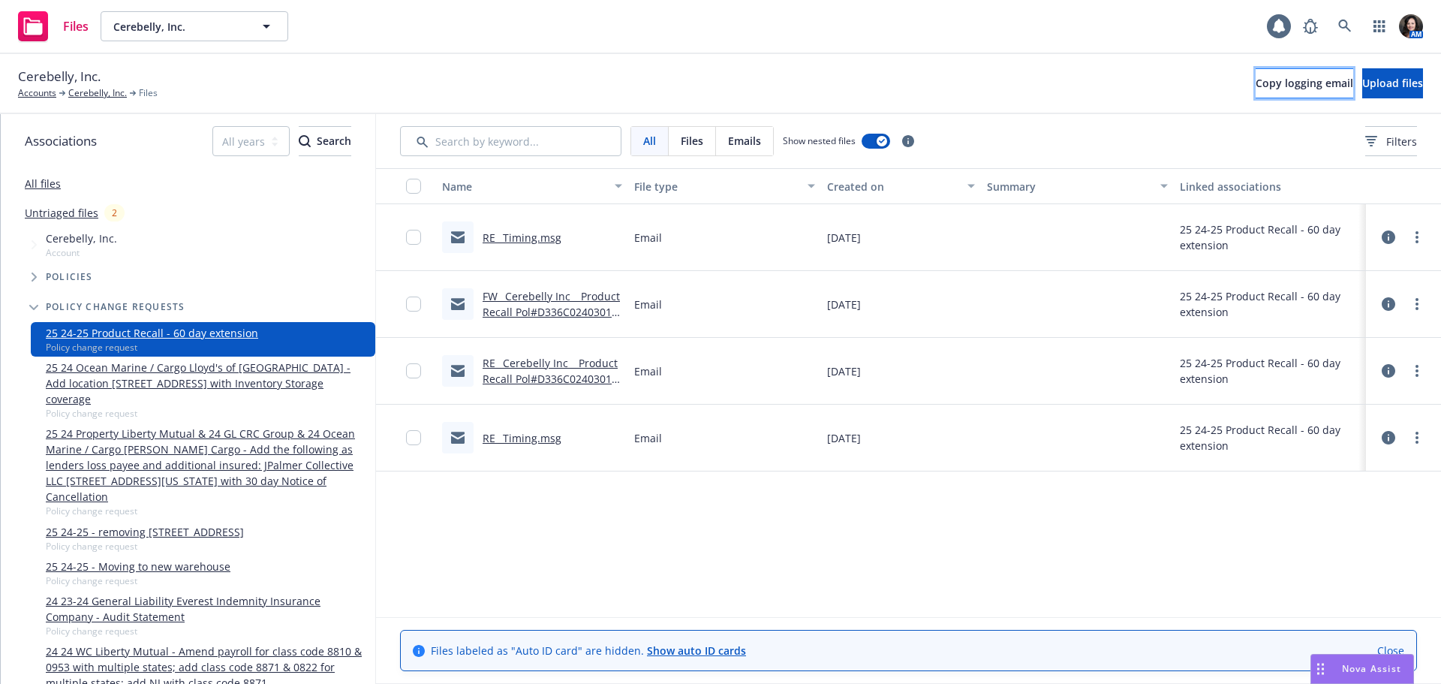
click at [1269, 77] on span "Copy logging email" at bounding box center [1304, 83] width 98 height 14
drag, startPoint x: 1246, startPoint y: 82, endPoint x: 1283, endPoint y: 83, distance: 36.8
click at [1255, 82] on span "Copy logging email" at bounding box center [1304, 83] width 98 height 14
